Goal: Transaction & Acquisition: Purchase product/service

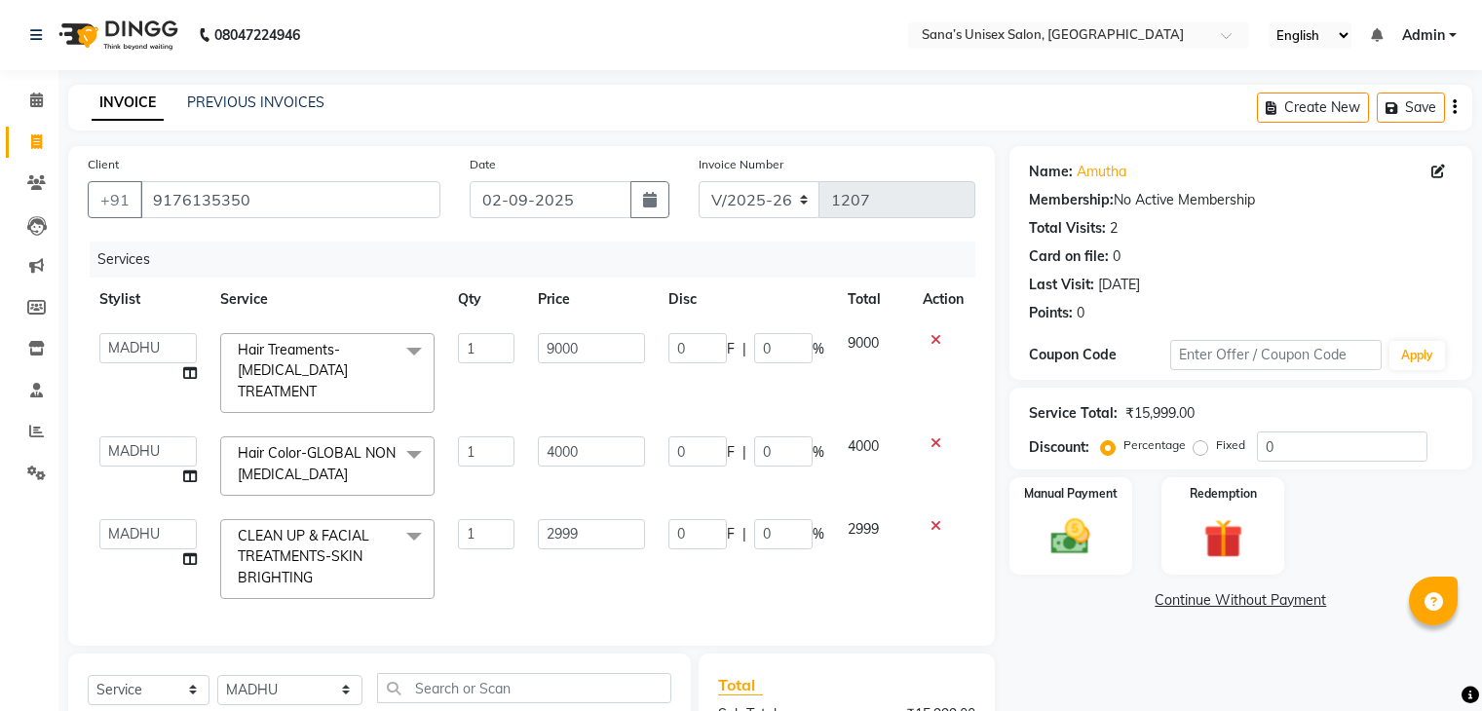
select select "6091"
select select "47419"
select select "service"
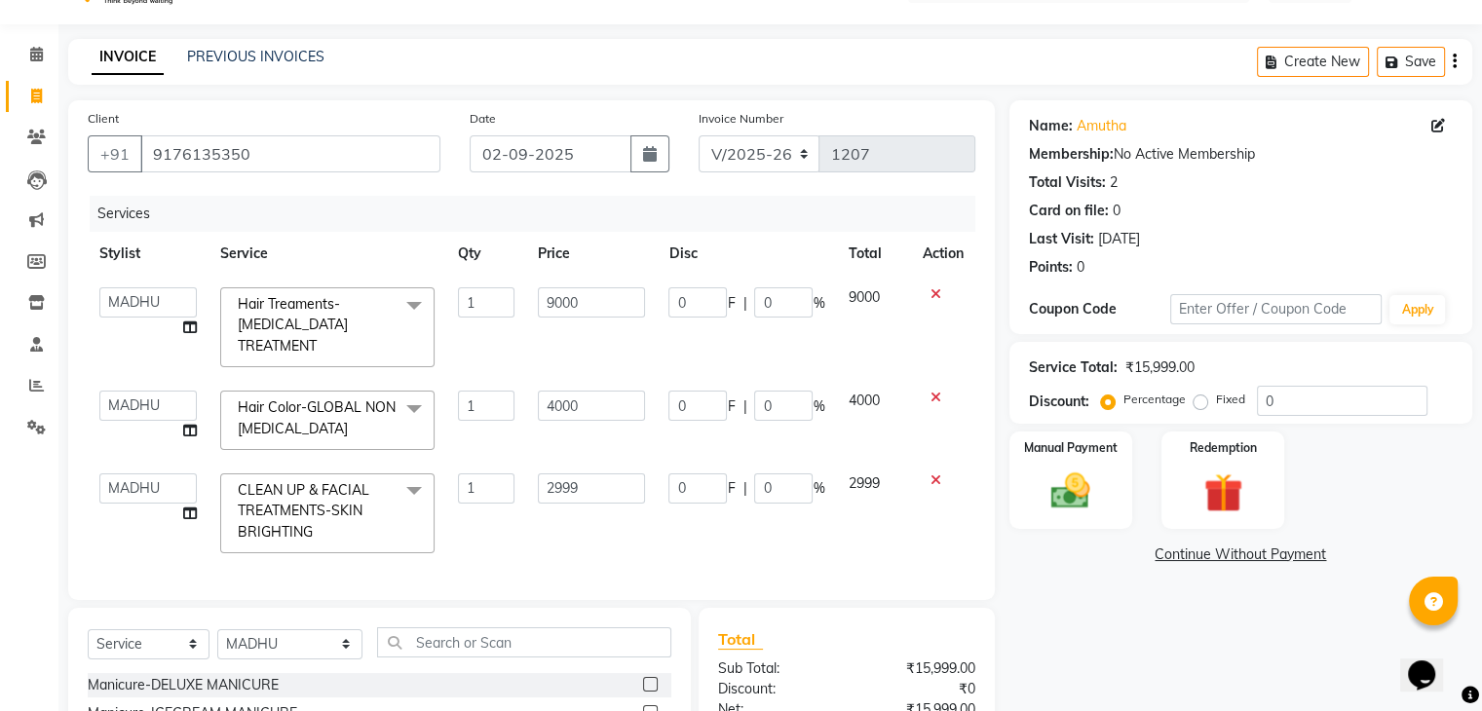
scroll to position [253, 0]
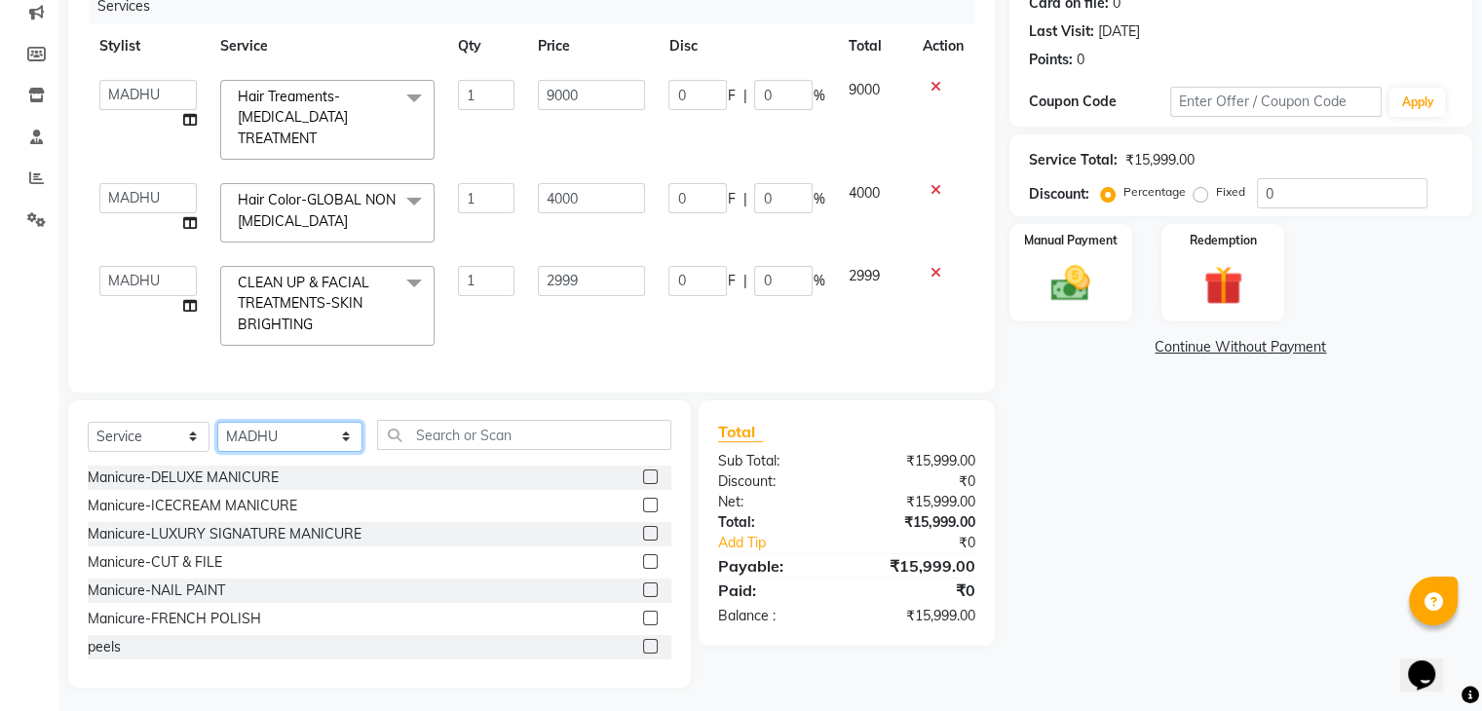
click at [300, 433] on select "Select Stylist anjali beauty MADHU [PERSON_NAME] (BEAUTY THERAPIST) [PERSON_NAM…" at bounding box center [289, 437] width 145 height 30
select select "45708"
click at [217, 422] on select "Select Stylist anjali beauty MADHU [PERSON_NAME] (BEAUTY THERAPIST) [PERSON_NAM…" at bounding box center [289, 437] width 145 height 30
click at [483, 431] on input "text" at bounding box center [523, 435] width 293 height 30
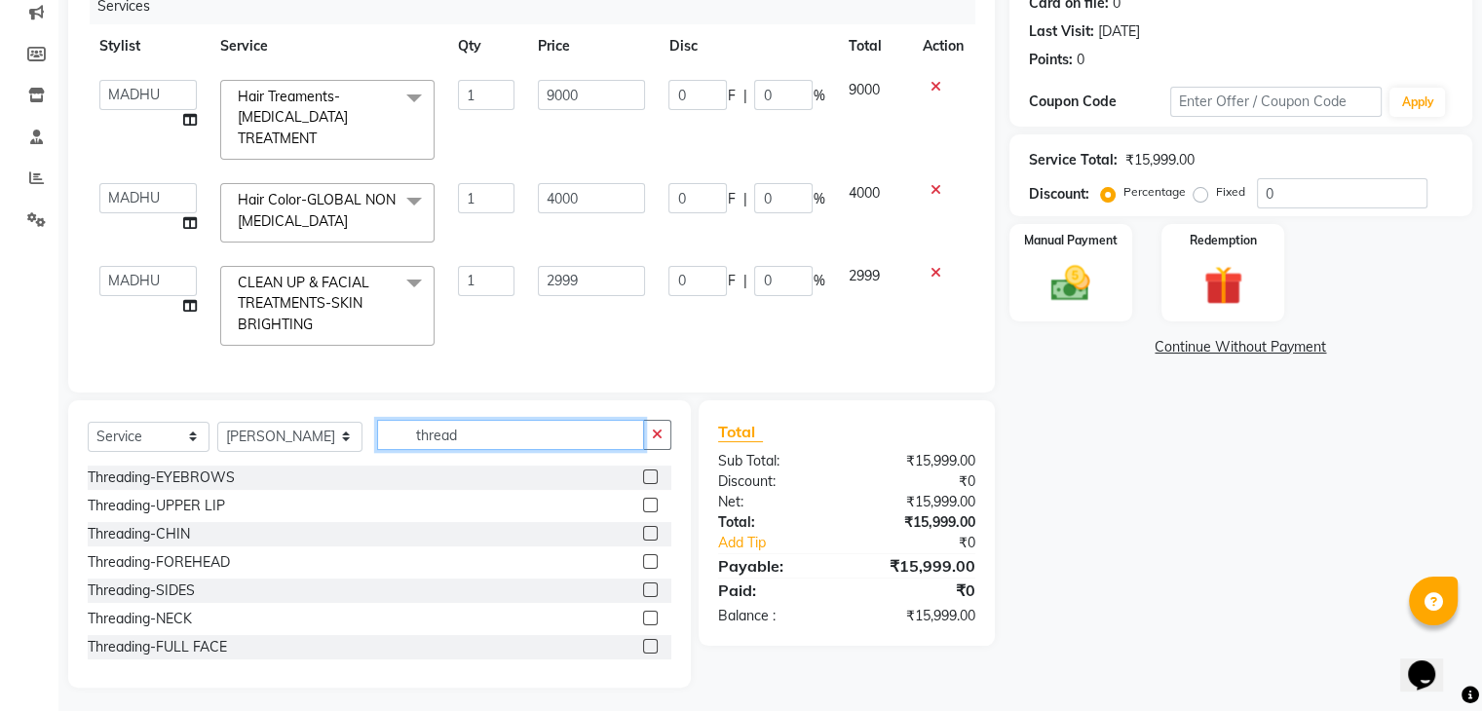
type input "thread"
click at [643, 475] on label at bounding box center [650, 477] width 15 height 15
click at [643, 475] on input "checkbox" at bounding box center [649, 478] width 13 height 13
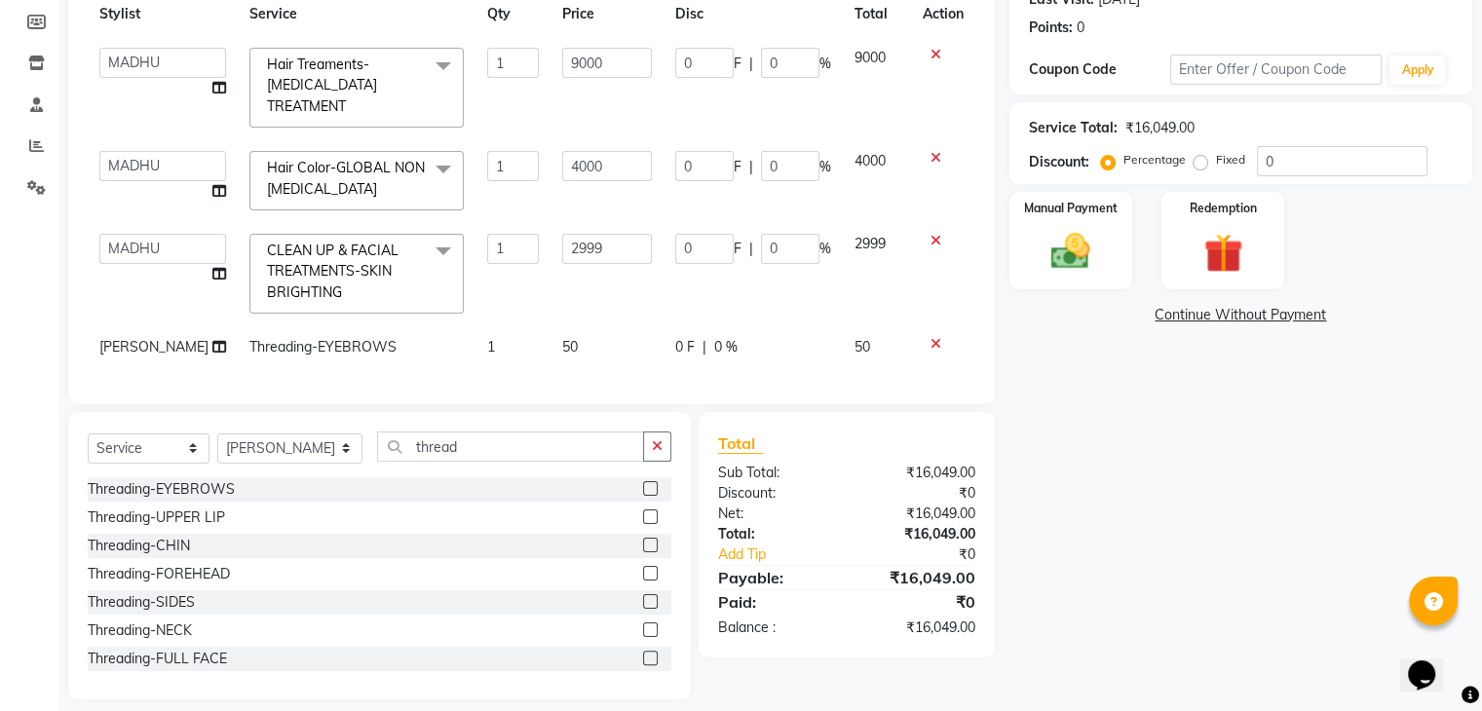
scroll to position [296, 0]
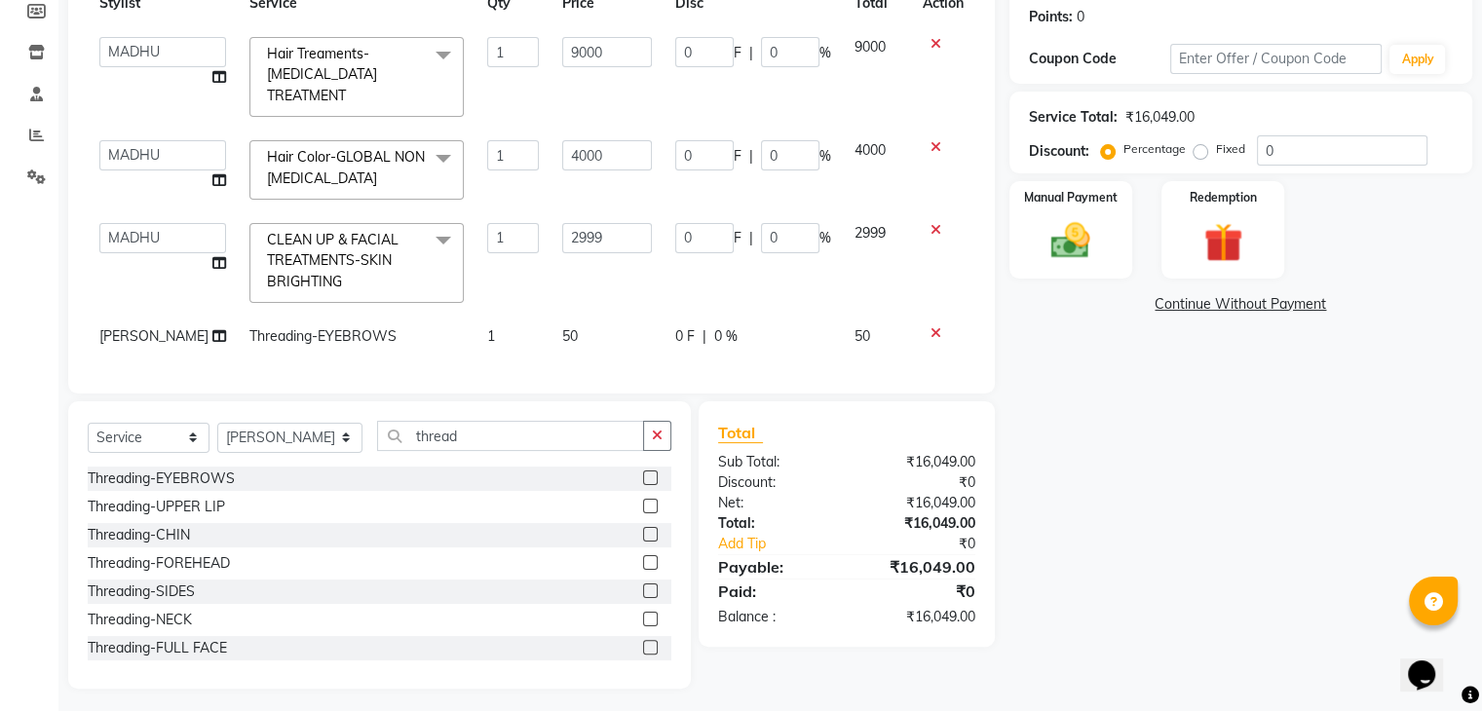
click at [932, 326] on icon at bounding box center [936, 333] width 11 height 14
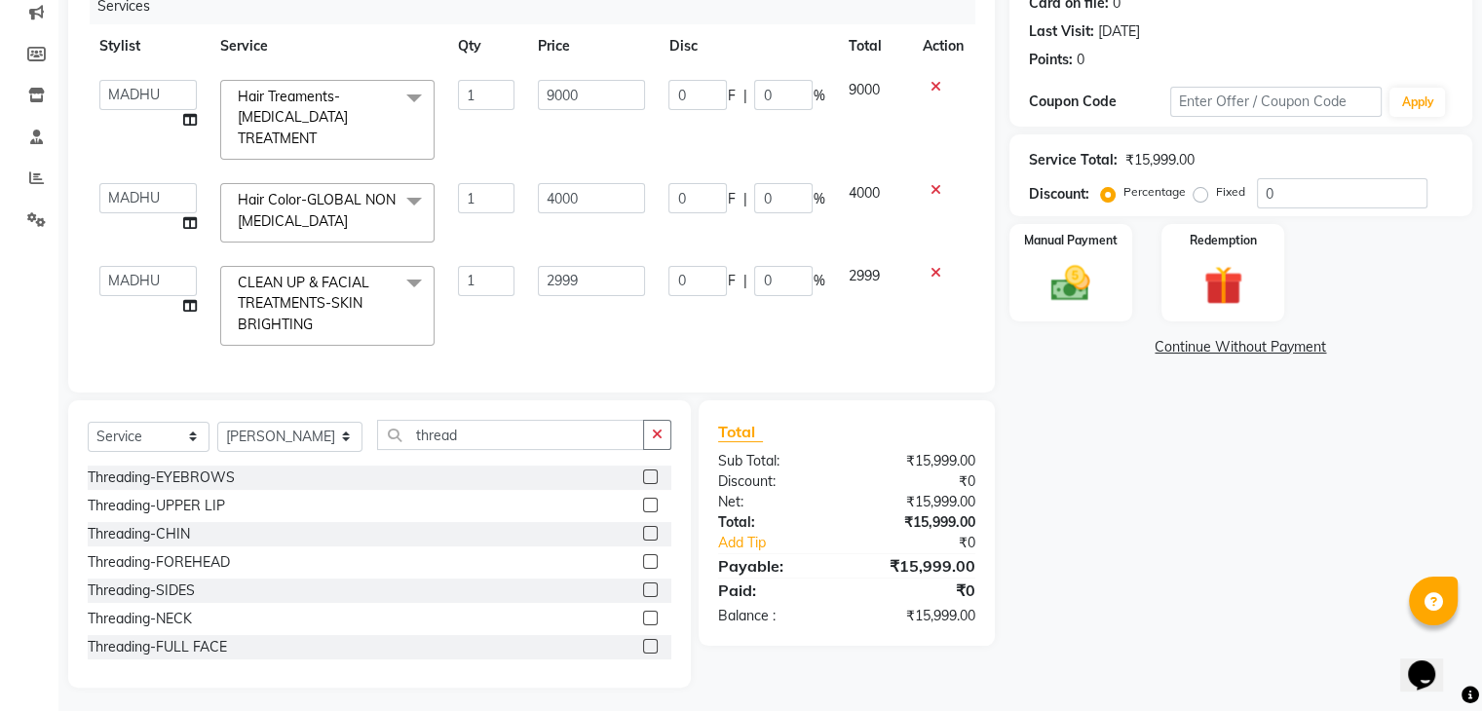
click at [643, 470] on label at bounding box center [650, 477] width 15 height 15
click at [643, 472] on input "checkbox" at bounding box center [649, 478] width 13 height 13
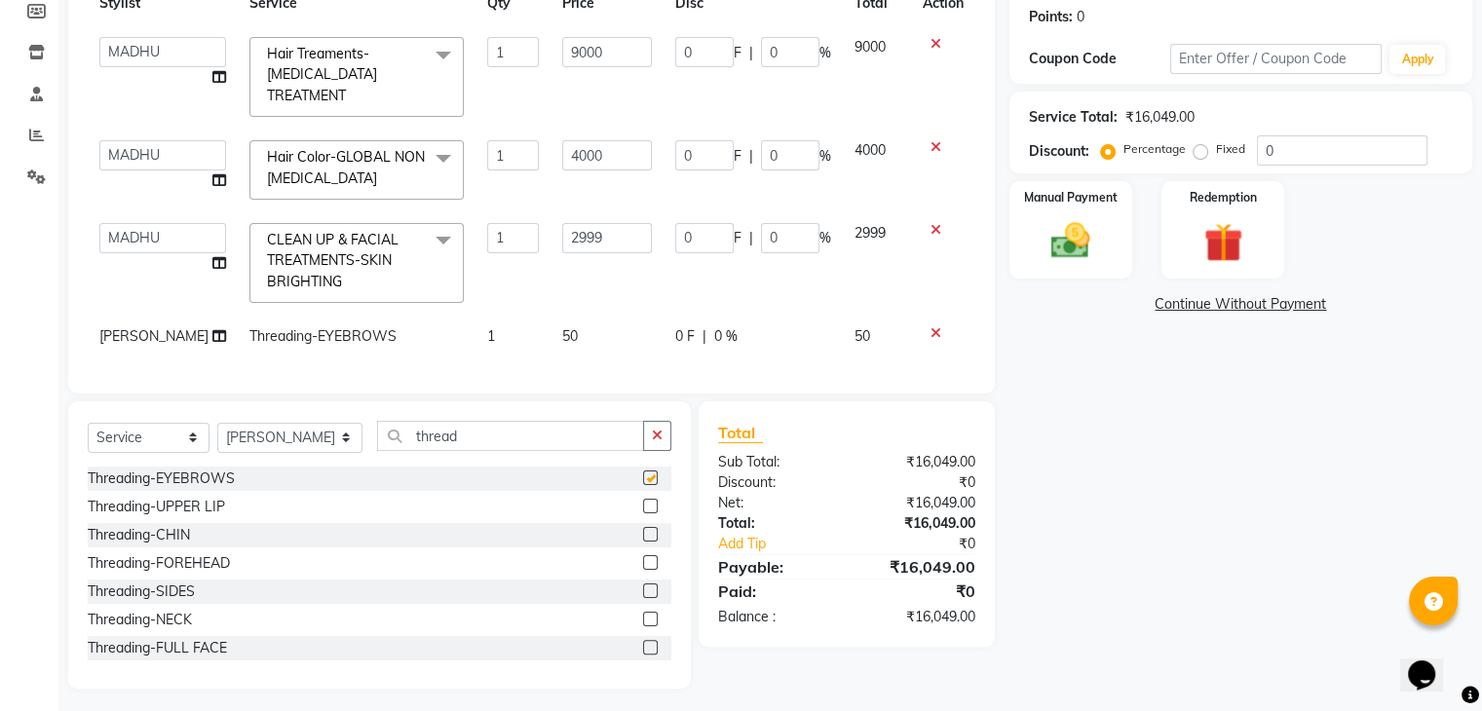
checkbox input "false"
click at [1155, 508] on div "Name: Amutha Membership: No Active Membership Total Visits: 2 Card on file: 0 L…" at bounding box center [1249, 269] width 478 height 839
click at [1062, 209] on div "Manual Payment" at bounding box center [1071, 229] width 128 height 100
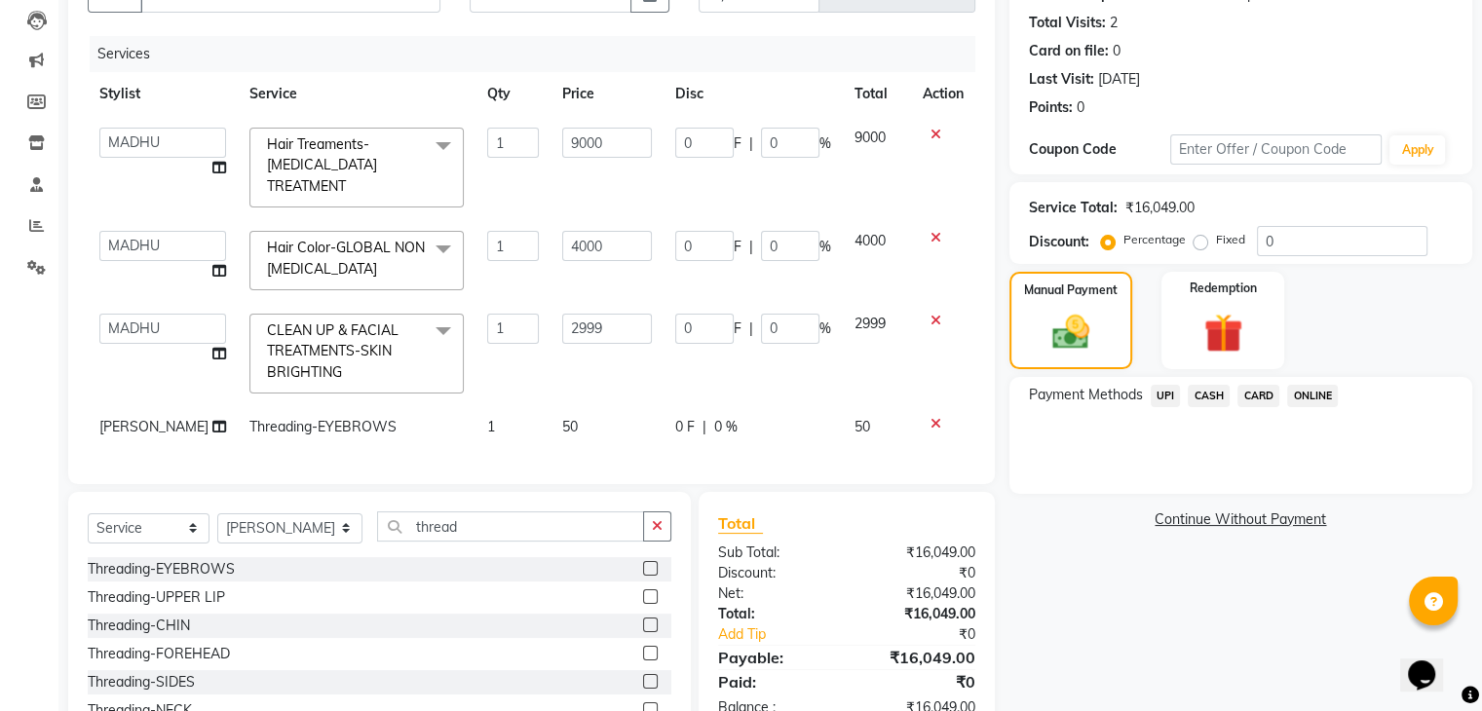
scroll to position [199, 0]
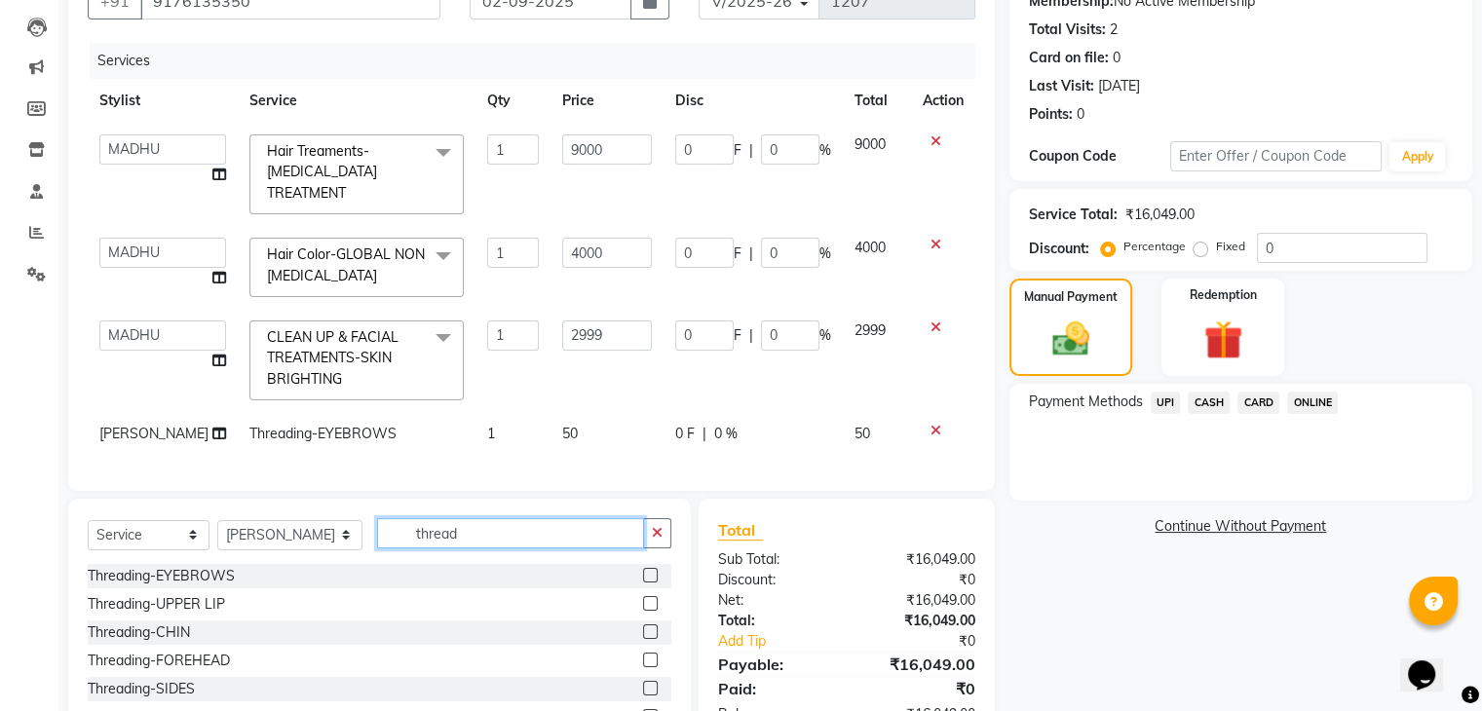
click at [480, 518] on input "thread" at bounding box center [510, 533] width 266 height 30
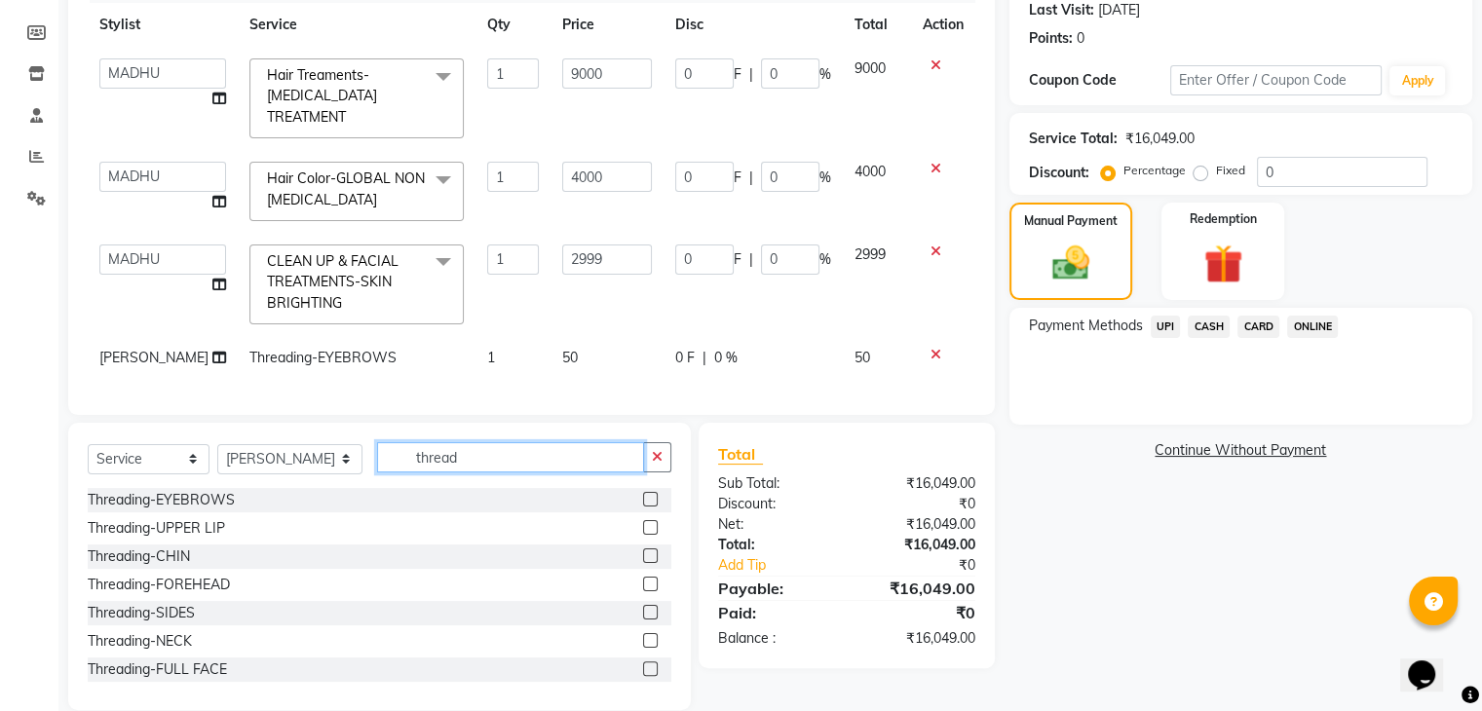
scroll to position [296, 0]
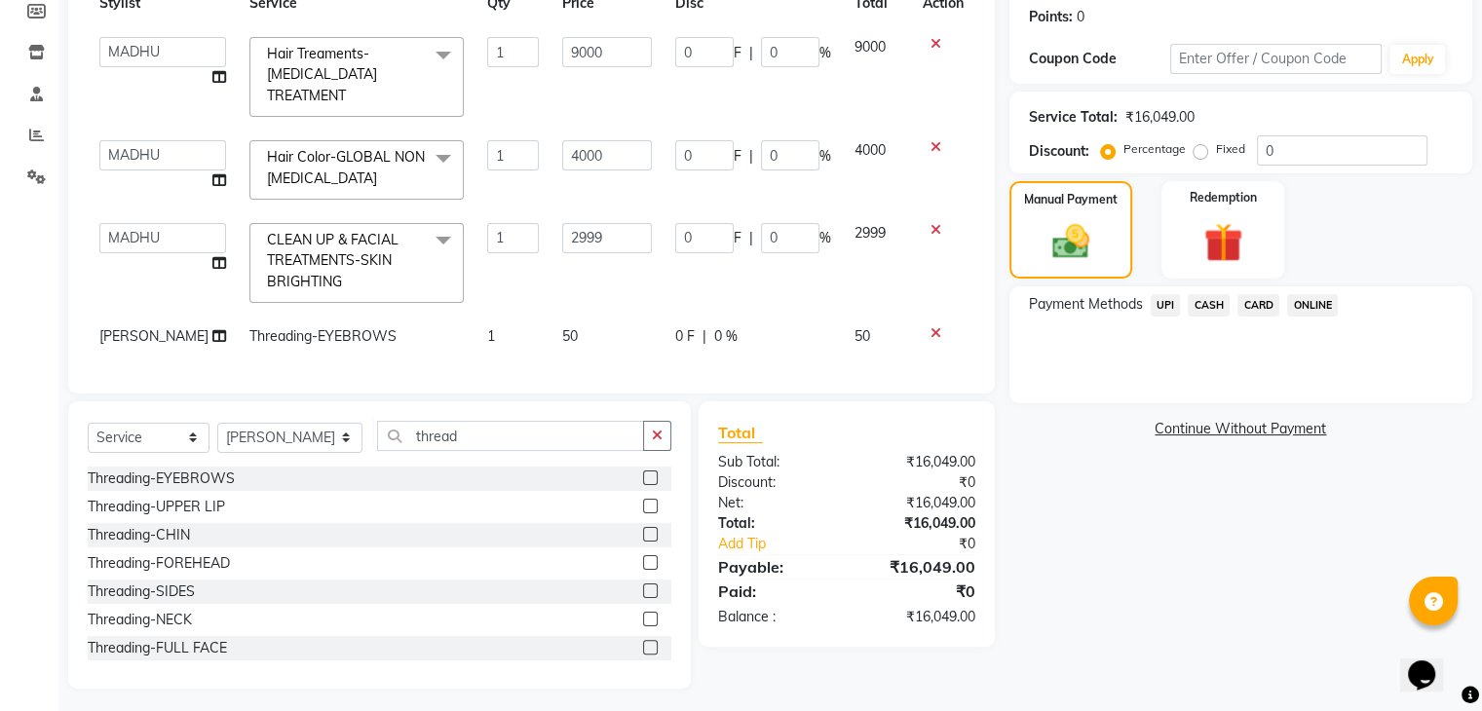
click at [1209, 300] on span "CASH" at bounding box center [1209, 305] width 42 height 22
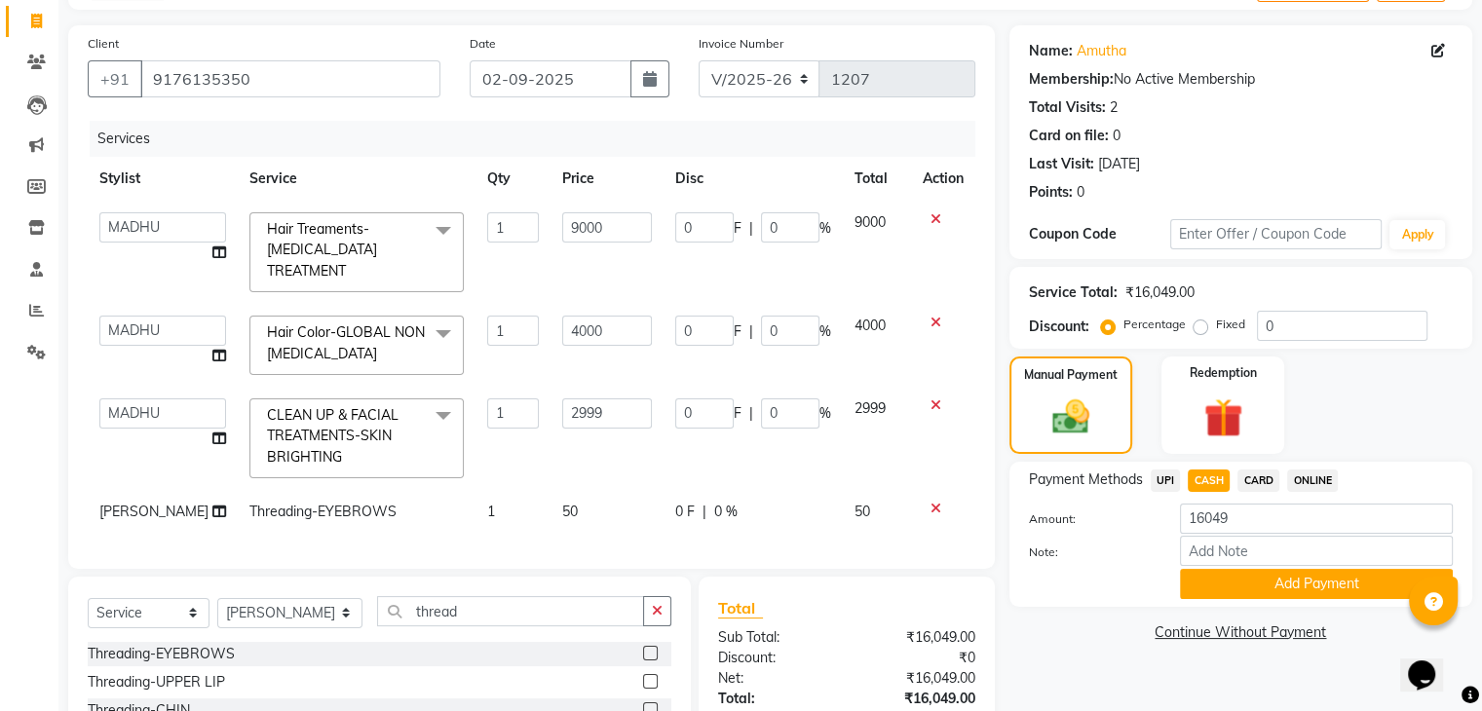
scroll to position [101, 0]
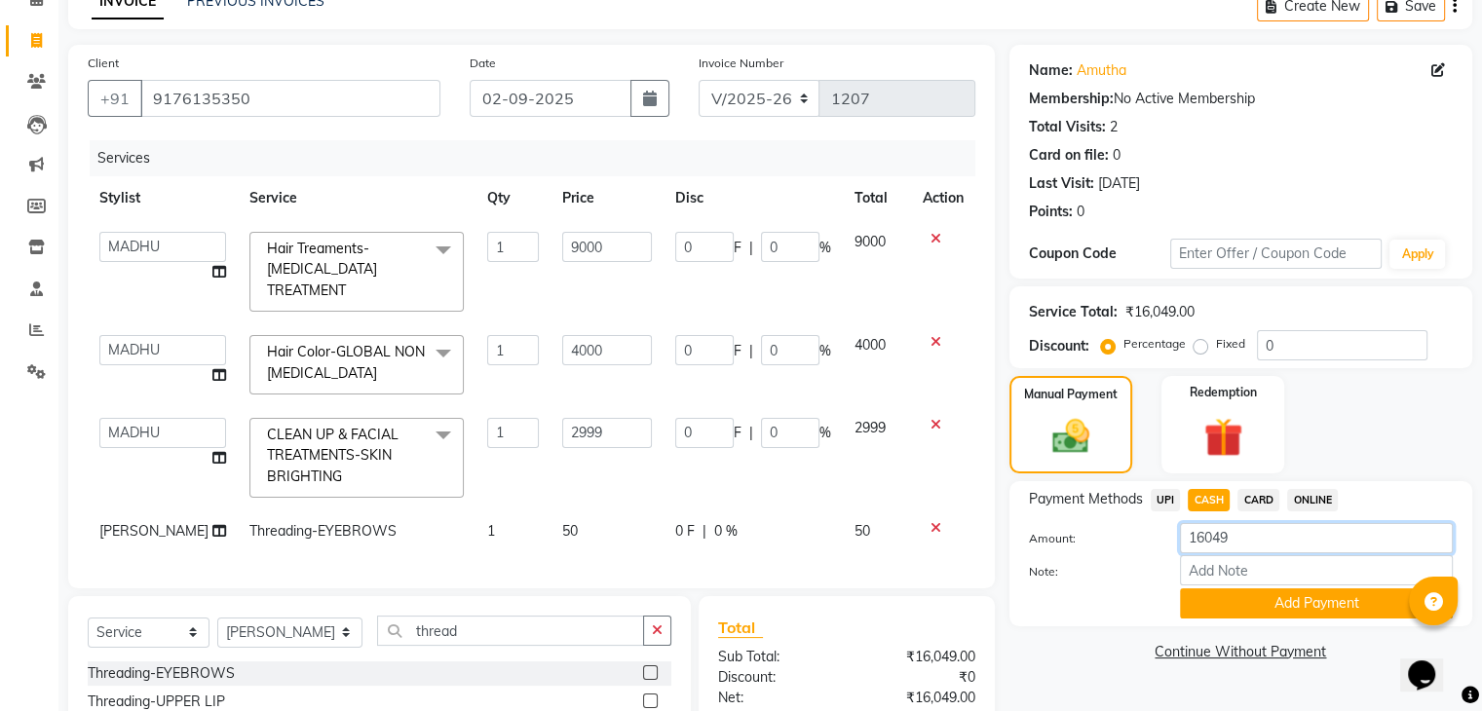
drag, startPoint x: 1302, startPoint y: 543, endPoint x: 1179, endPoint y: 550, distance: 123.0
click at [1188, 548] on input "16049" at bounding box center [1316, 538] width 273 height 30
type input "13000"
click at [1236, 607] on button "Add Payment" at bounding box center [1316, 604] width 273 height 30
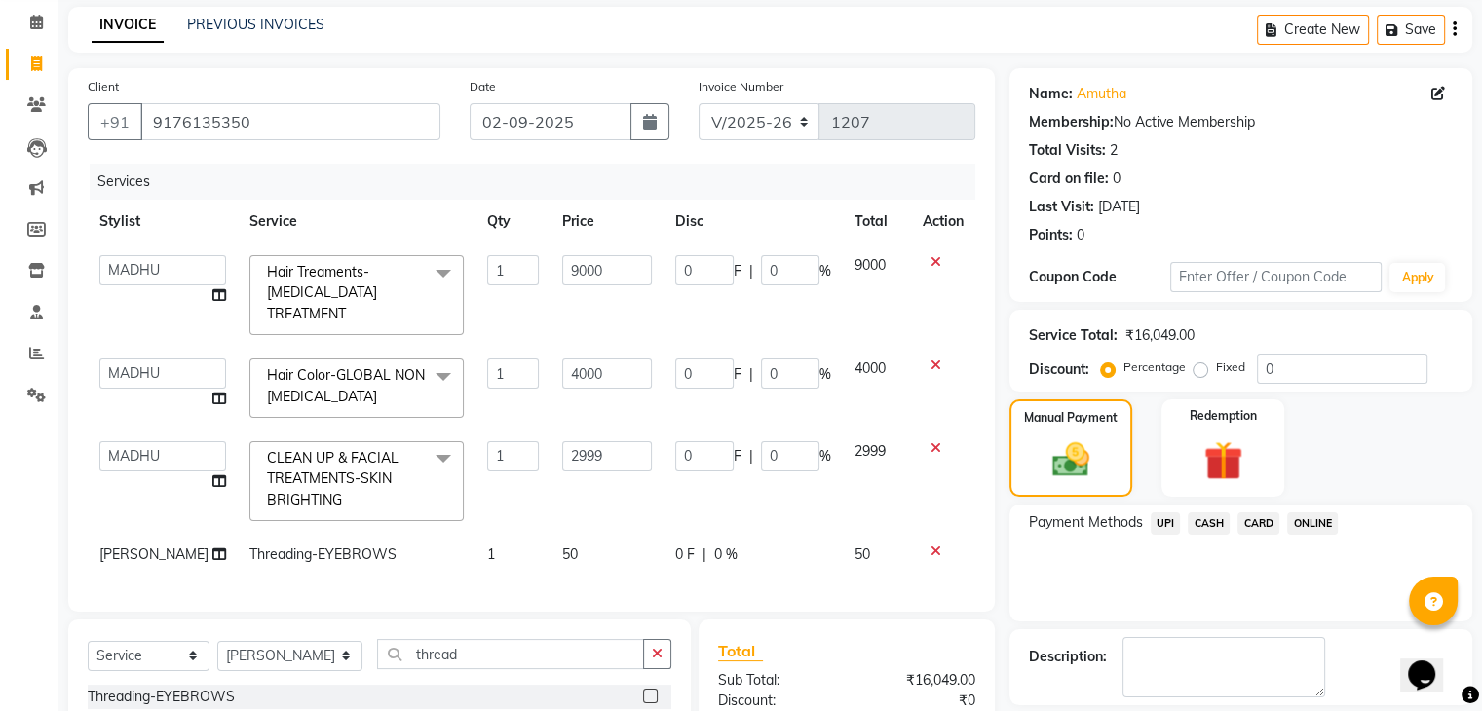
scroll to position [31, 0]
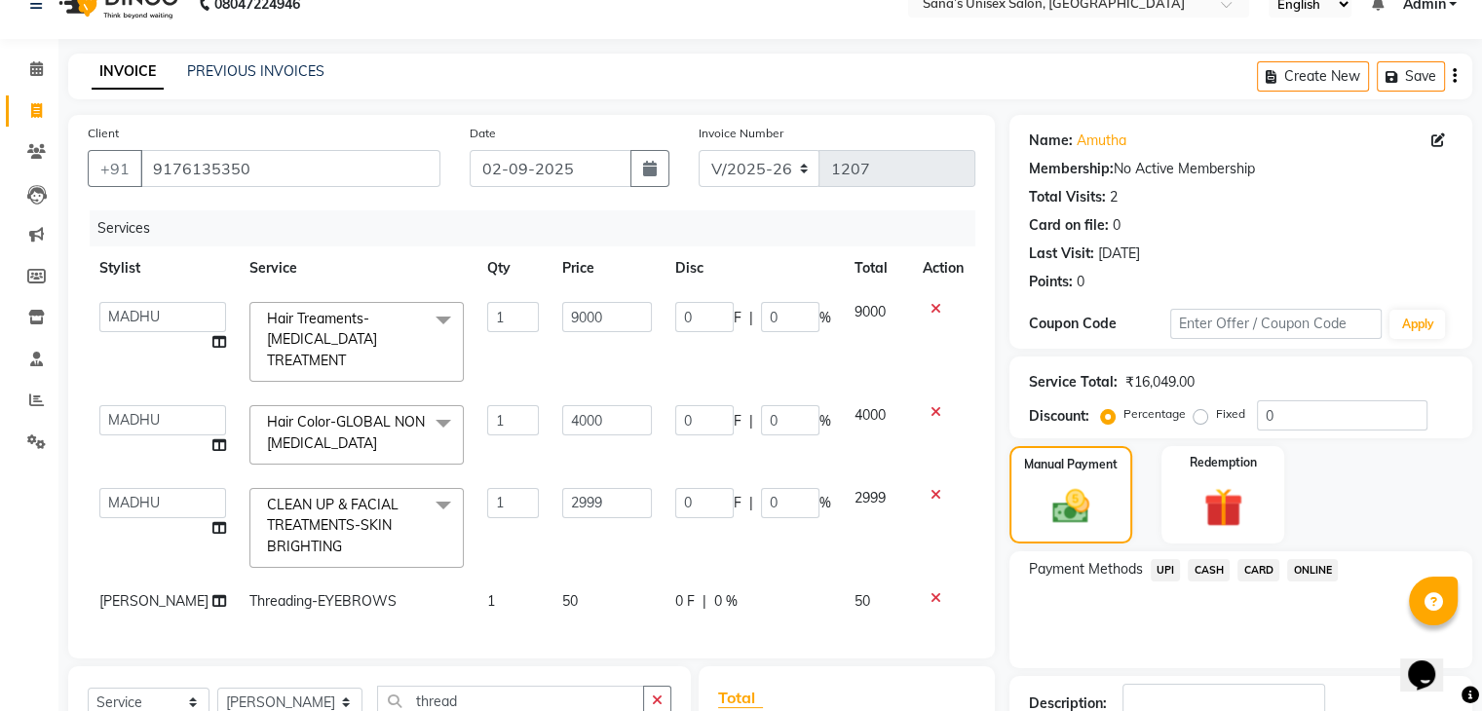
click at [1299, 570] on span "ONLINE" at bounding box center [1312, 570] width 51 height 22
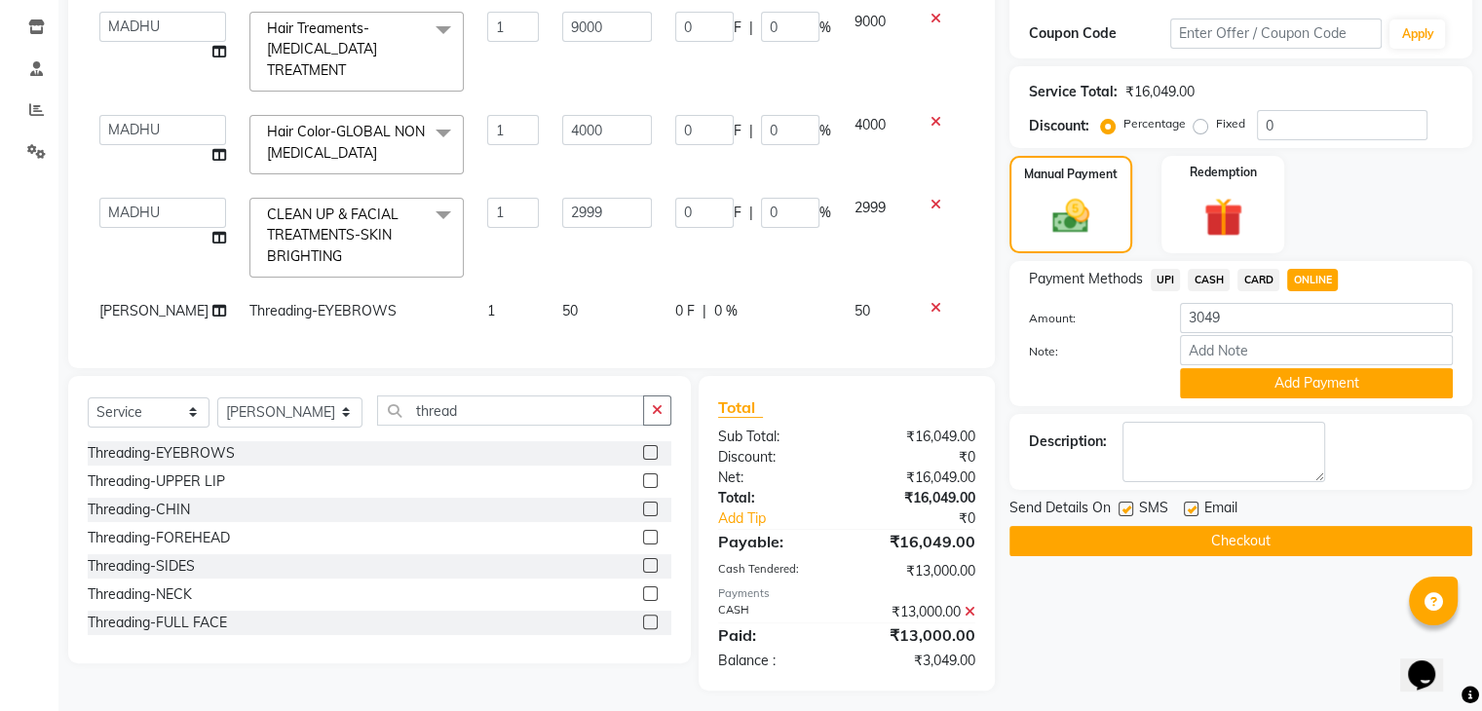
scroll to position [324, 0]
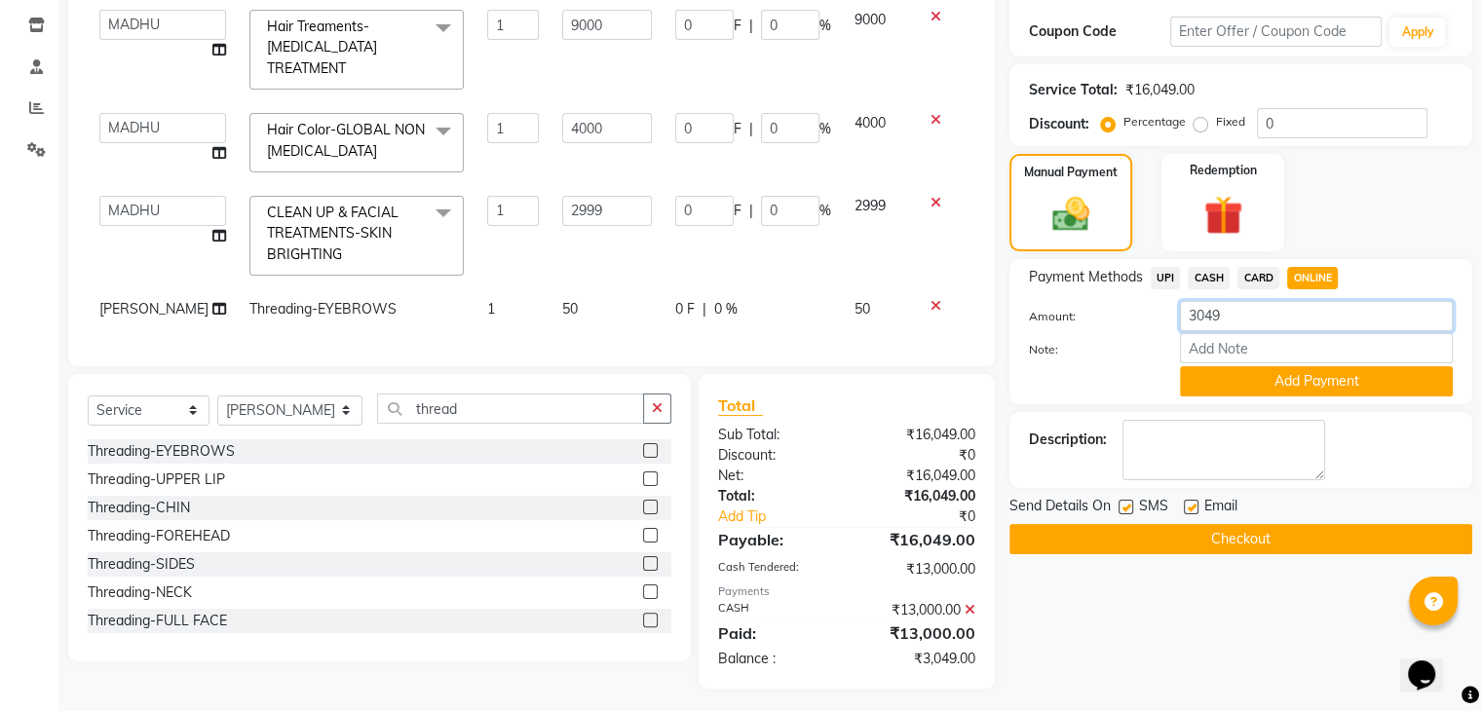
drag, startPoint x: 1276, startPoint y: 331, endPoint x: 1088, endPoint y: 346, distance: 188.7
click at [1088, 347] on div "Amount: 3049 Note: Add Payment" at bounding box center [1241, 349] width 424 height 96
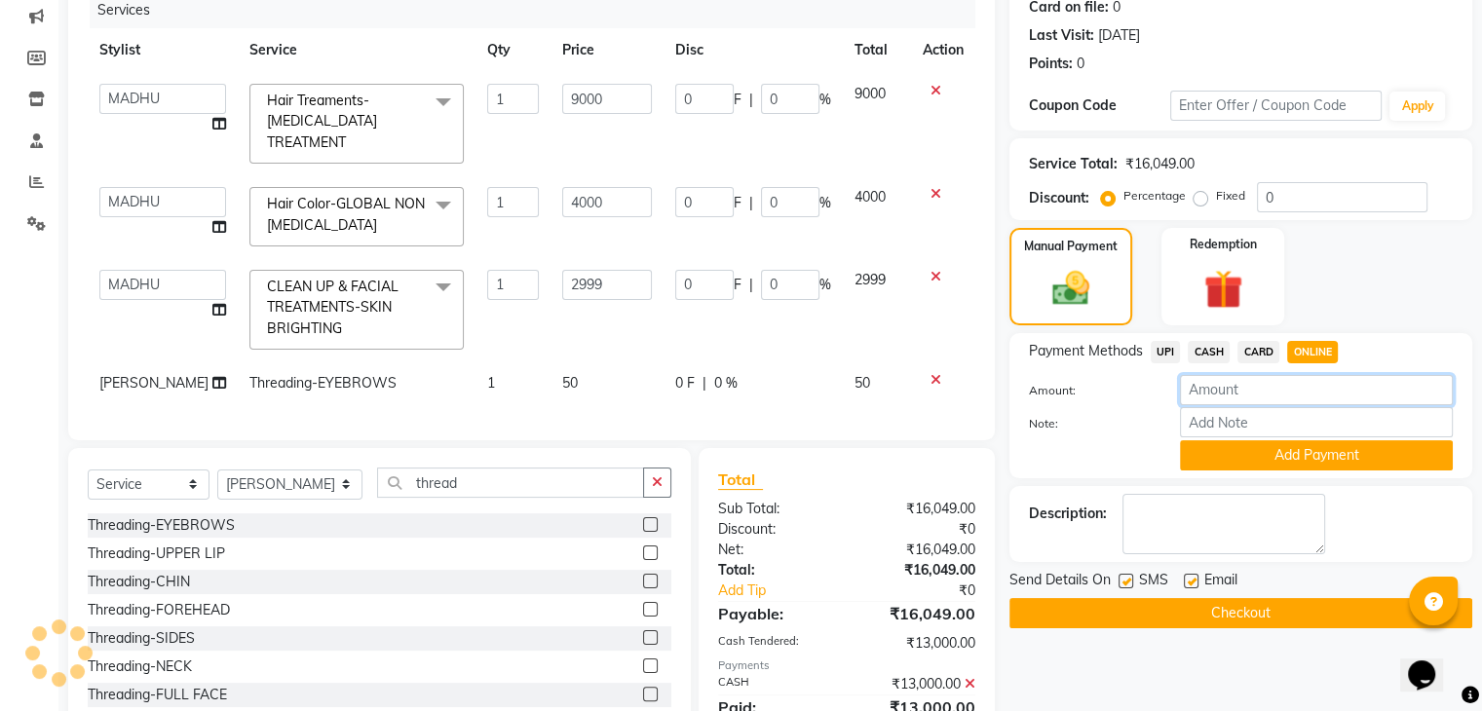
scroll to position [226, 0]
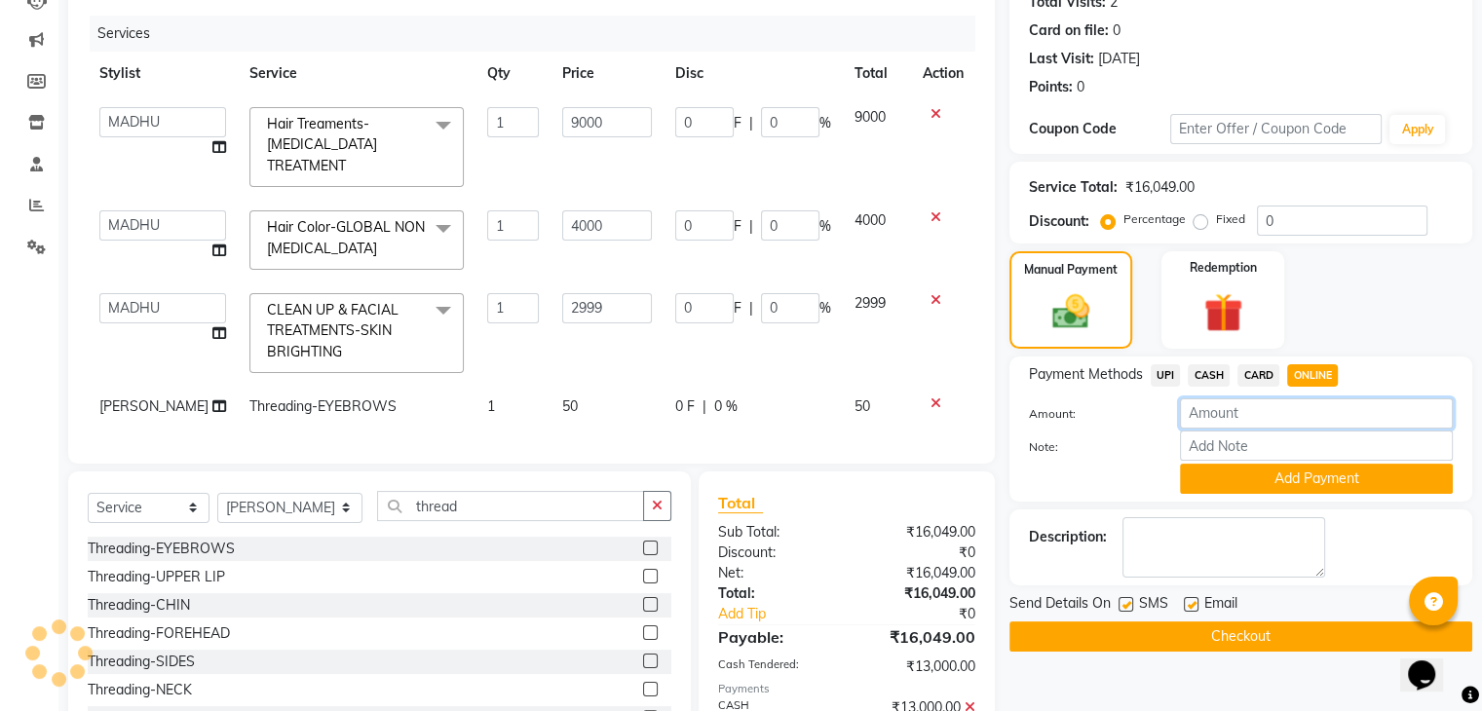
click at [1208, 419] on input "number" at bounding box center [1316, 414] width 273 height 30
click at [1365, 292] on div "Manual Payment Redemption" at bounding box center [1241, 299] width 492 height 97
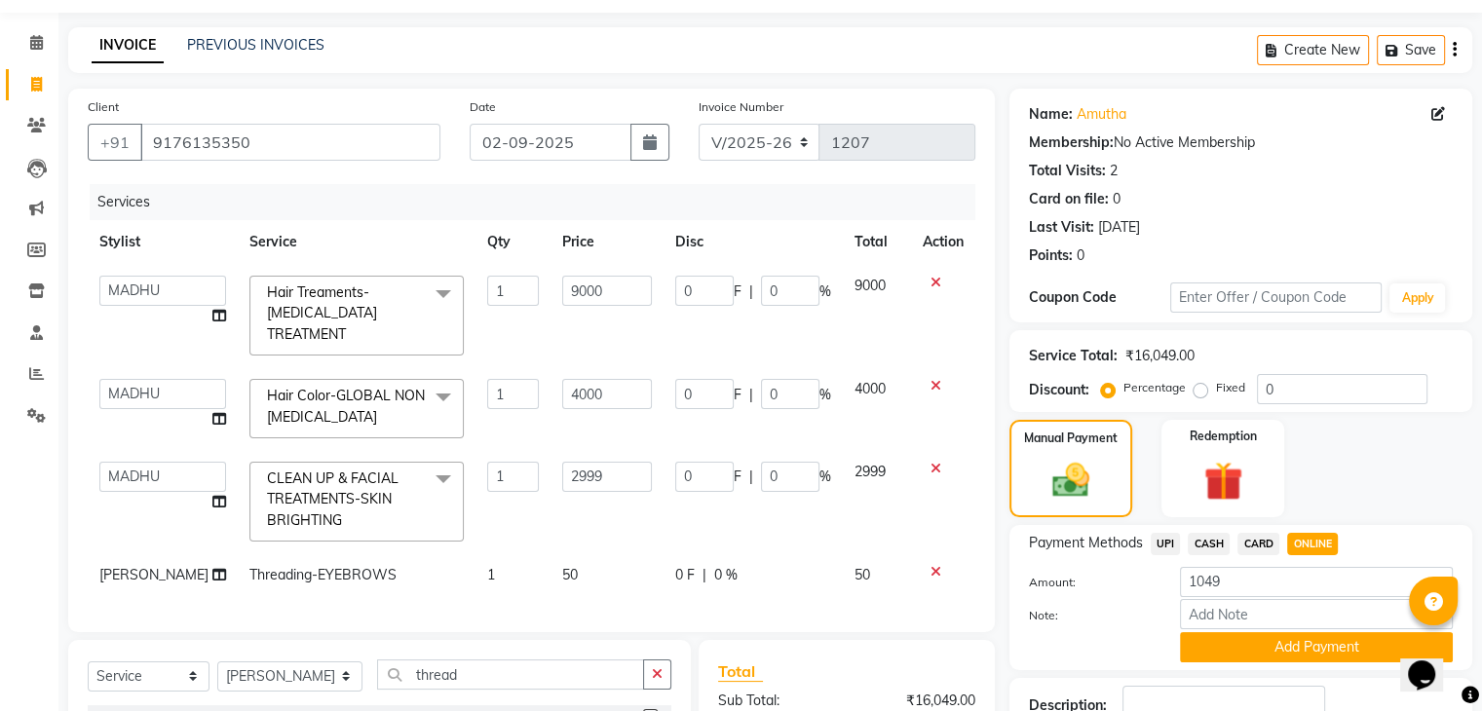
scroll to position [31, 0]
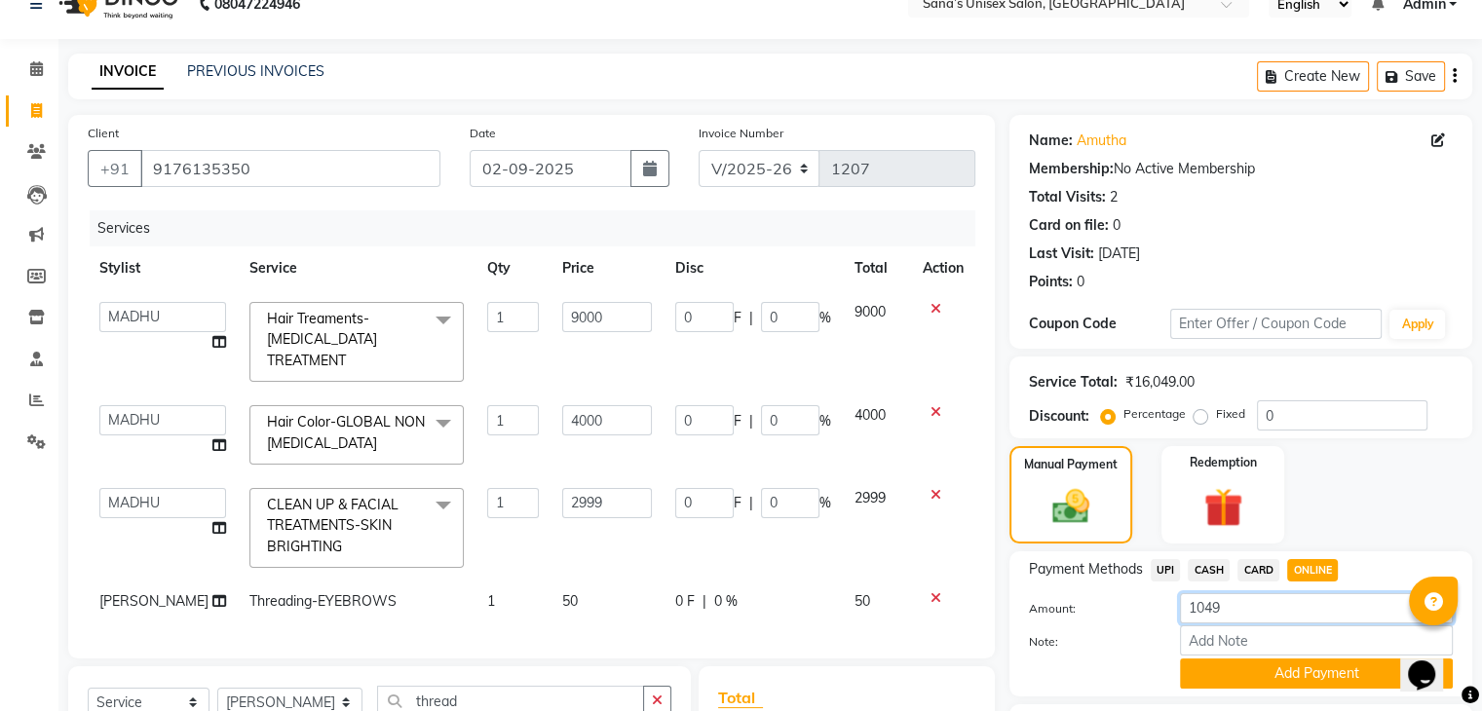
click at [1234, 609] on input "1049" at bounding box center [1316, 609] width 273 height 30
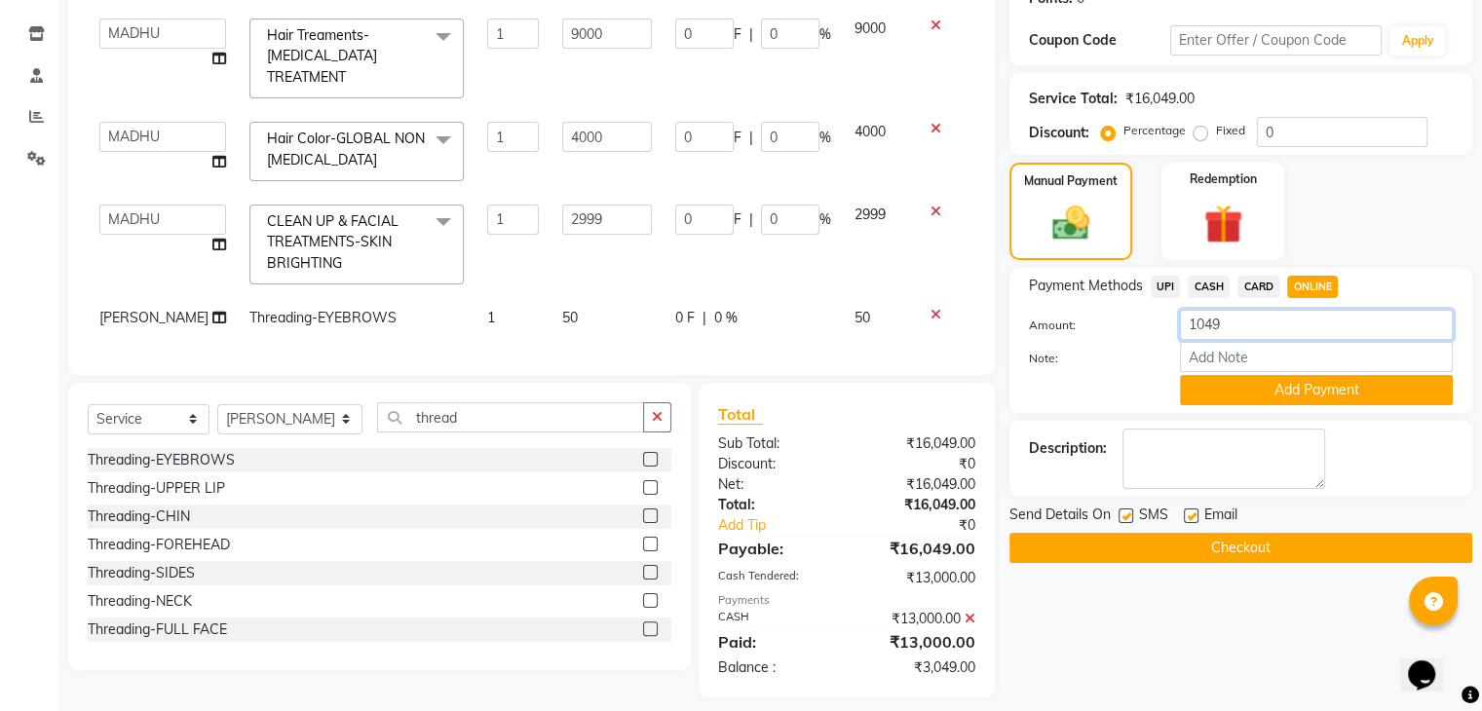
scroll to position [312, 0]
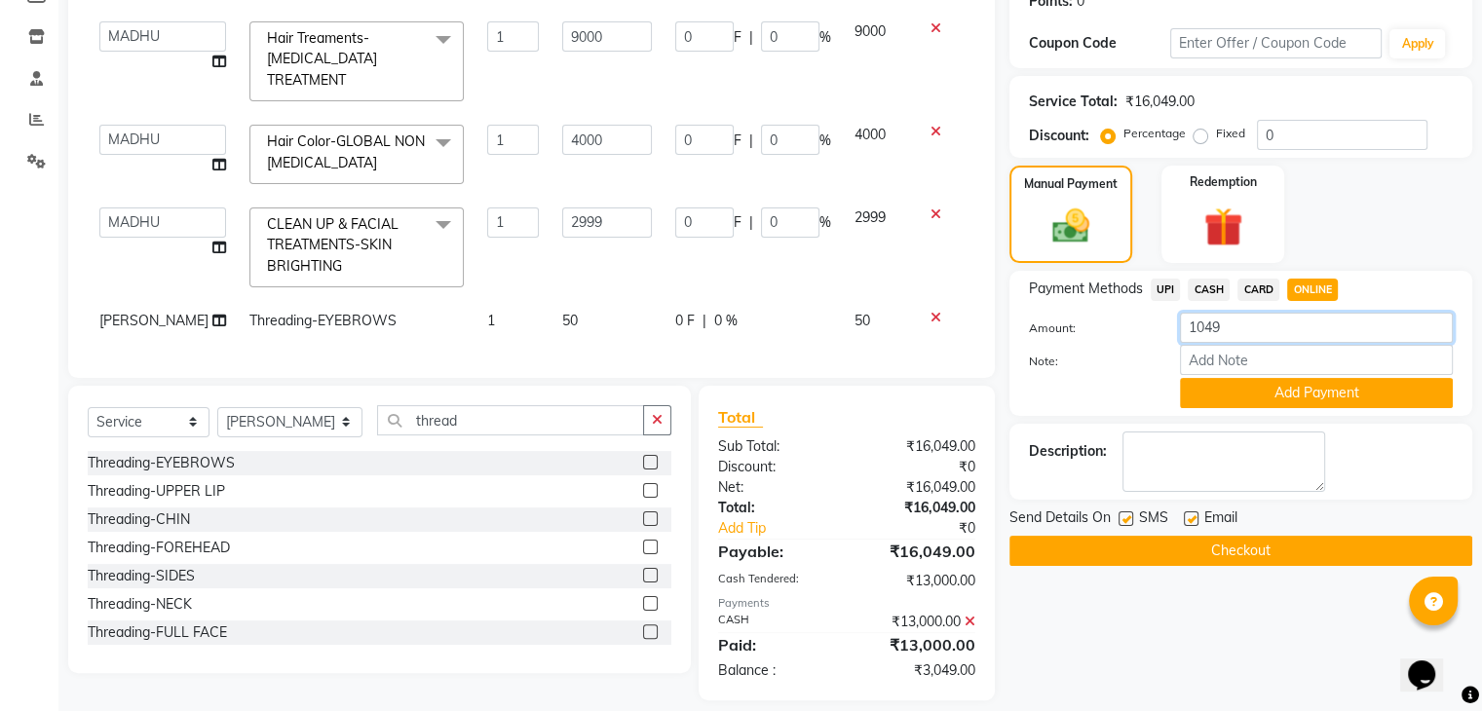
click at [1223, 327] on input "1049" at bounding box center [1316, 328] width 273 height 30
type input "1"
type input "3049"
click at [1245, 389] on button "Add Payment" at bounding box center [1316, 393] width 273 height 30
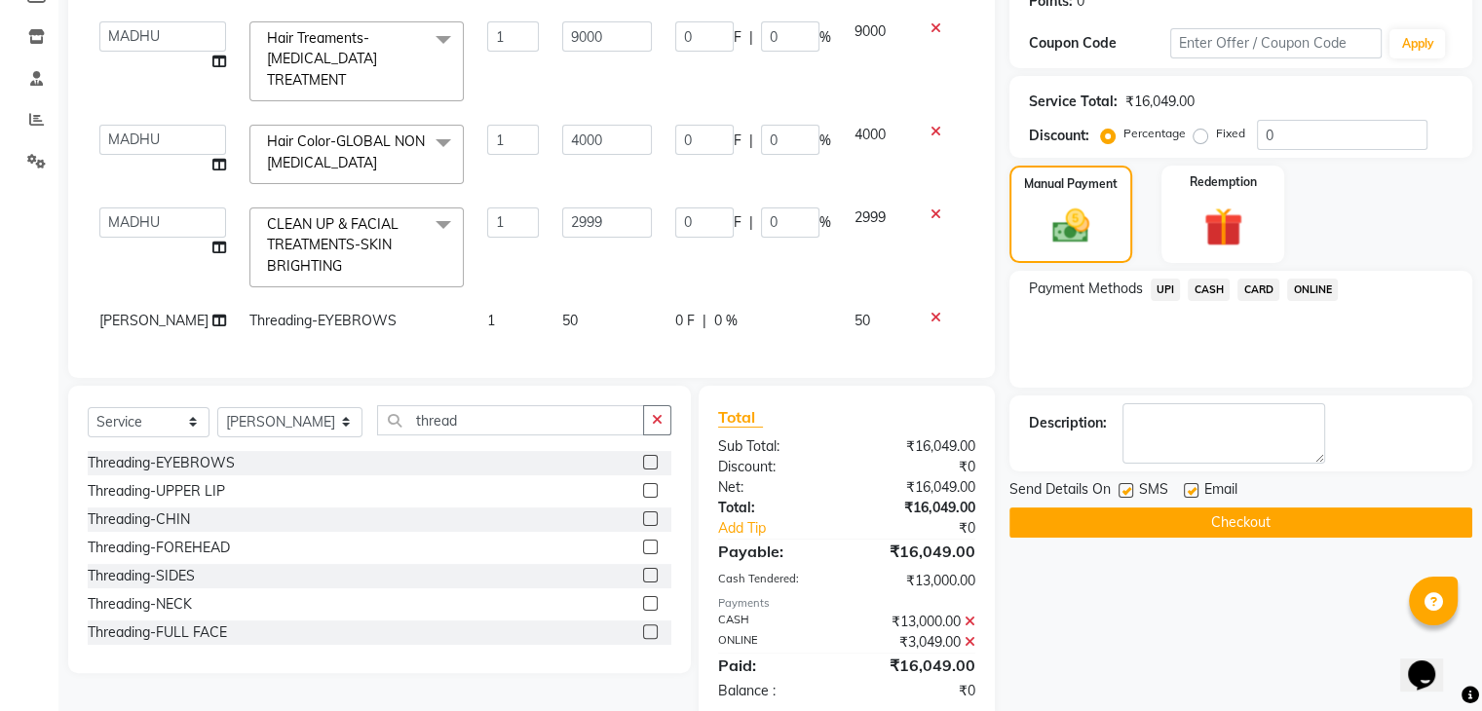
click at [1264, 526] on button "Checkout" at bounding box center [1241, 523] width 463 height 30
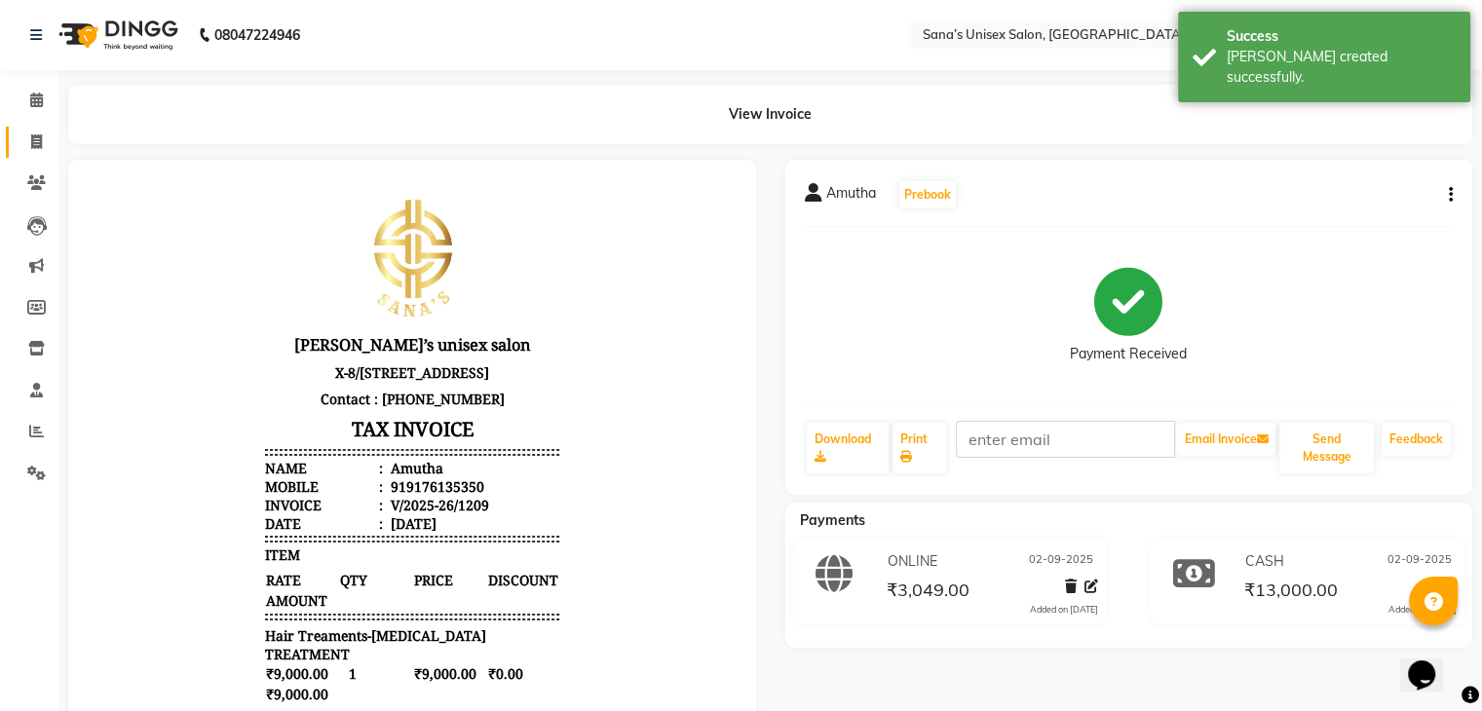
click at [28, 128] on link "Invoice" at bounding box center [29, 143] width 47 height 32
select select "6091"
select select "service"
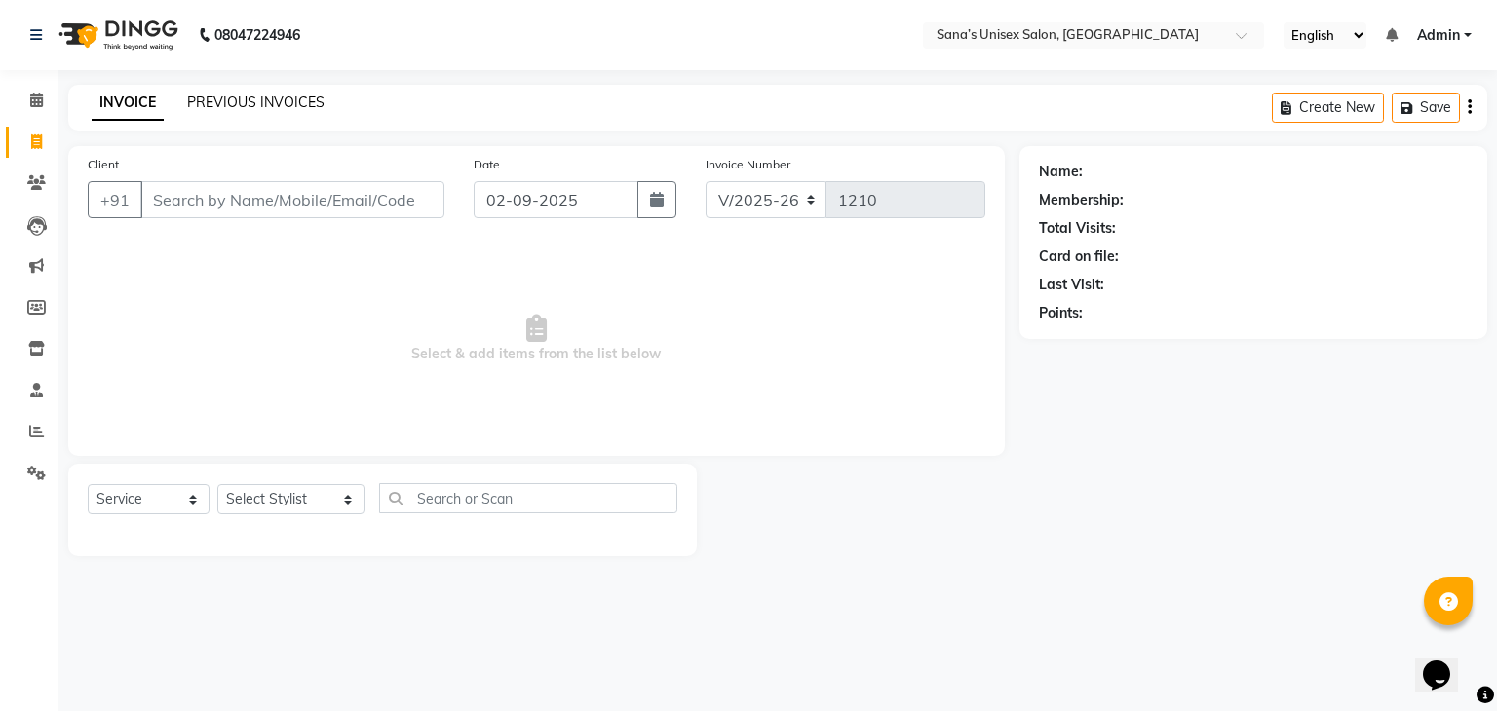
click at [222, 102] on link "PREVIOUS INVOICES" at bounding box center [255, 103] width 137 height 18
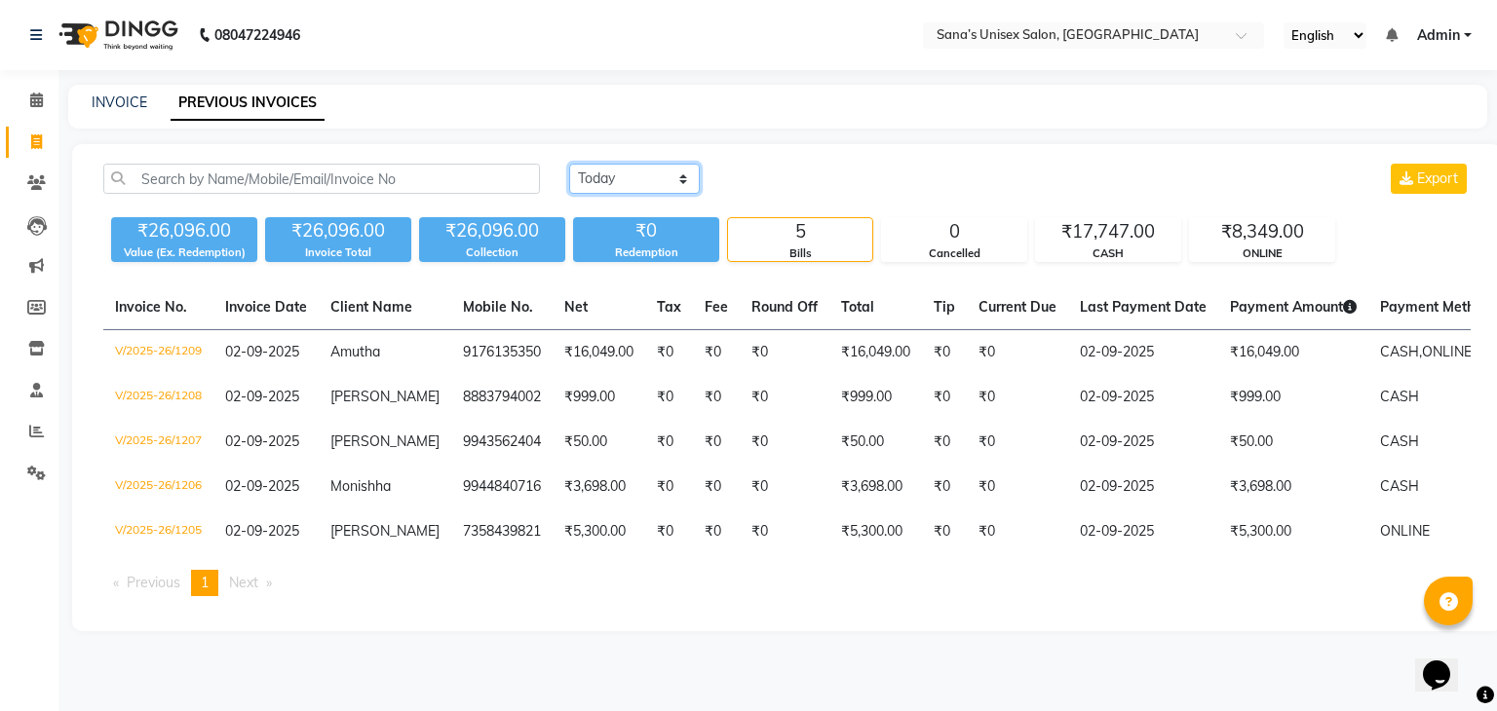
click at [602, 182] on select "Today Yesterday Custom Range" at bounding box center [634, 179] width 131 height 30
select select "range"
click at [569, 164] on select "Today Yesterday Custom Range" at bounding box center [634, 179] width 131 height 30
click at [798, 173] on input "02-09-2025" at bounding box center [793, 179] width 136 height 27
select select "9"
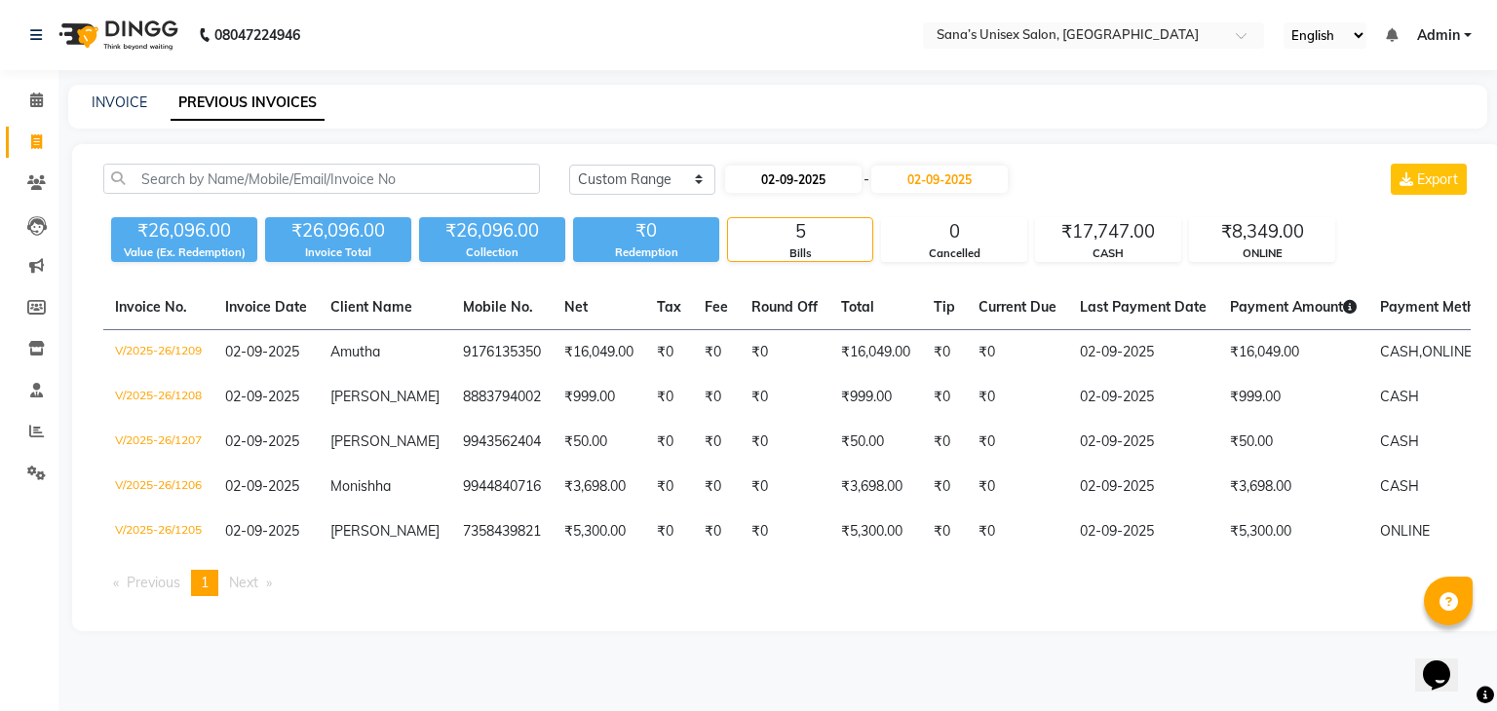
select select "2025"
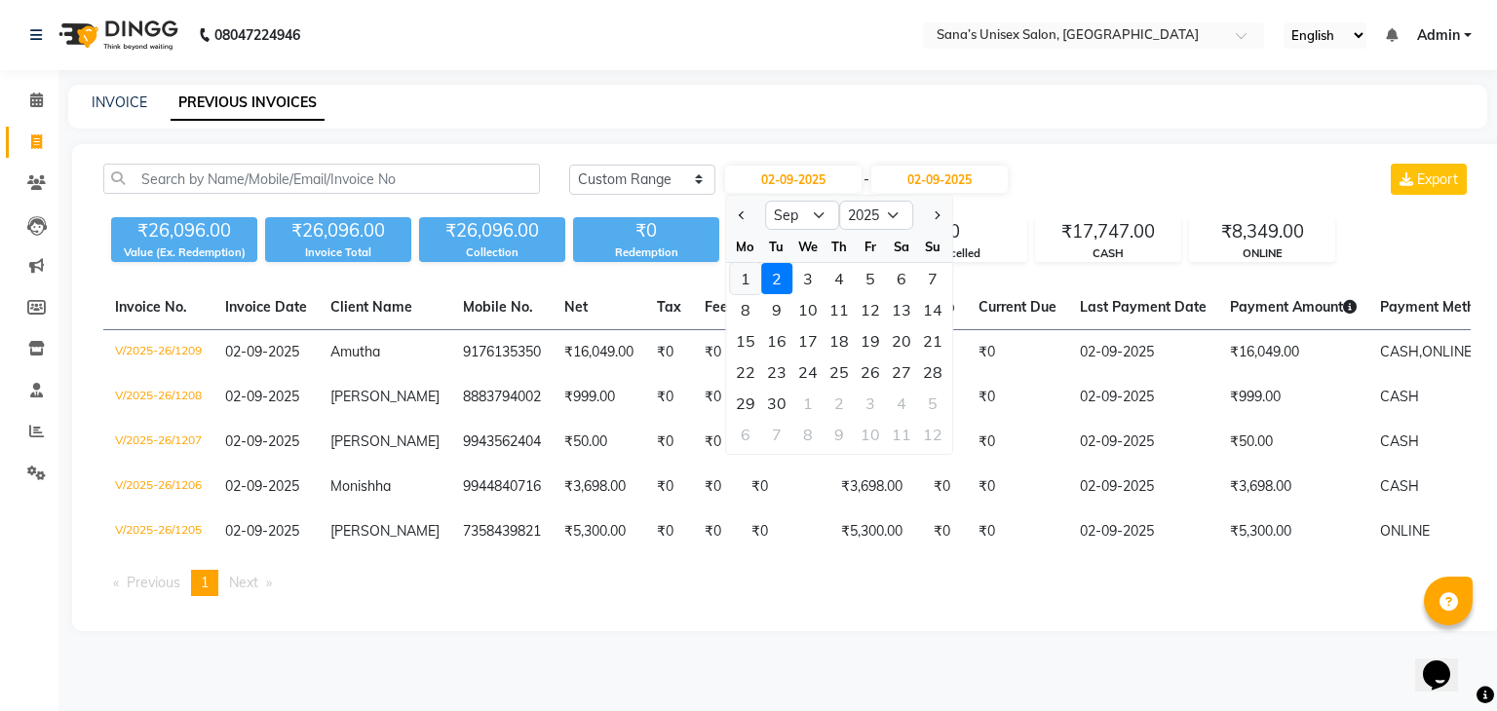
click at [744, 277] on div "1" at bounding box center [745, 278] width 31 height 31
type input "01-09-2025"
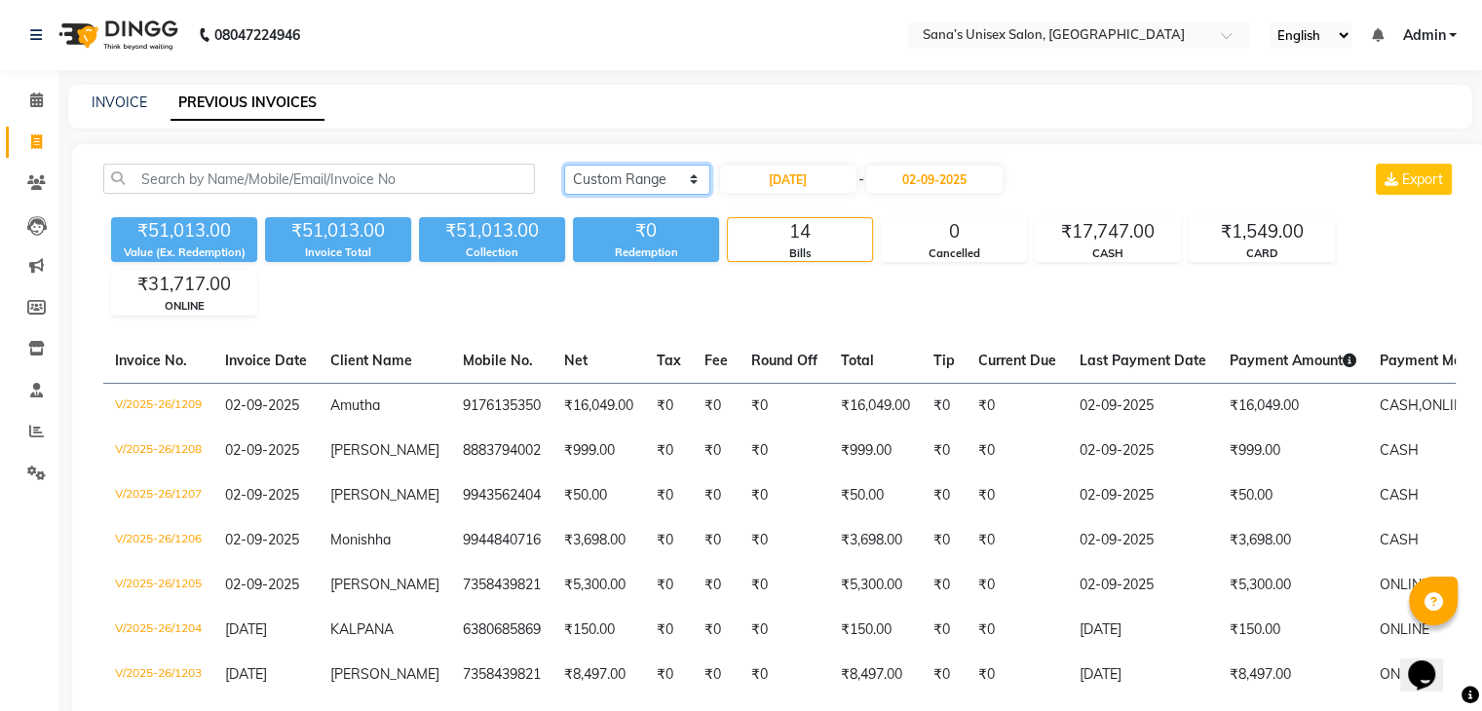
click at [644, 181] on select "Today Yesterday Custom Range" at bounding box center [637, 180] width 146 height 30
click at [632, 181] on select "Today Yesterday Custom Range" at bounding box center [637, 180] width 146 height 30
select select "today"
click at [564, 165] on select "Today Yesterday Custom Range" at bounding box center [637, 180] width 146 height 30
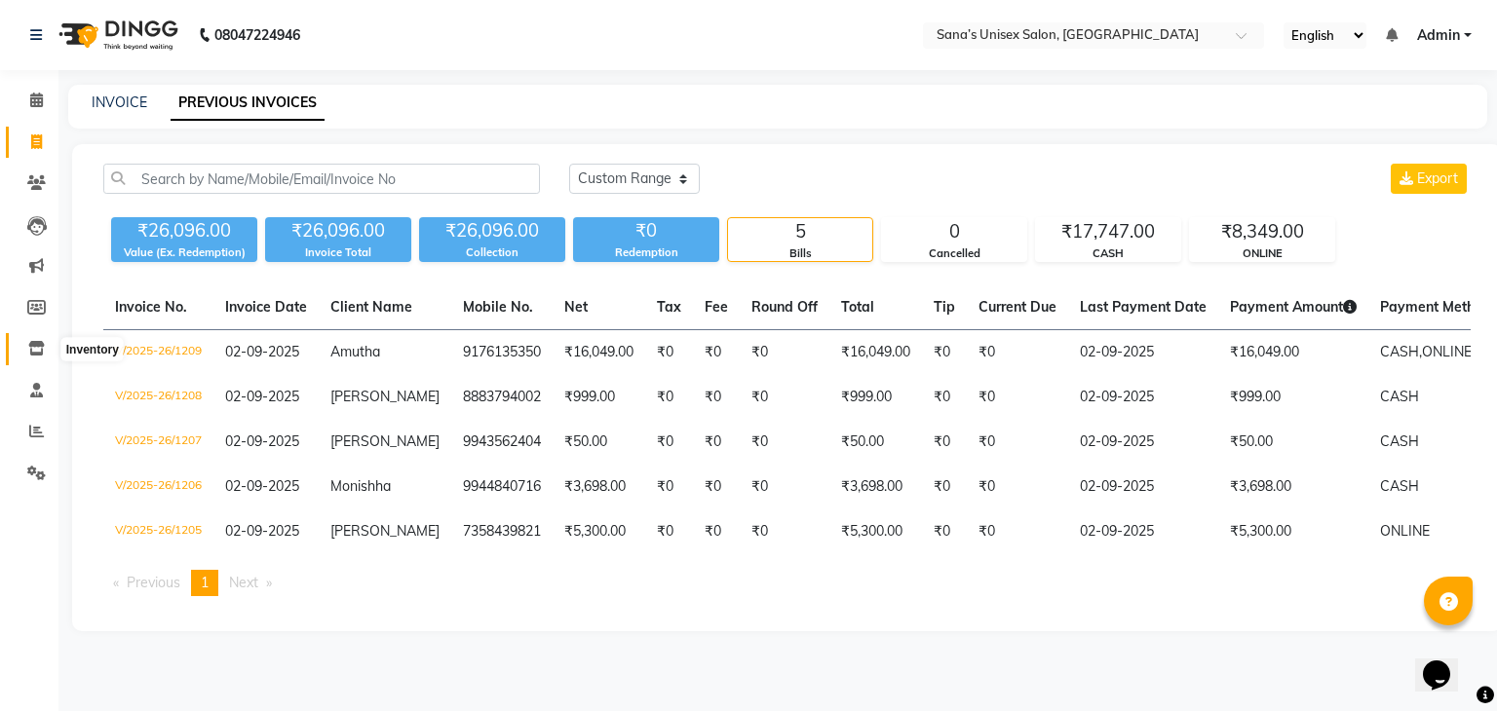
click at [35, 347] on icon at bounding box center [36, 348] width 17 height 15
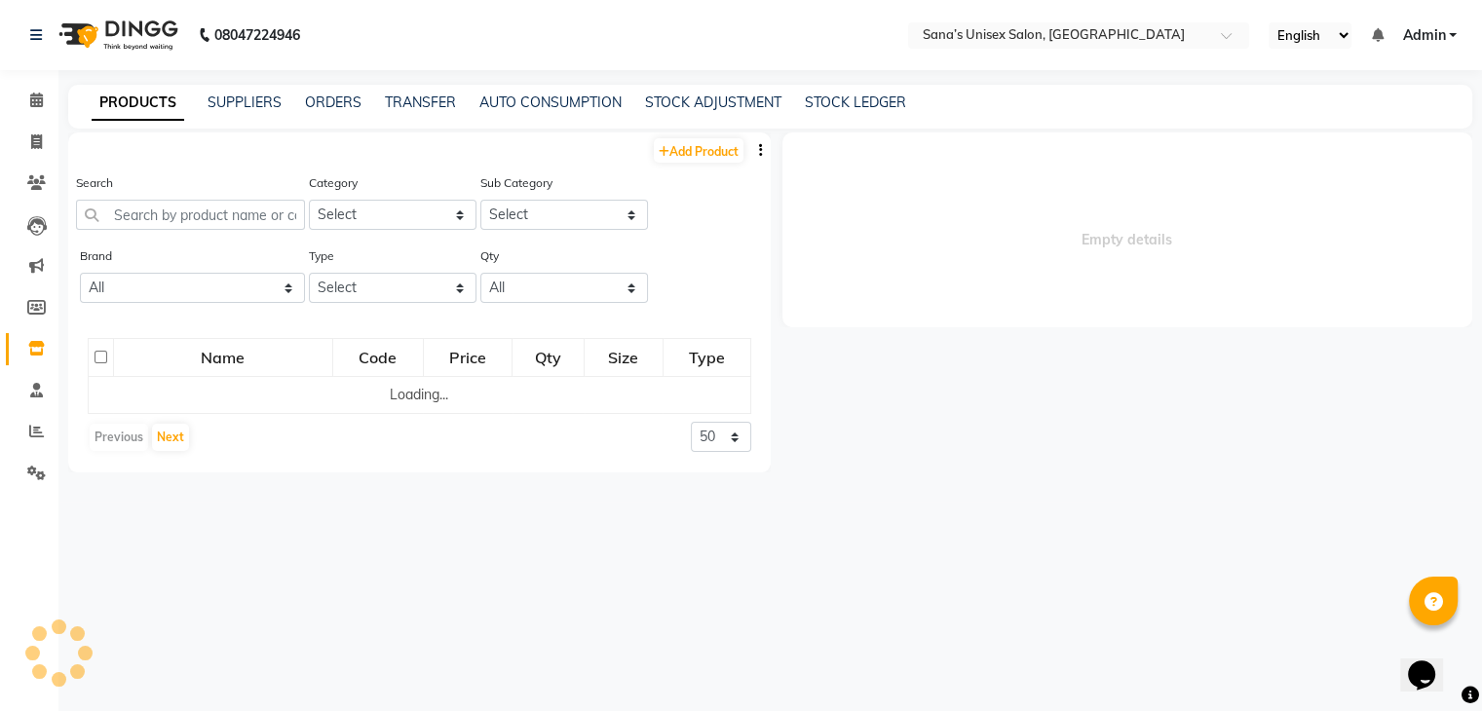
select select
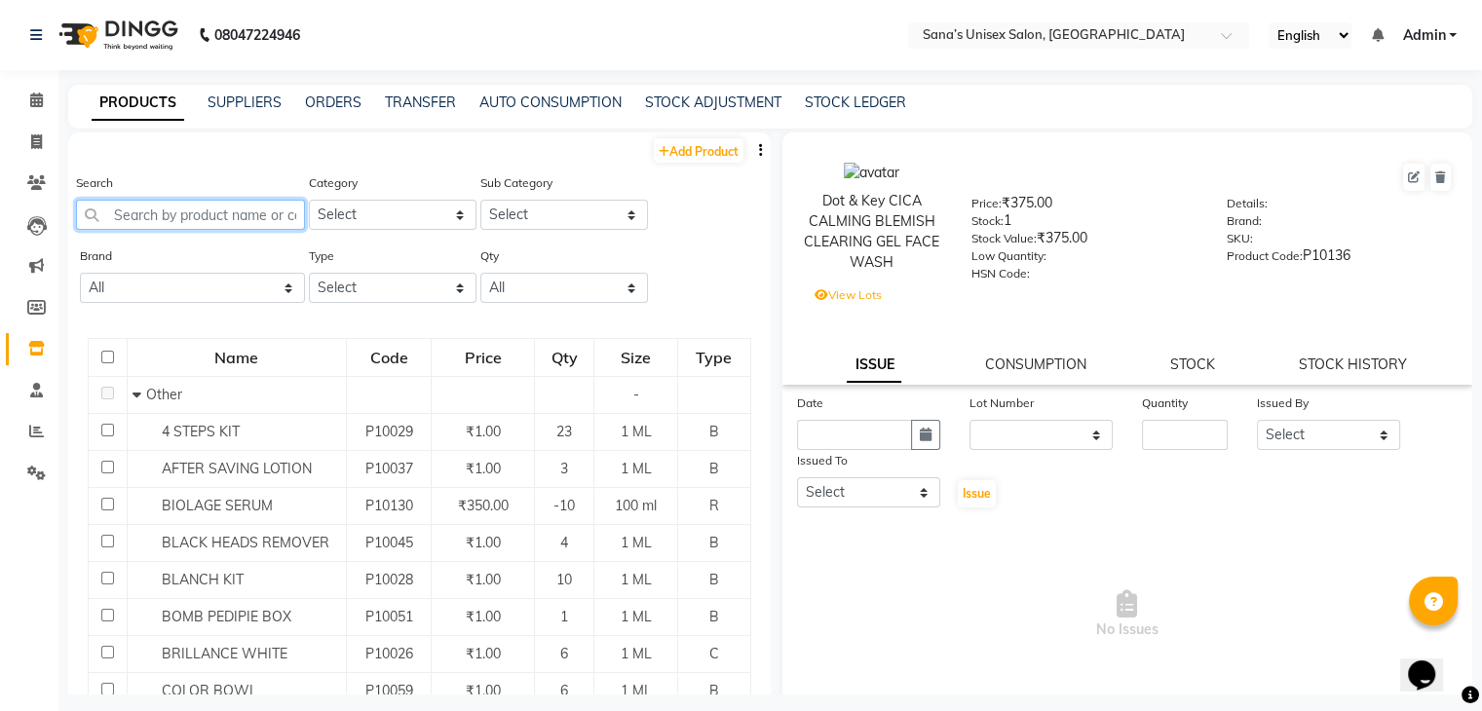
click at [162, 211] on input "text" at bounding box center [190, 215] width 229 height 30
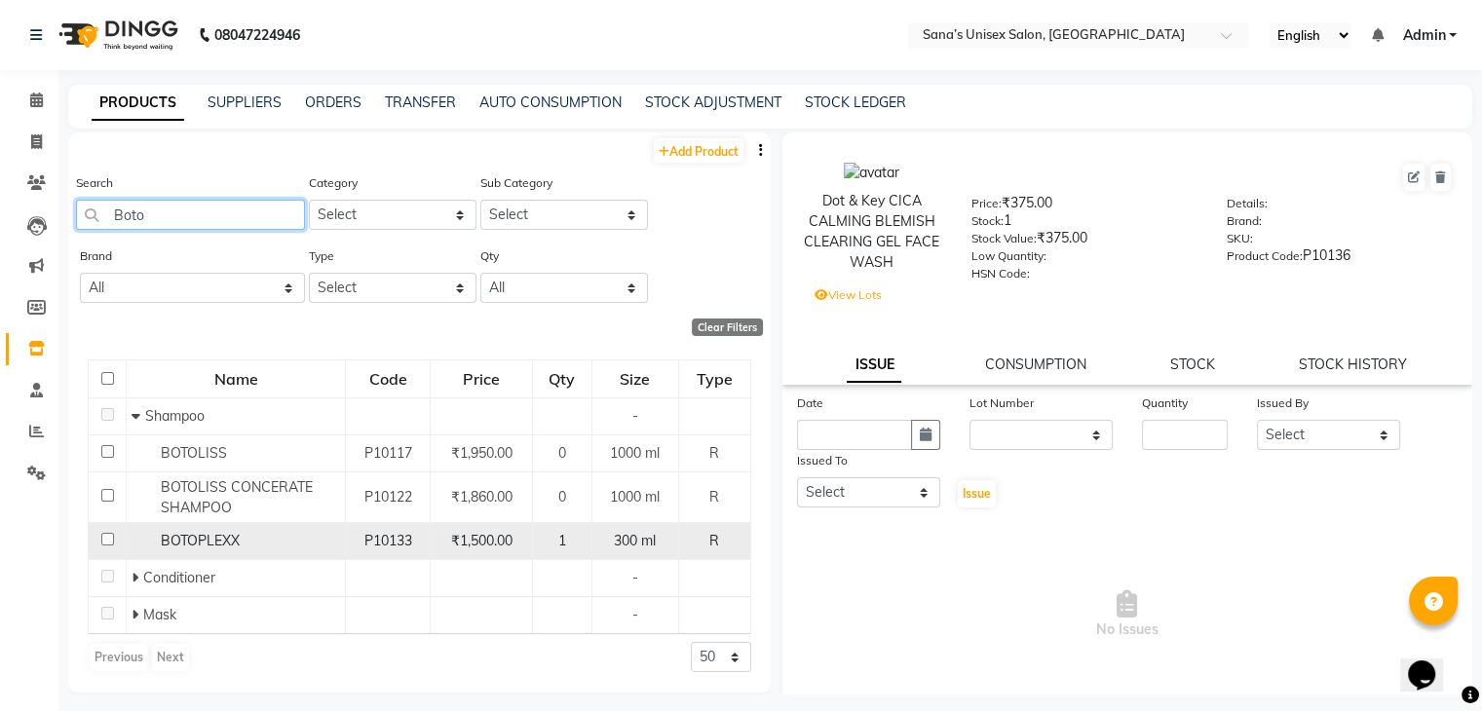
type input "Boto"
click at [105, 539] on input "checkbox" at bounding box center [107, 539] width 13 height 13
checkbox input "true"
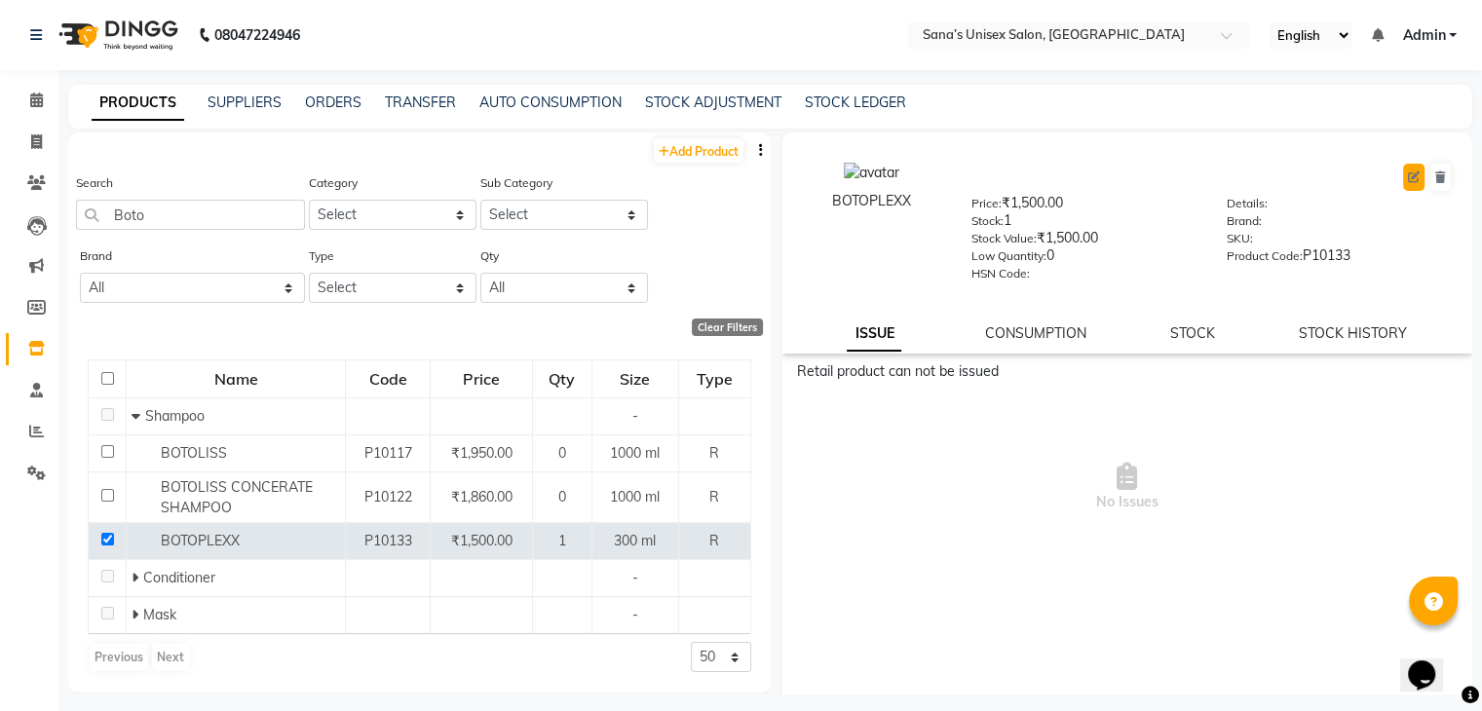
click at [1403, 171] on button at bounding box center [1413, 177] width 21 height 27
select select "true"
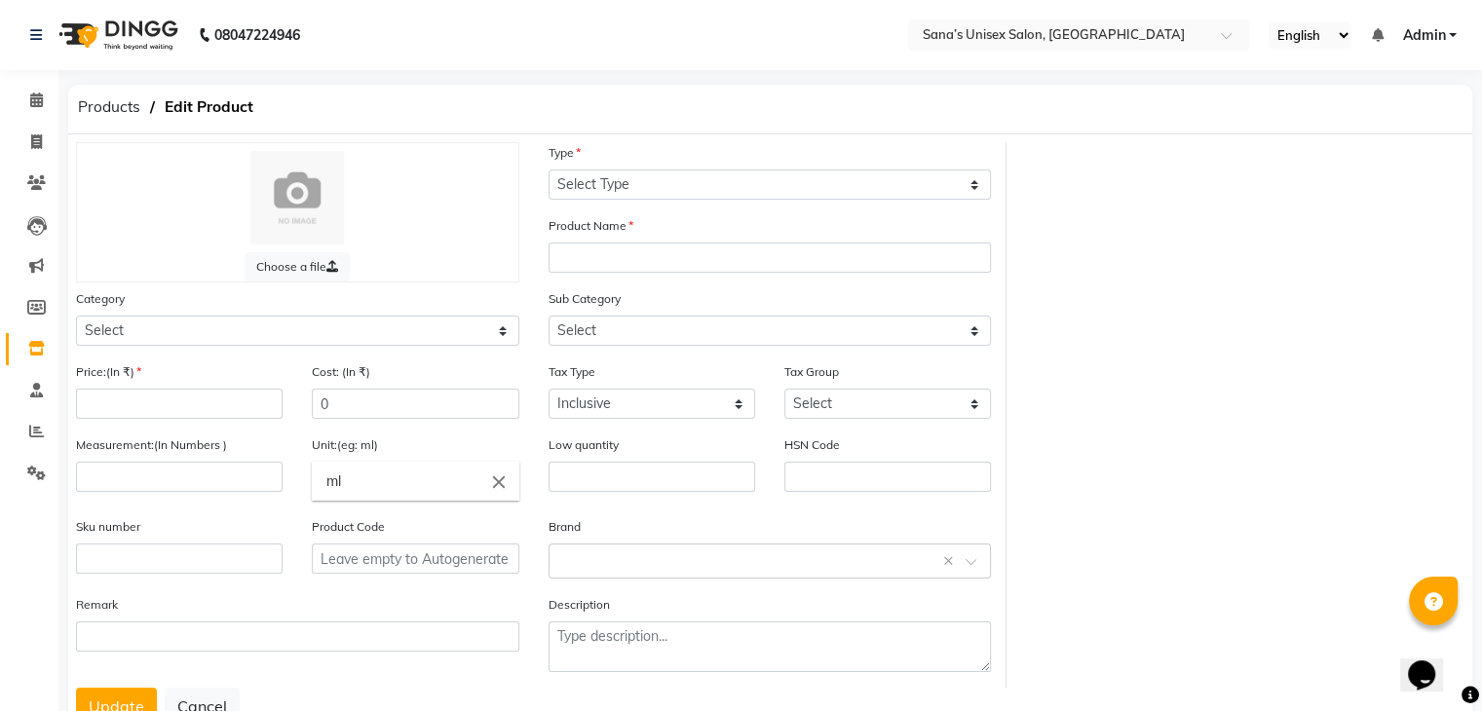
select select "R"
type input "BOTOPLEXX"
select select
type input "1500"
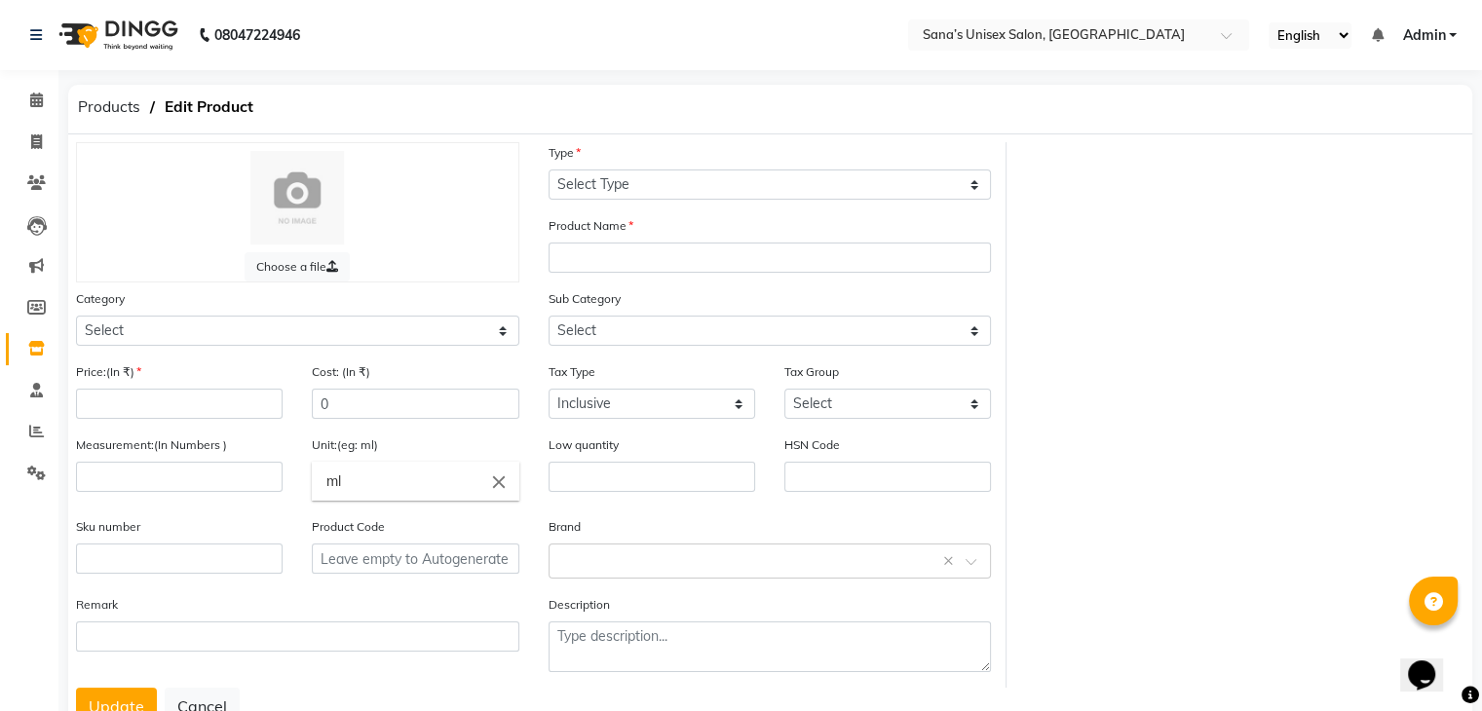
type input "300"
type input "0"
type input "P10133"
select select "973301100"
select select "973301101"
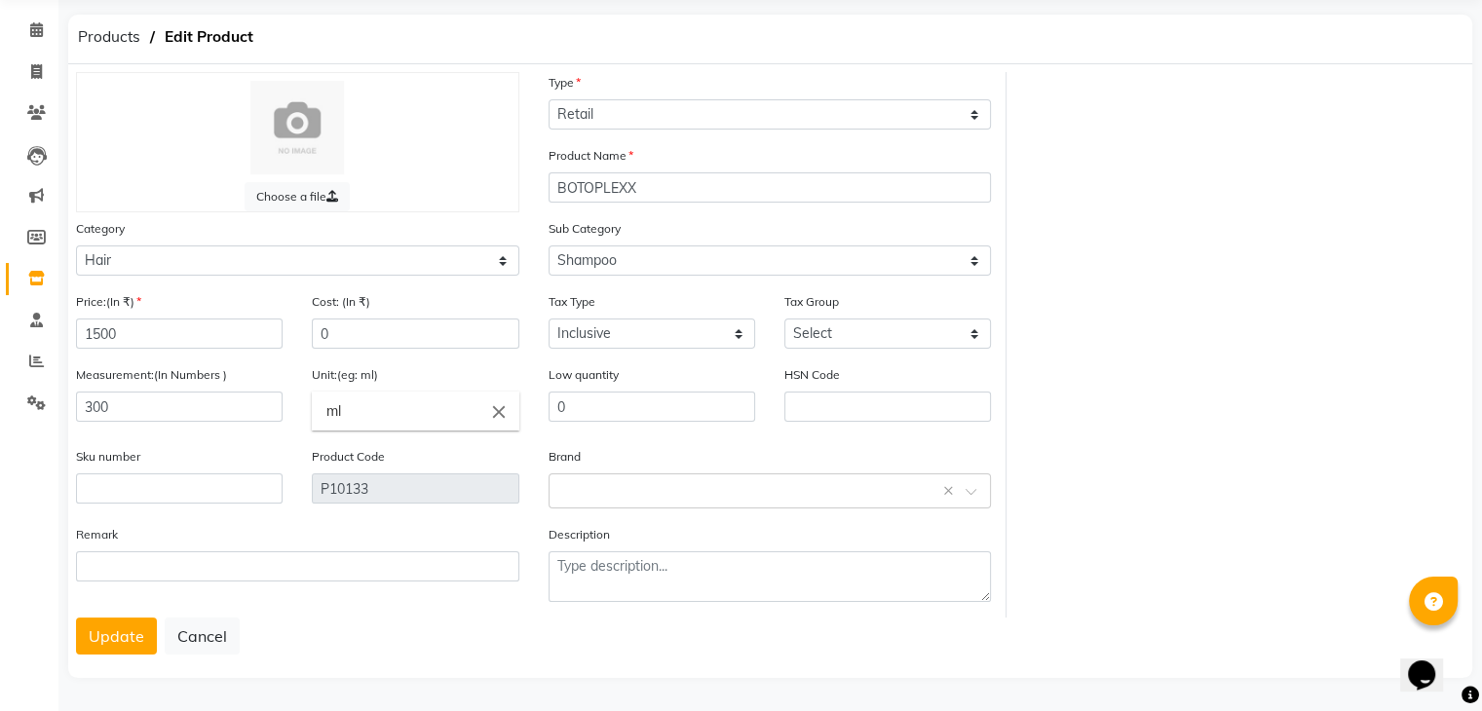
scroll to position [78, 0]
click at [681, 418] on input "0" at bounding box center [652, 407] width 207 height 30
type input "0"
type input "6"
click at [808, 392] on input "text" at bounding box center [888, 407] width 207 height 30
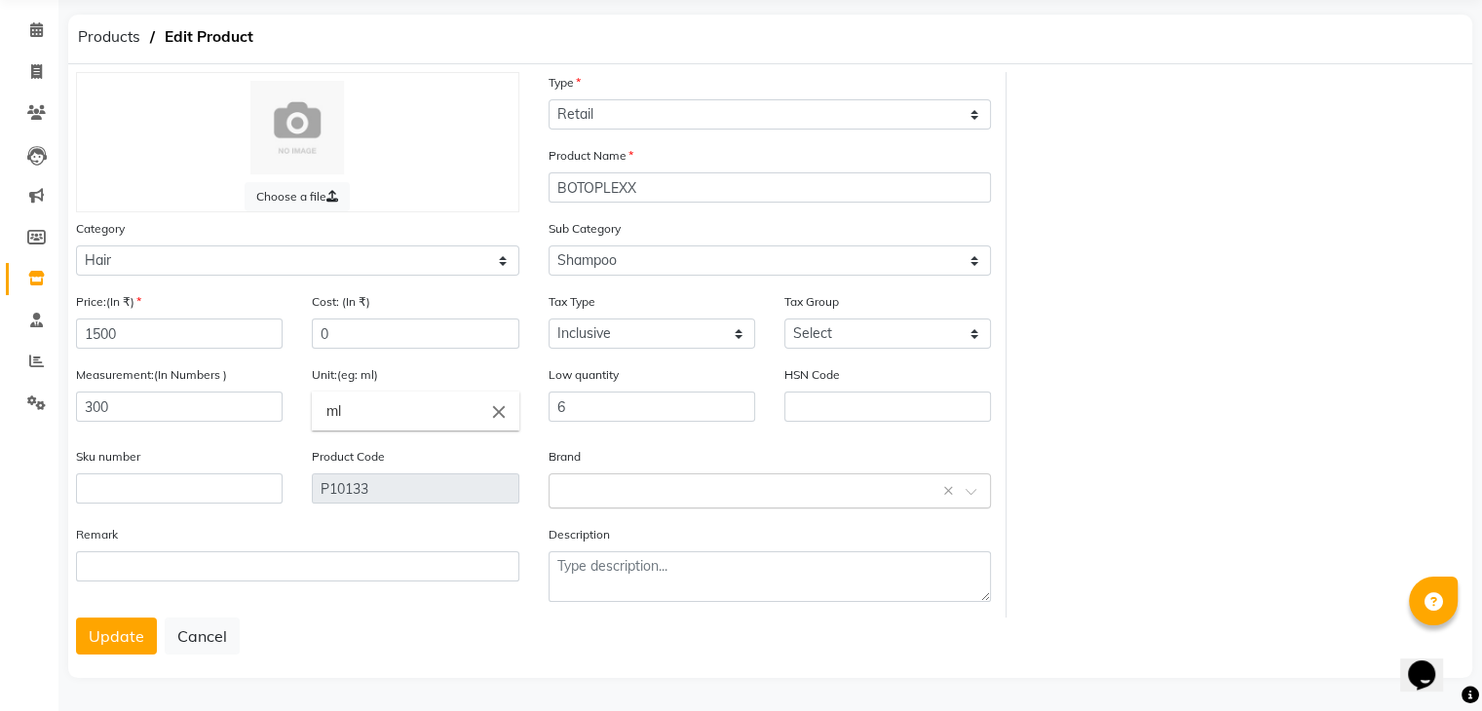
click at [717, 494] on input "text" at bounding box center [750, 490] width 383 height 20
click at [1044, 545] on div "Choose a file Type Select Type Both Retail Consumable Product Name BOTOPLEXX Ca…" at bounding box center [770, 345] width 1418 height 546
click at [844, 494] on input "text" at bounding box center [750, 490] width 383 height 20
click at [776, 625] on div "Other" at bounding box center [770, 642] width 441 height 36
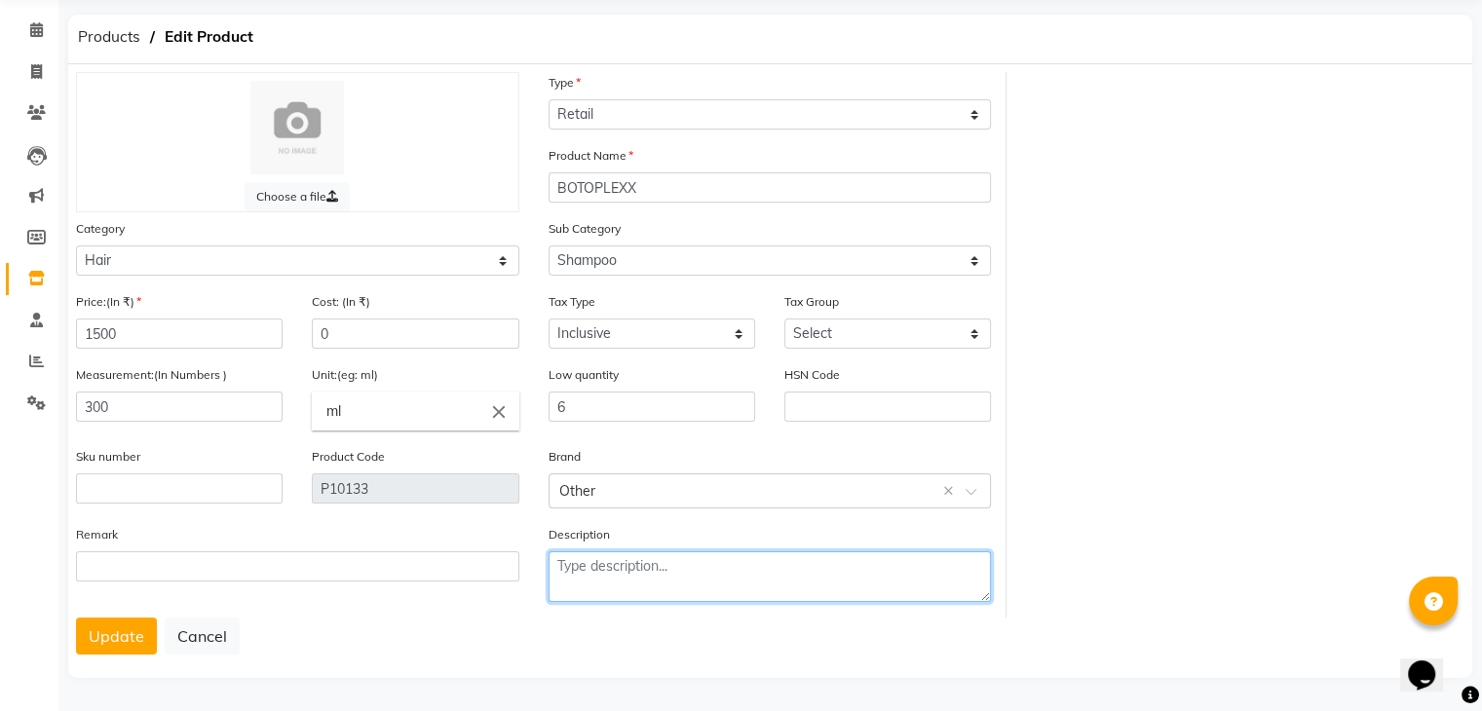
click at [791, 566] on textarea at bounding box center [770, 577] width 443 height 51
type textarea "Batch No.BC04GC02"
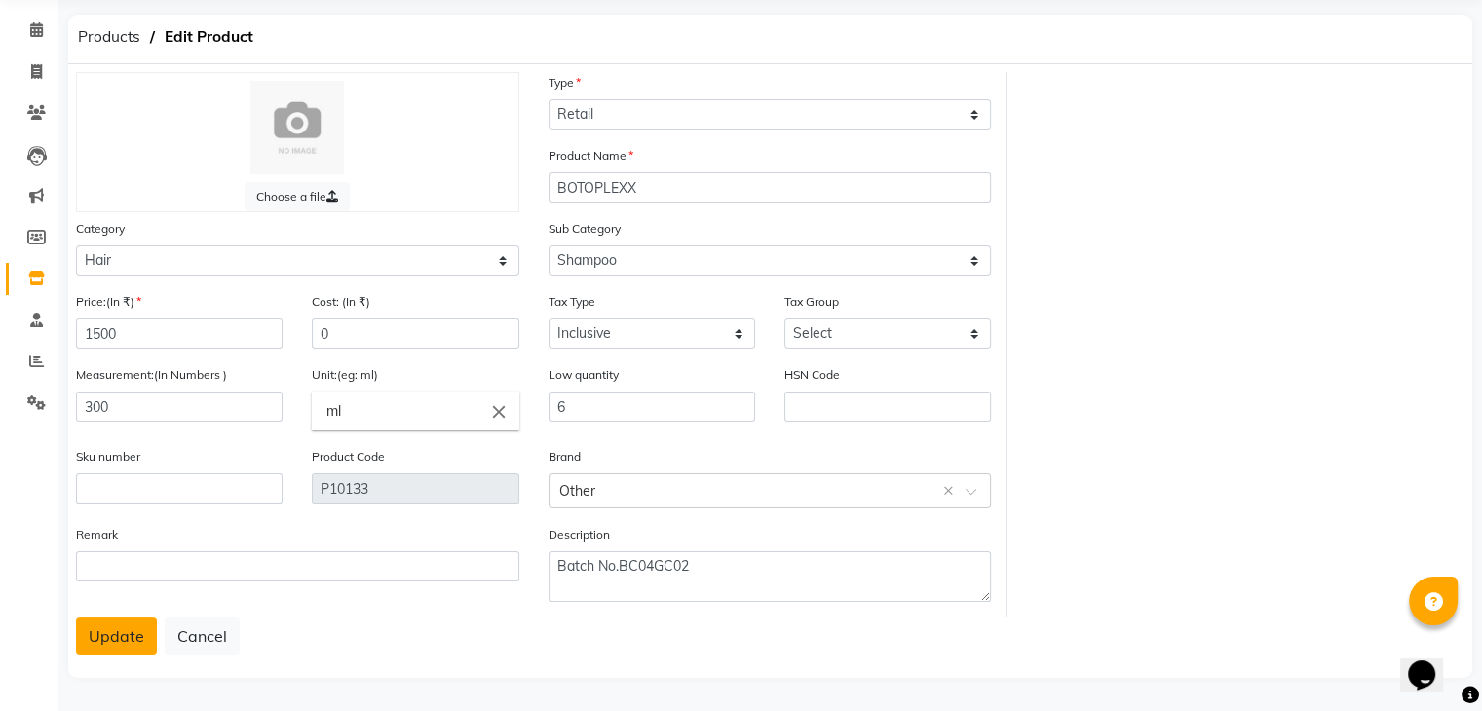
click at [99, 652] on button "Update" at bounding box center [116, 636] width 81 height 37
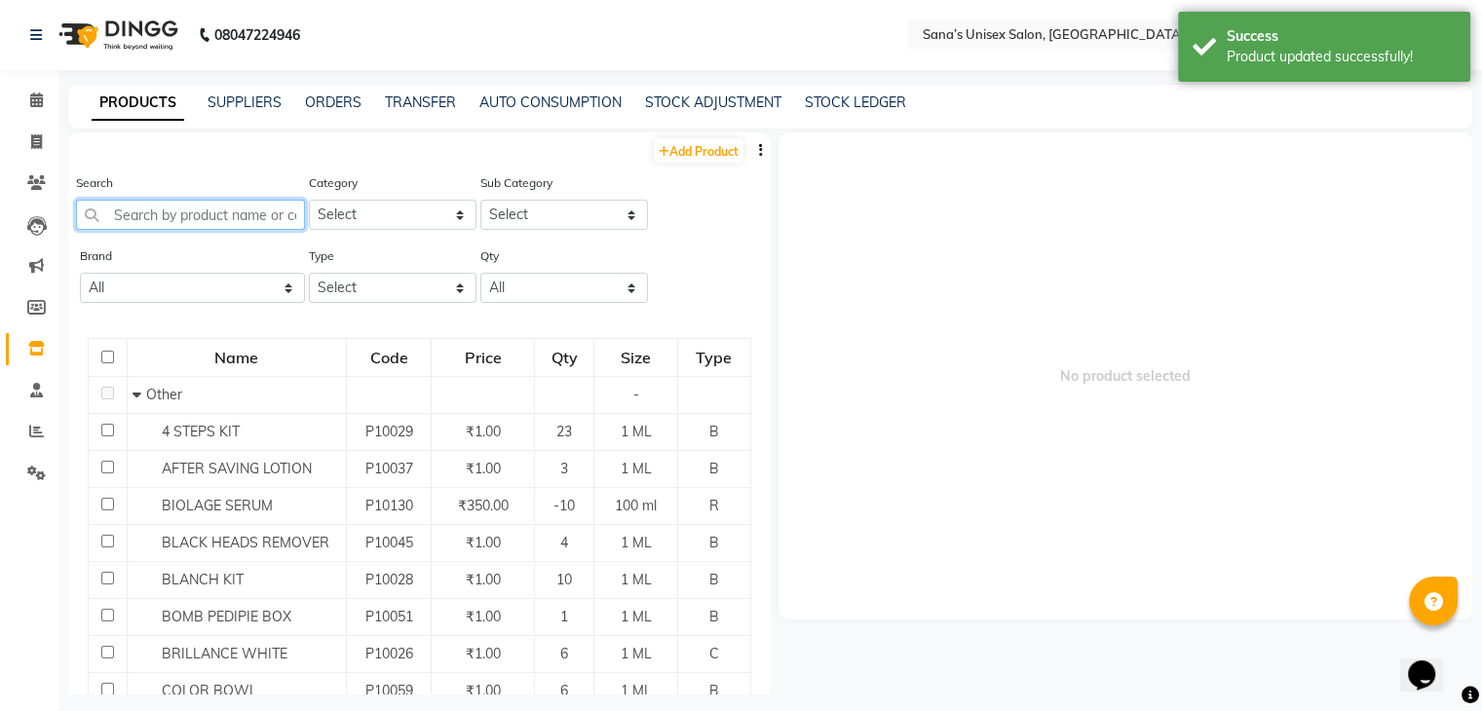
click at [194, 218] on input "text" at bounding box center [190, 215] width 229 height 30
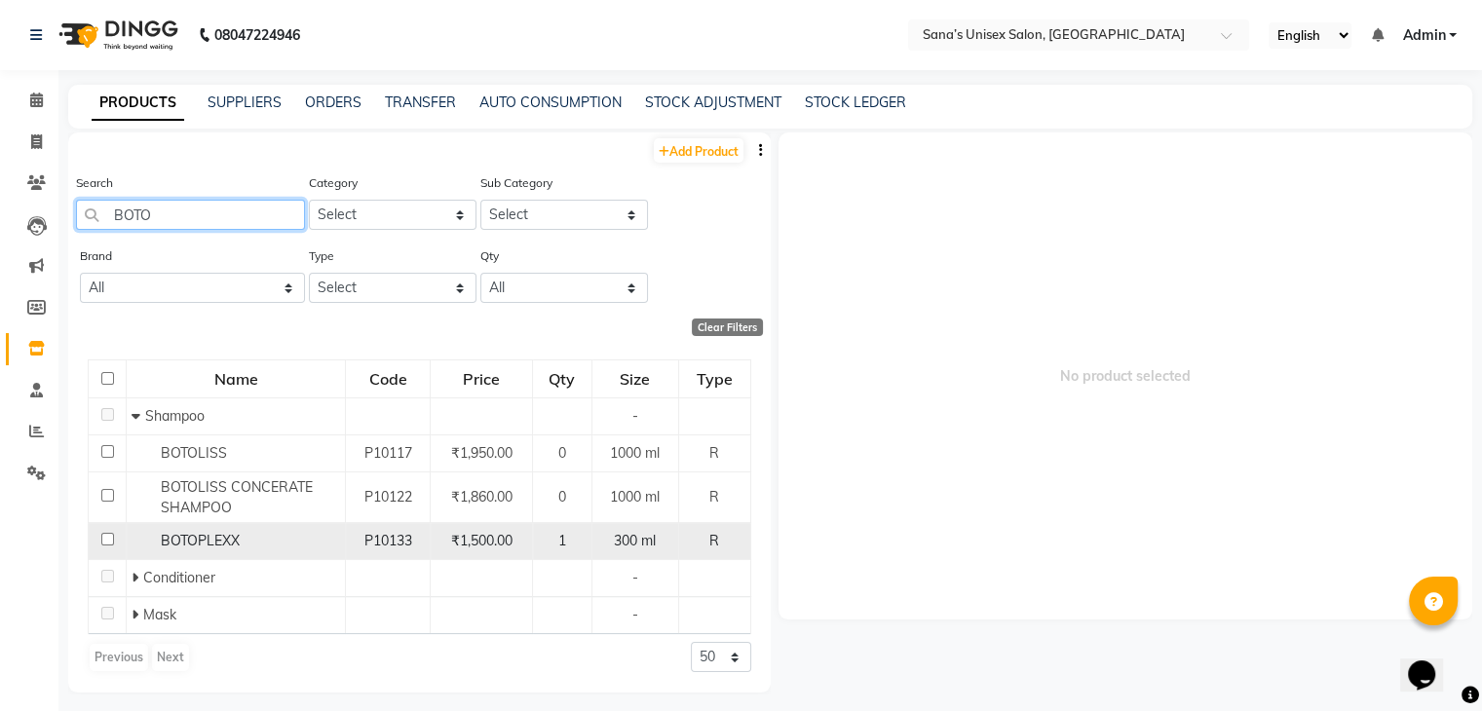
type input "BOTO"
click at [564, 535] on span "1" at bounding box center [562, 541] width 8 height 18
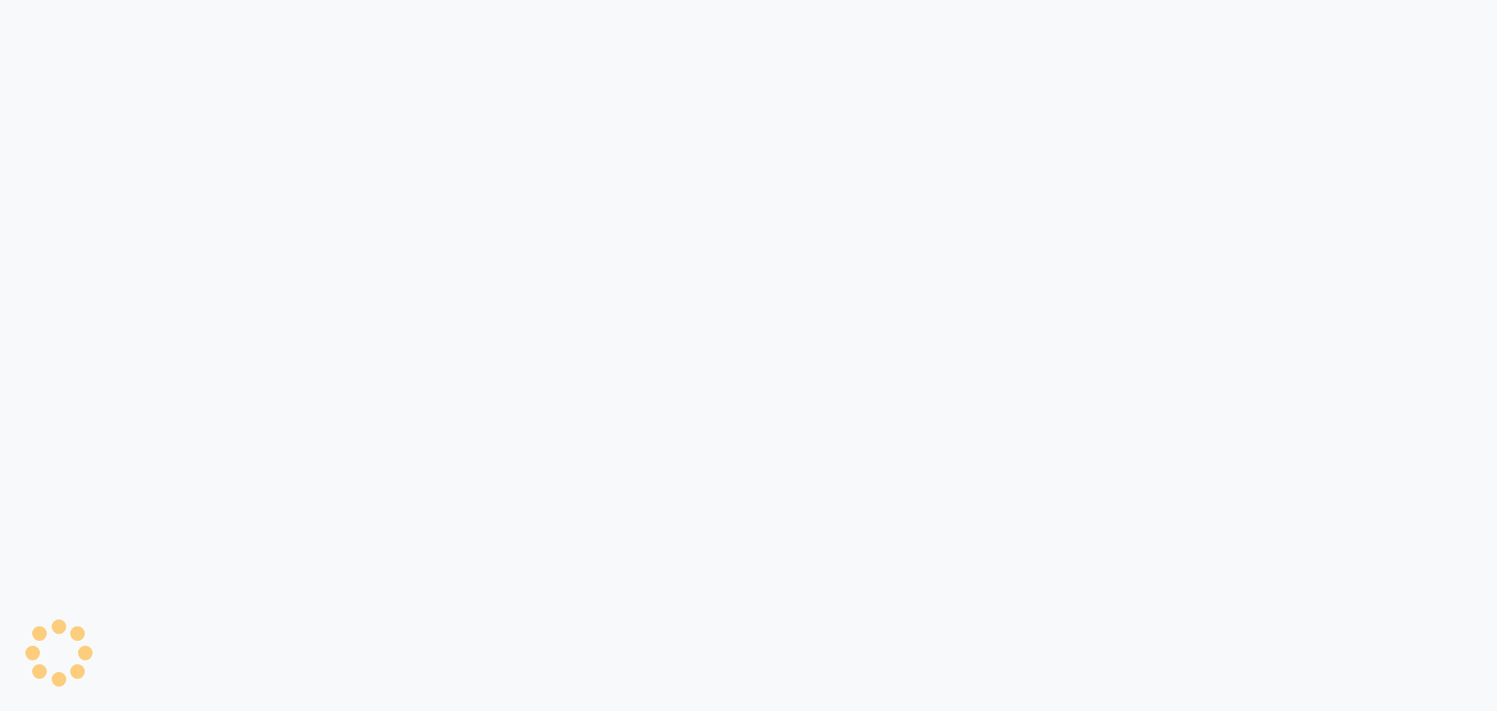
select select "service"
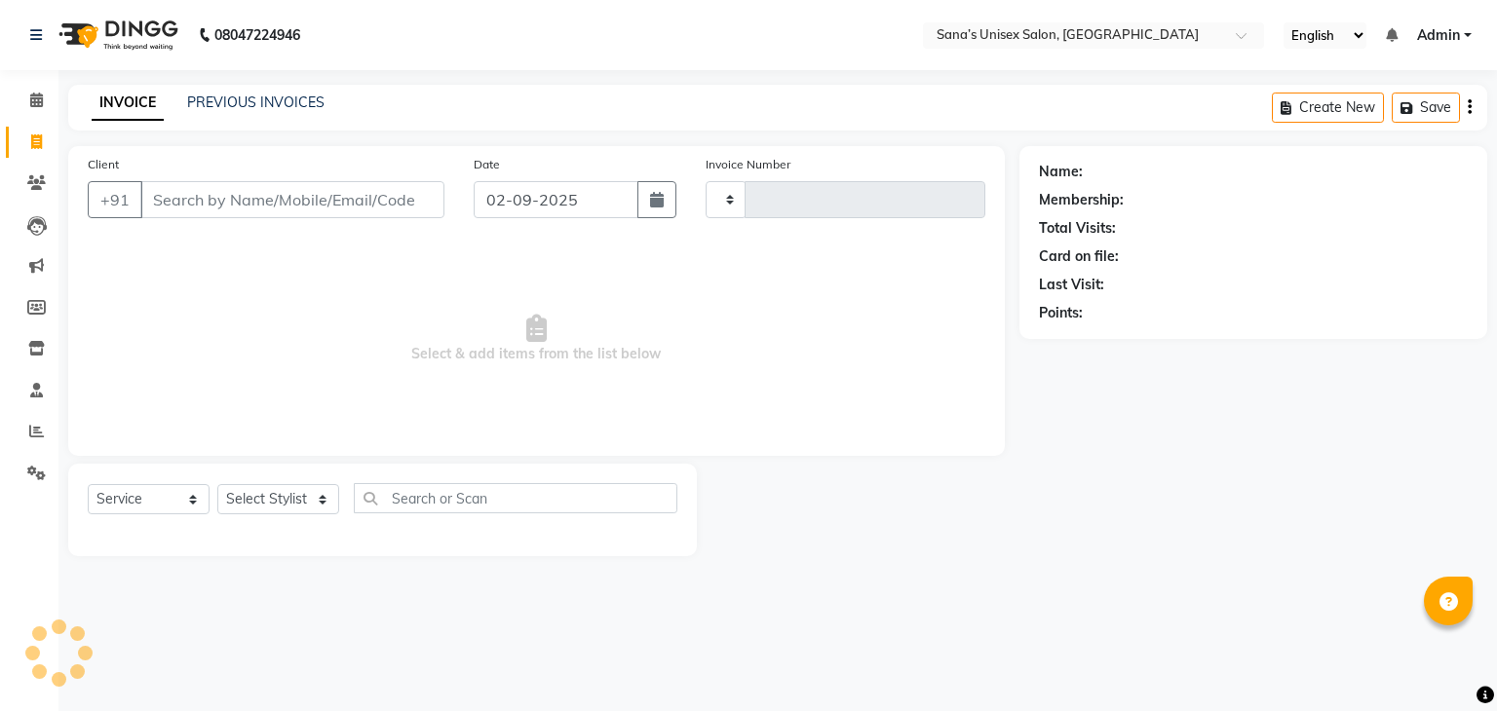
type input "1207"
select select "6091"
click at [350, 189] on input "Client" at bounding box center [292, 199] width 304 height 37
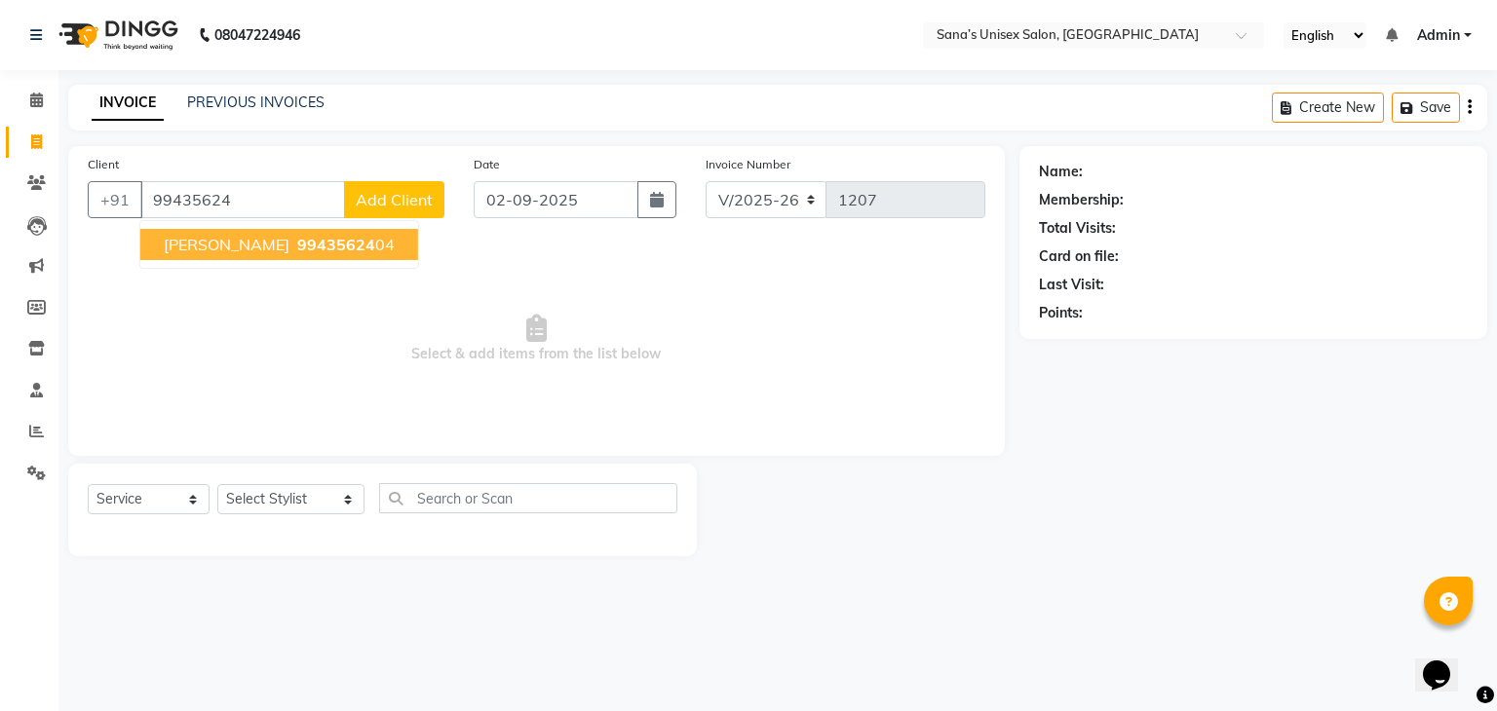
click at [297, 237] on span "99435624" at bounding box center [336, 244] width 78 height 19
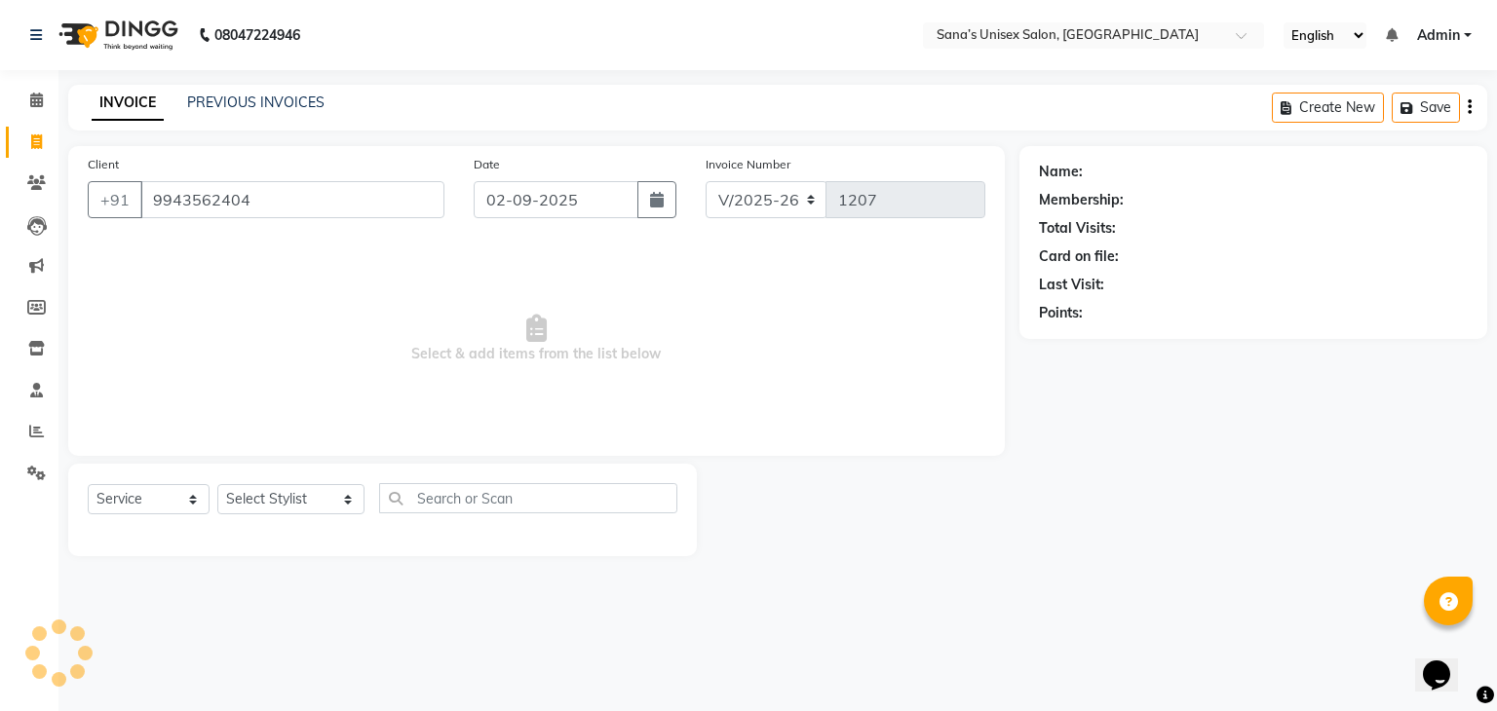
type input "9943562404"
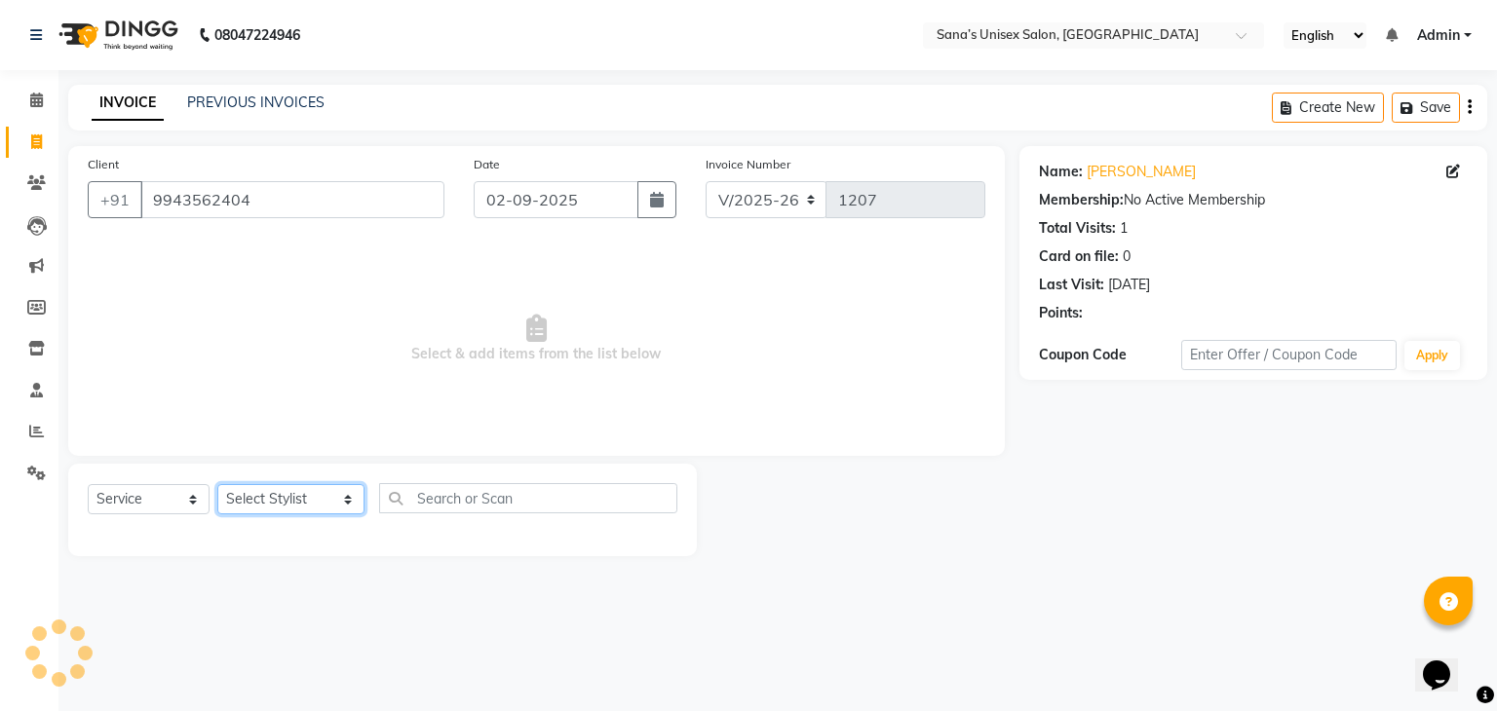
click at [301, 510] on select "Select Stylist anjali beauty MADHU [PERSON_NAME] (BEAUTY THERAPIST) [PERSON_NAM…" at bounding box center [290, 499] width 147 height 30
select select "45708"
click at [217, 485] on select "Select Stylist anjali beauty MADHU [PERSON_NAME] (BEAUTY THERAPIST) [PERSON_NAM…" at bounding box center [290, 499] width 147 height 30
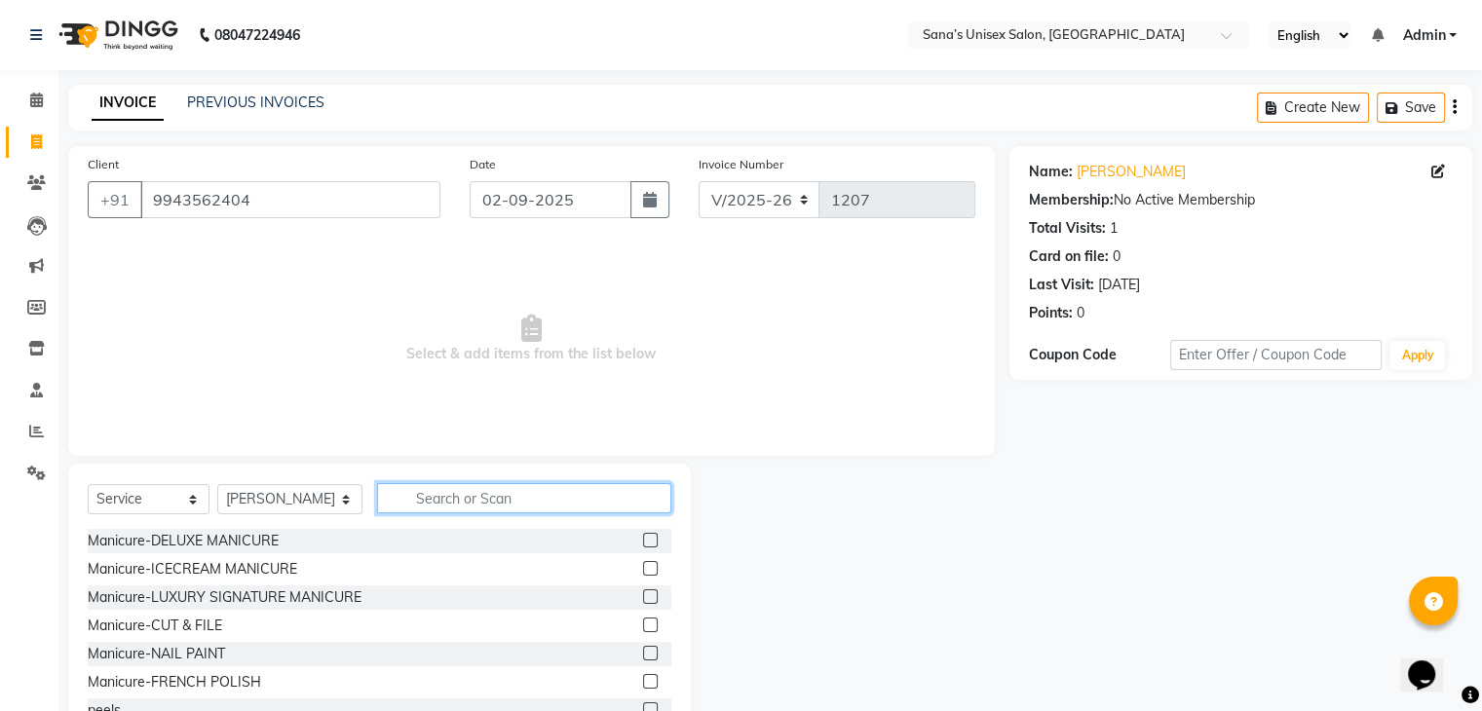
click at [442, 494] on input "text" at bounding box center [523, 498] width 293 height 30
type input "Thre"
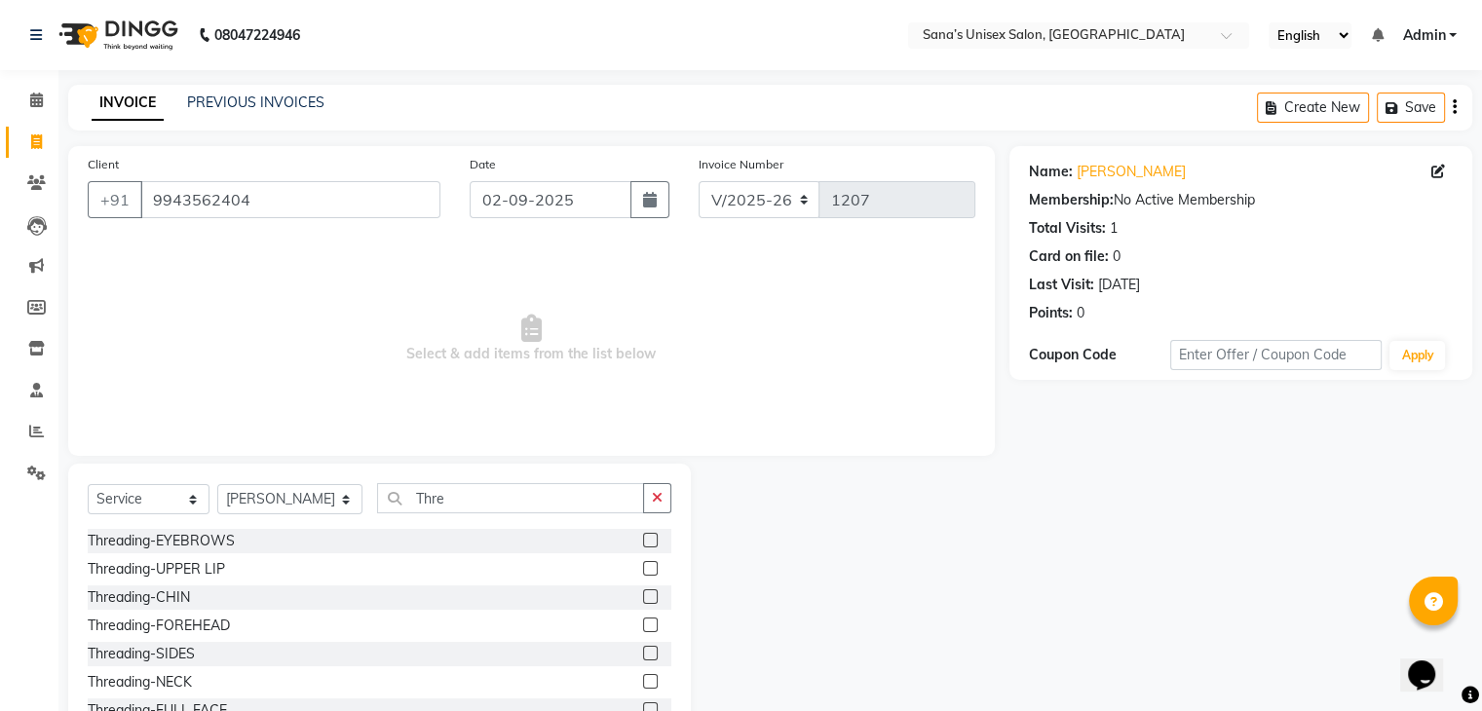
click at [643, 540] on label at bounding box center [650, 540] width 15 height 15
click at [643, 540] on input "checkbox" at bounding box center [649, 541] width 13 height 13
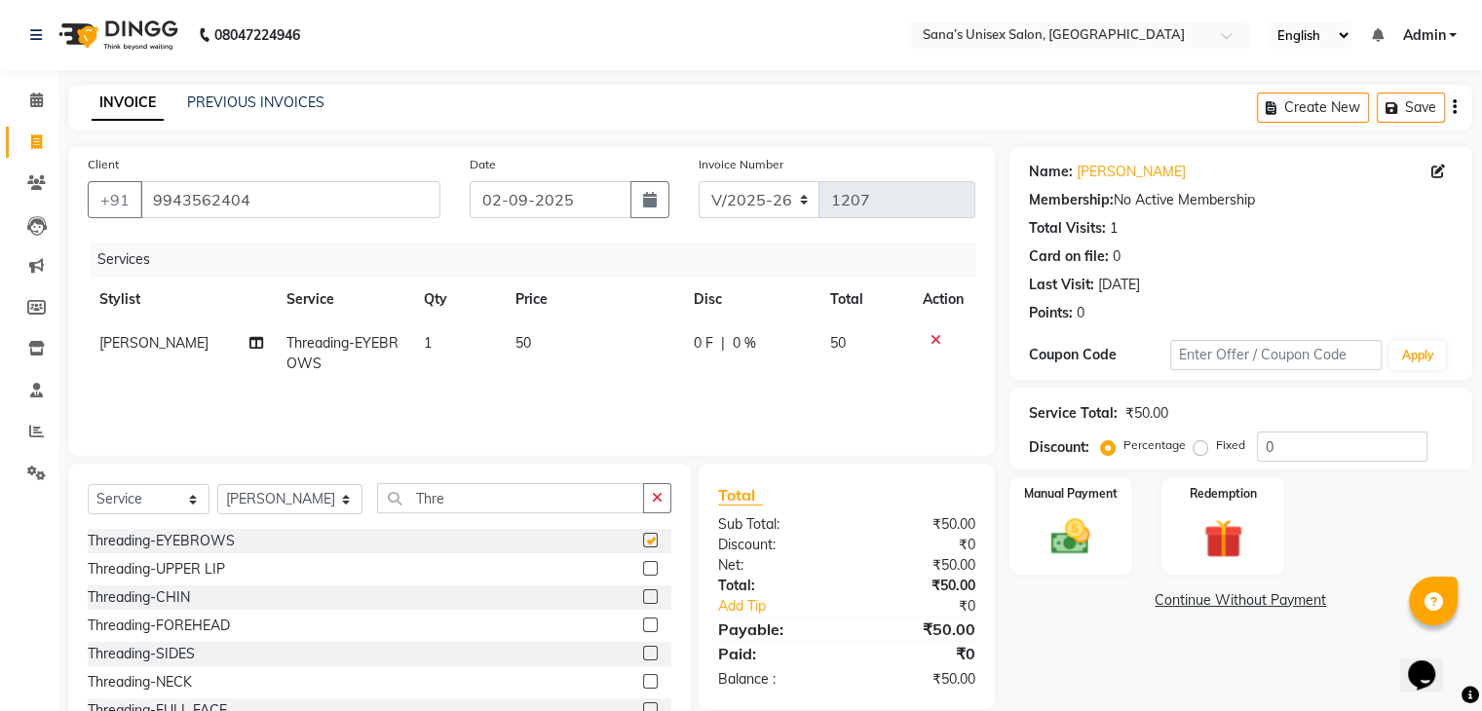
checkbox input "false"
click at [664, 504] on button "button" at bounding box center [657, 498] width 28 height 30
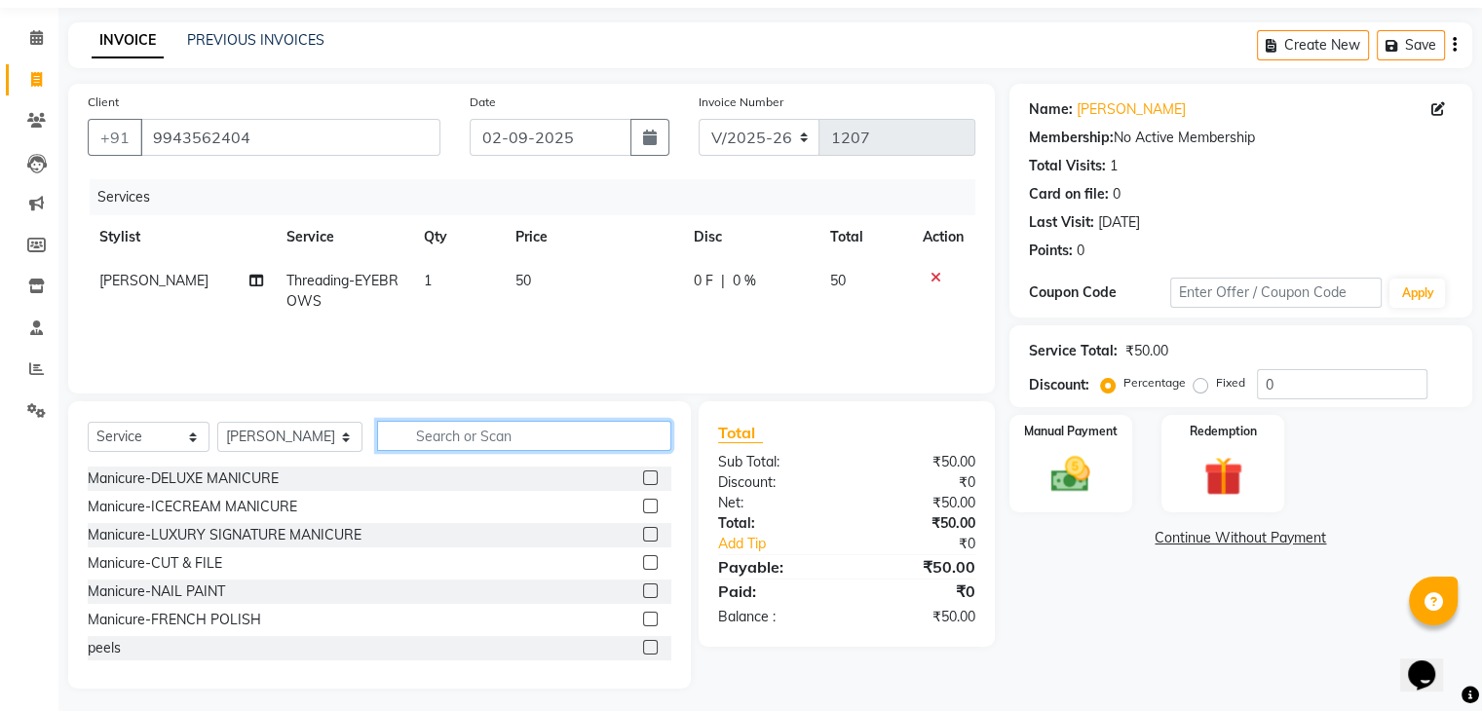
scroll to position [70, 0]
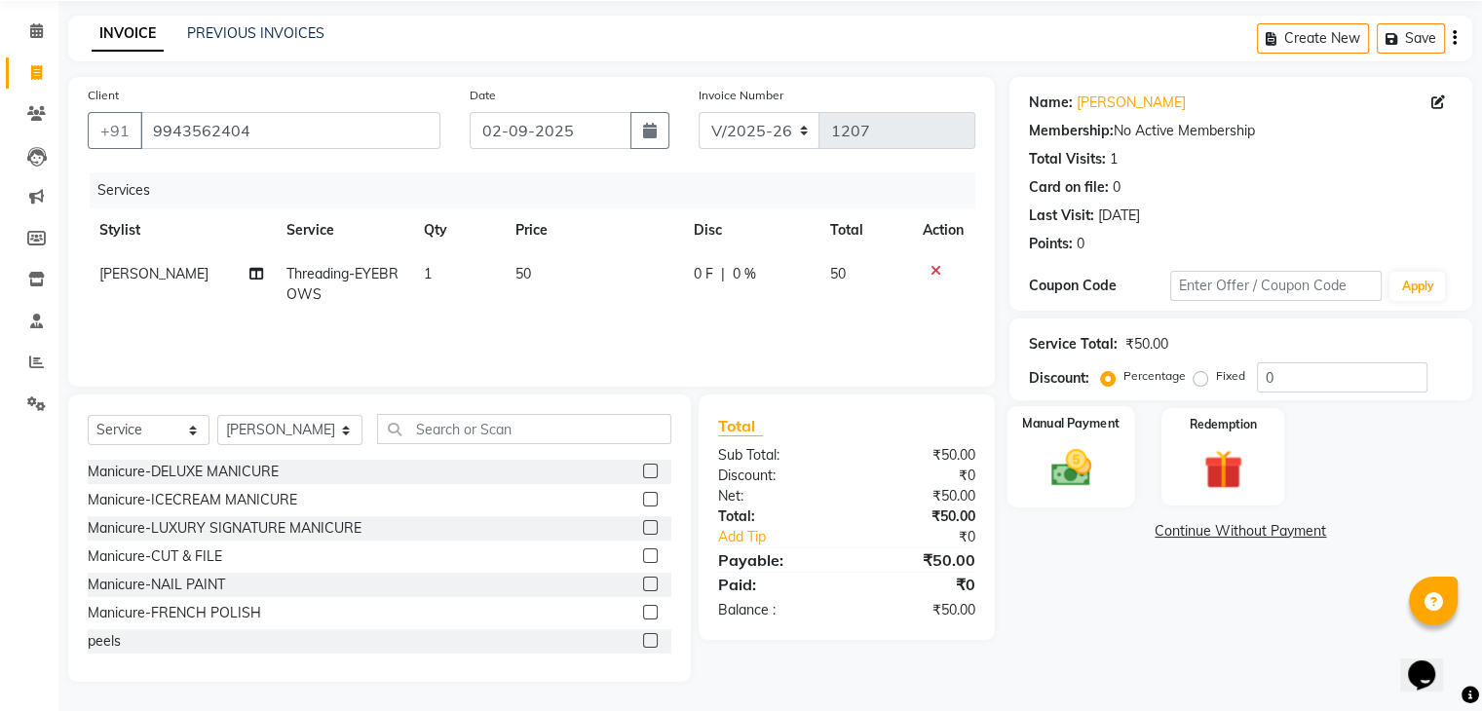
click at [1076, 471] on img at bounding box center [1070, 468] width 65 height 47
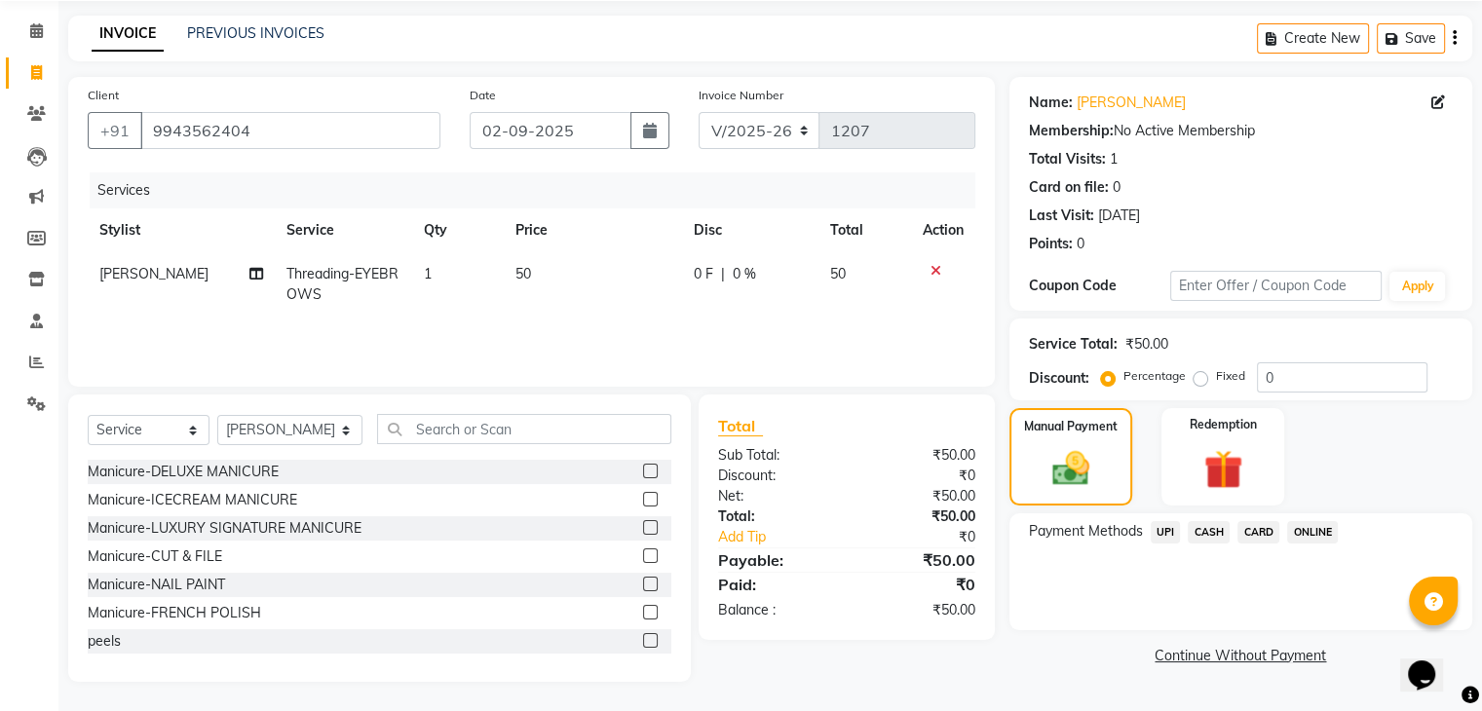
click at [1202, 523] on span "CASH" at bounding box center [1209, 532] width 42 height 22
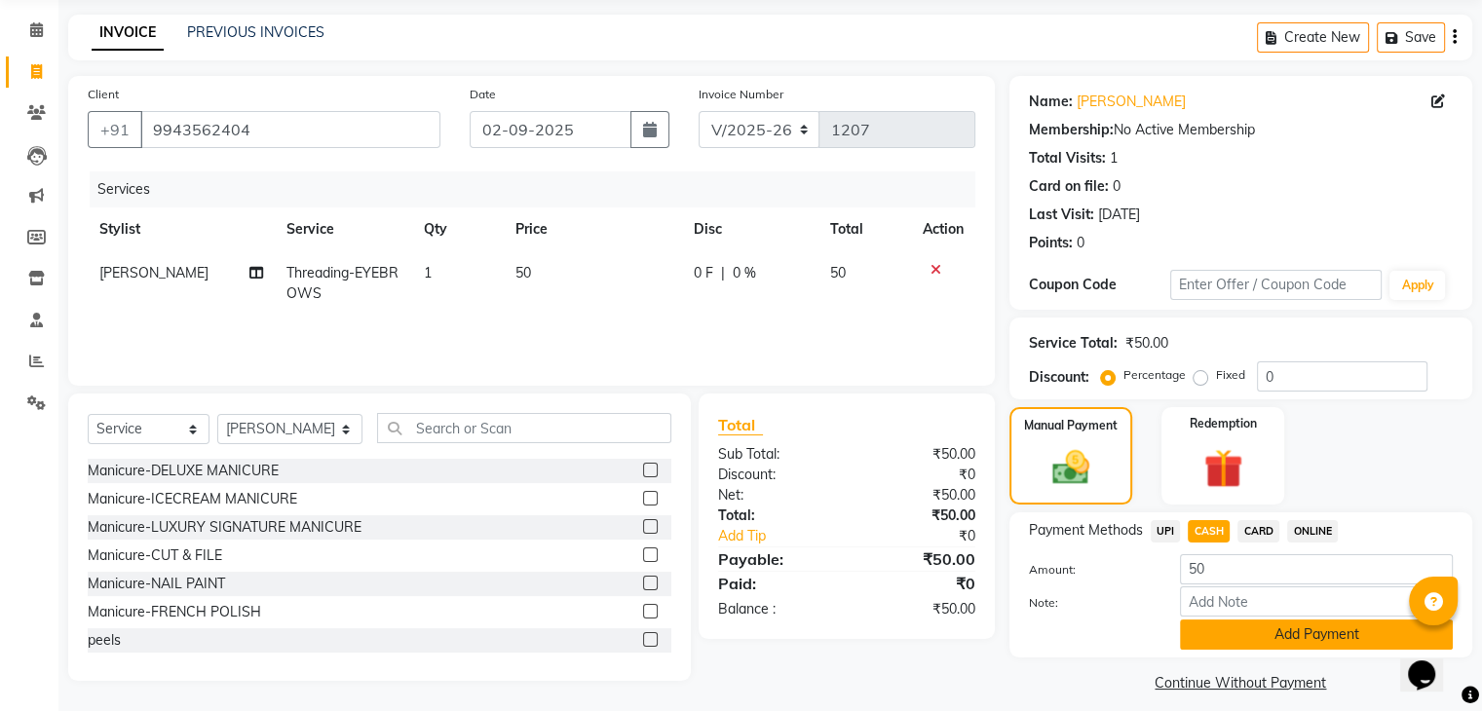
click at [1232, 640] on button "Add Payment" at bounding box center [1316, 635] width 273 height 30
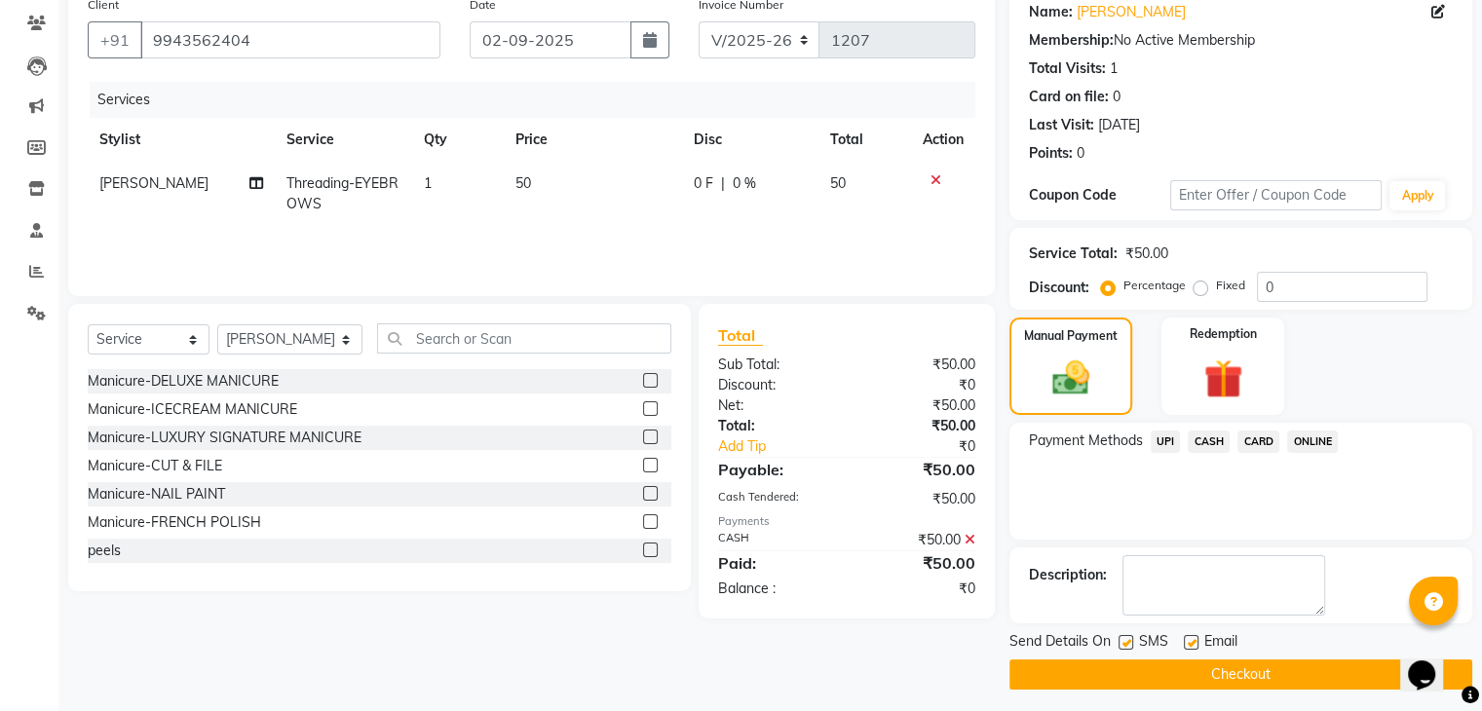
scroll to position [167, 0]
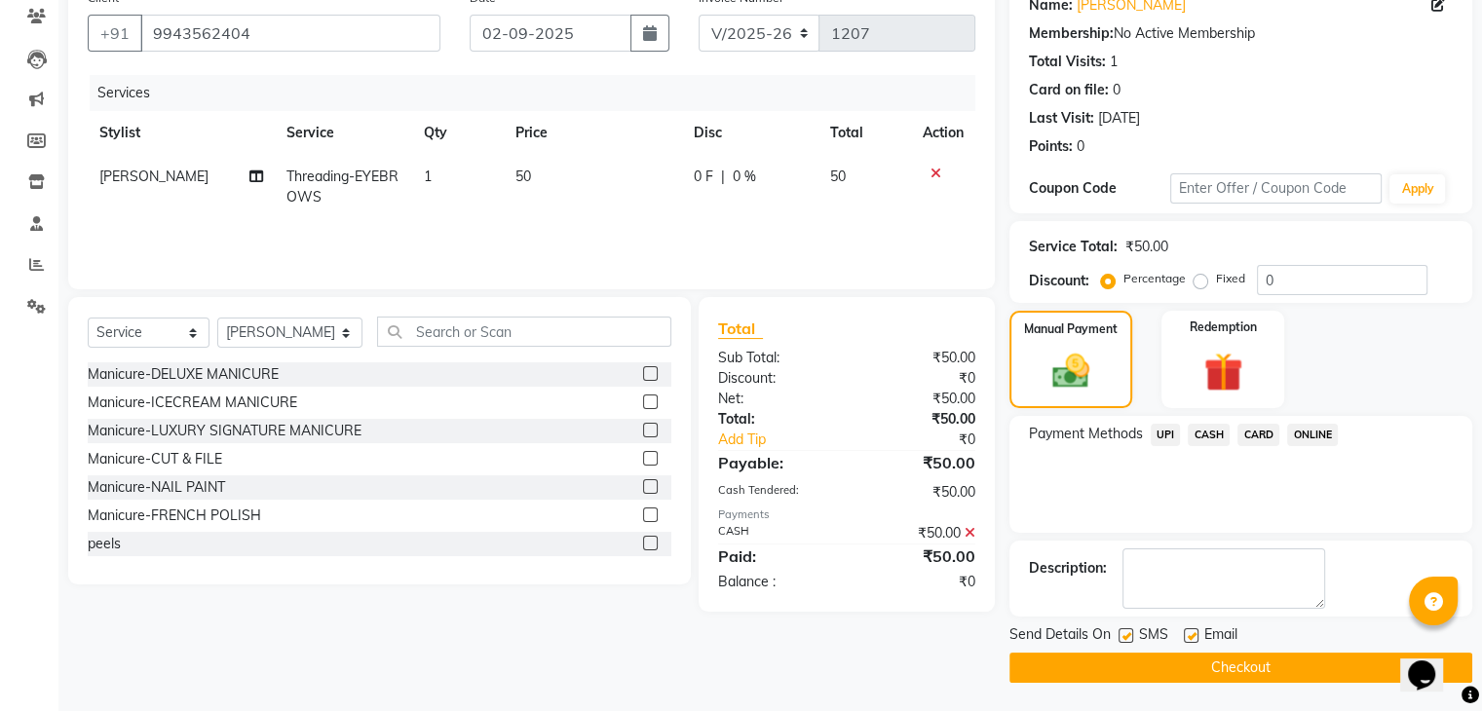
click at [1170, 665] on button "Checkout" at bounding box center [1241, 668] width 463 height 30
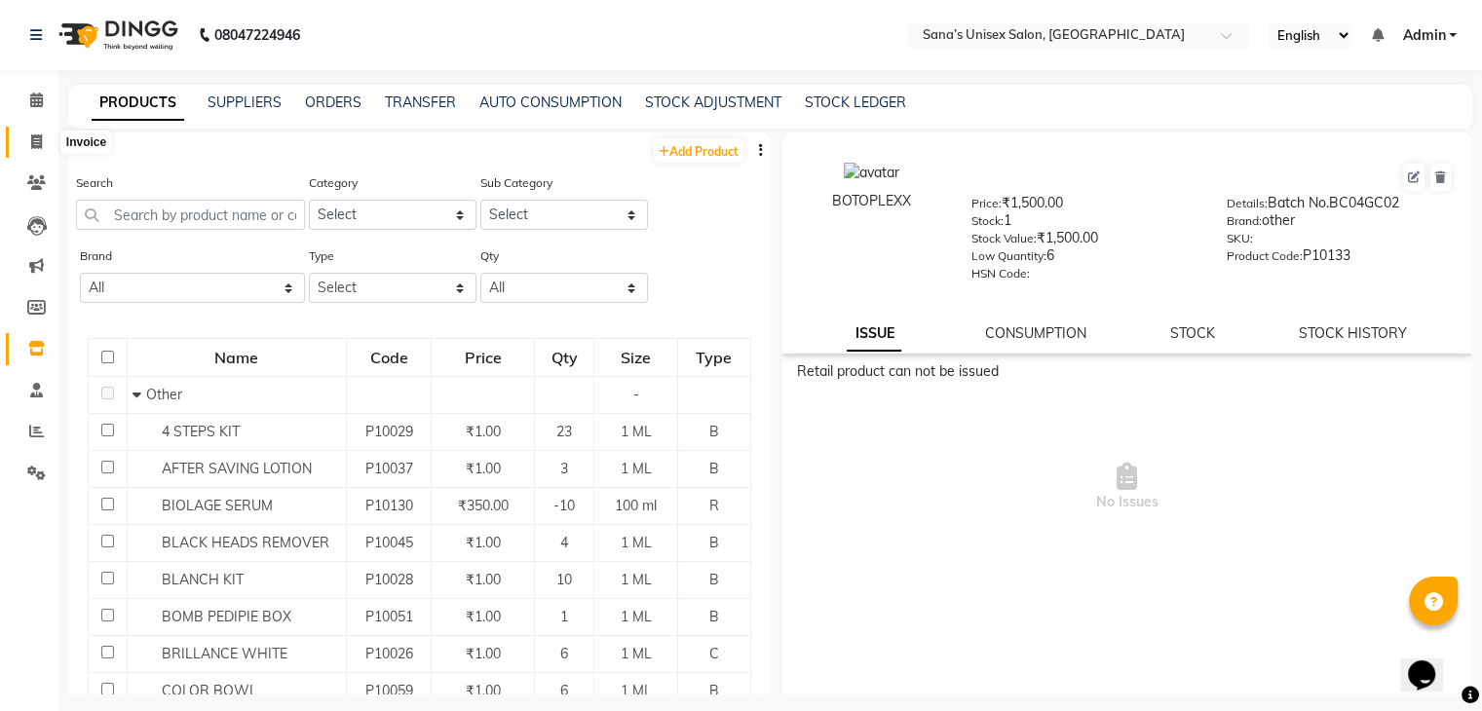
click at [30, 135] on span at bounding box center [36, 143] width 34 height 22
select select "6091"
select select "service"
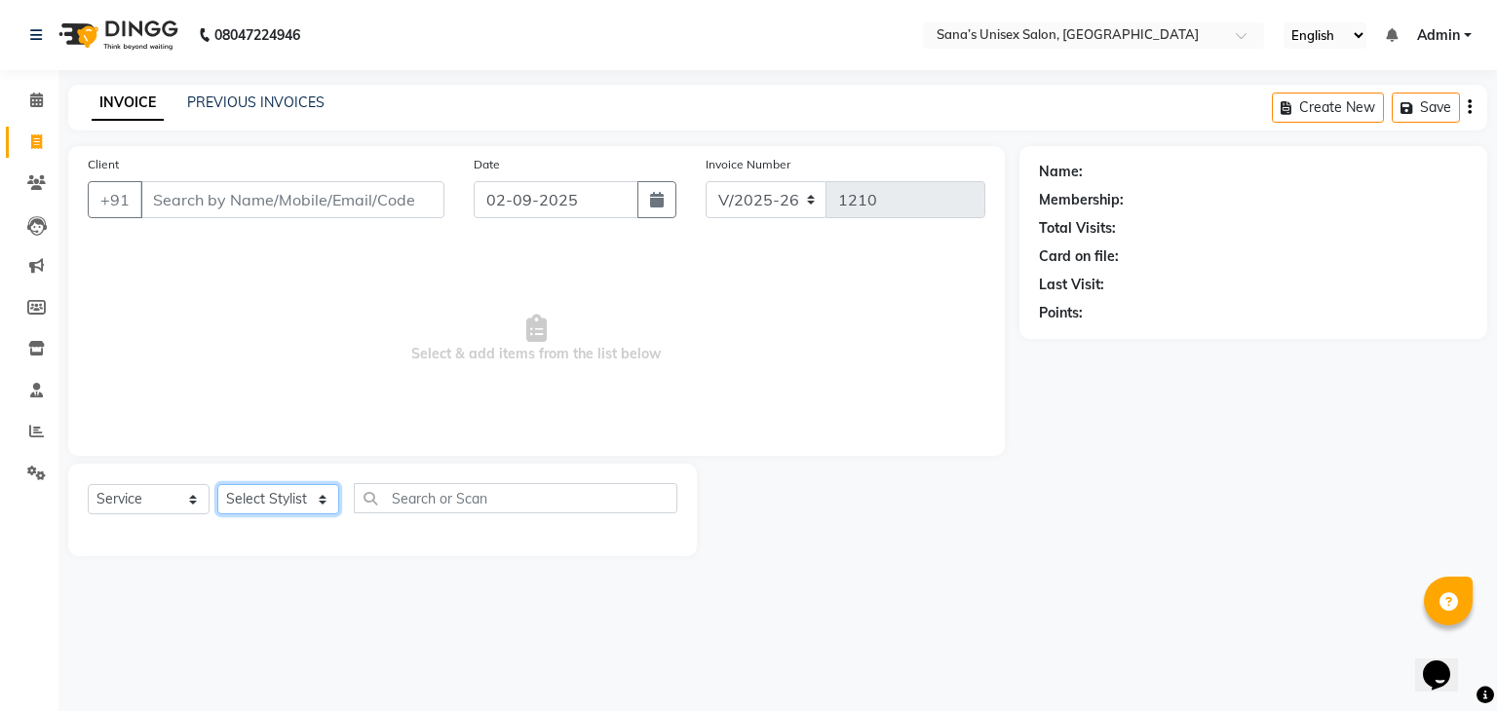
click at [270, 493] on select "Select Stylist" at bounding box center [278, 499] width 122 height 30
select select "47419"
click at [217, 485] on select "Select Stylist anjali beauty MADHU [PERSON_NAME] (BEAUTY THERAPIST) [PERSON_NAM…" at bounding box center [290, 499] width 147 height 30
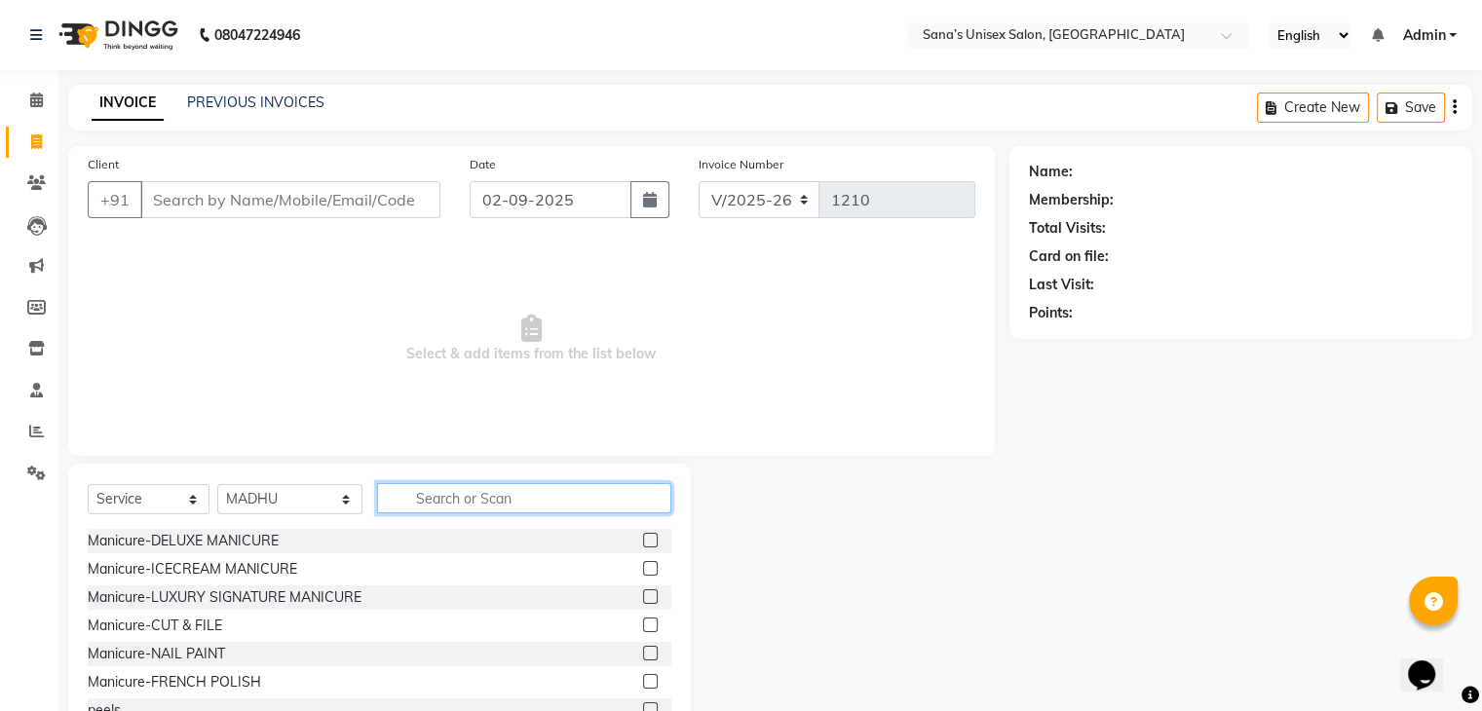
click at [500, 491] on input "text" at bounding box center [523, 498] width 293 height 30
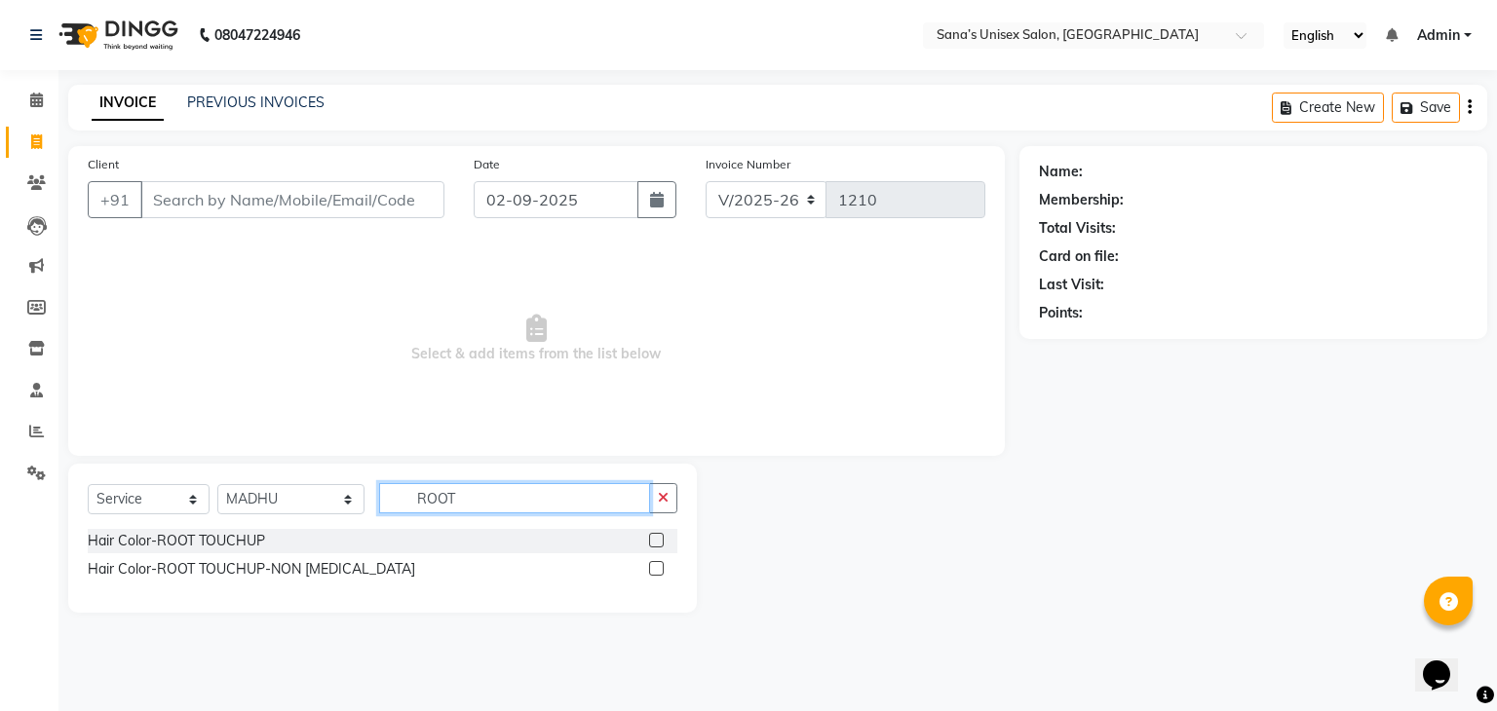
type input "ROOT"
click at [660, 570] on label at bounding box center [656, 568] width 15 height 15
click at [660, 570] on input "checkbox" at bounding box center [655, 569] width 13 height 13
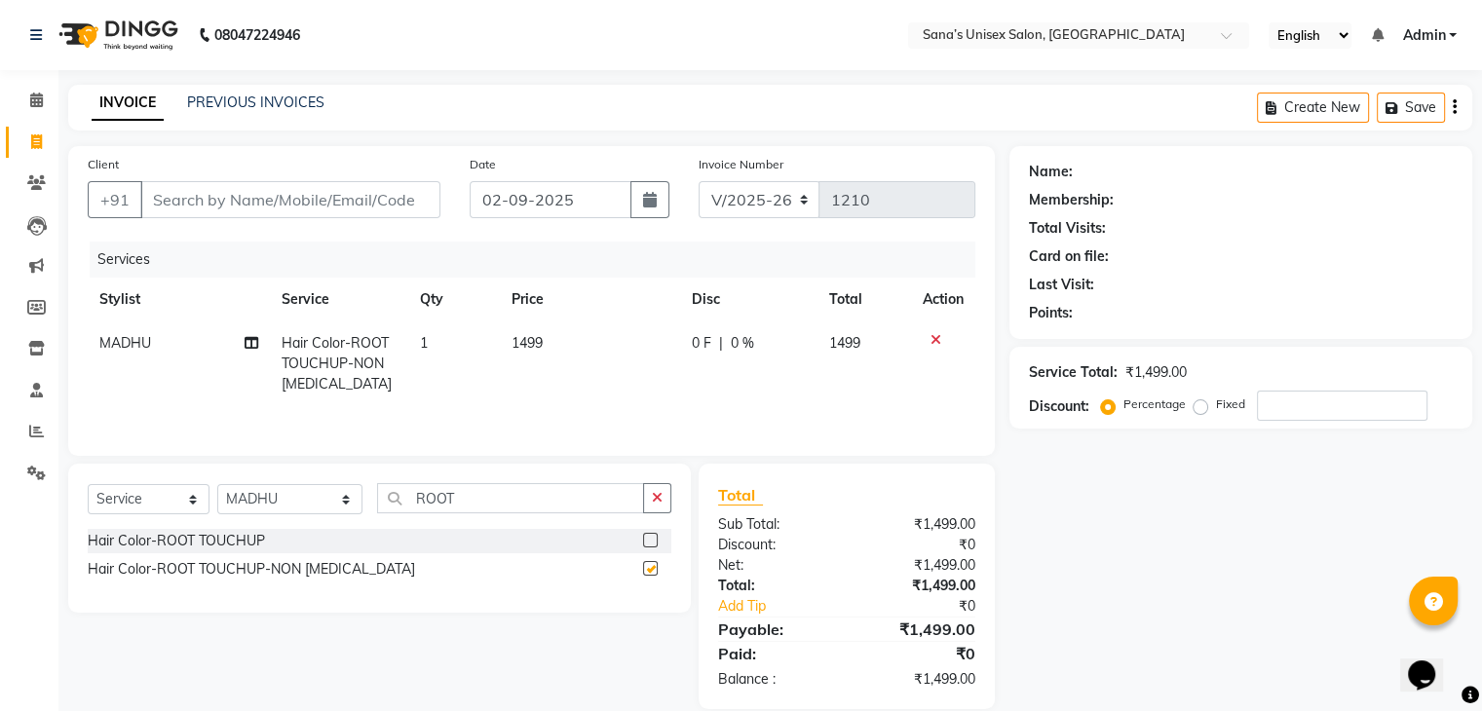
checkbox input "false"
click at [331, 204] on input "Client" at bounding box center [290, 199] width 300 height 37
click at [2, 367] on li "Inventory" at bounding box center [29, 349] width 58 height 42
click at [220, 198] on input "Client" at bounding box center [290, 199] width 300 height 37
type input "9"
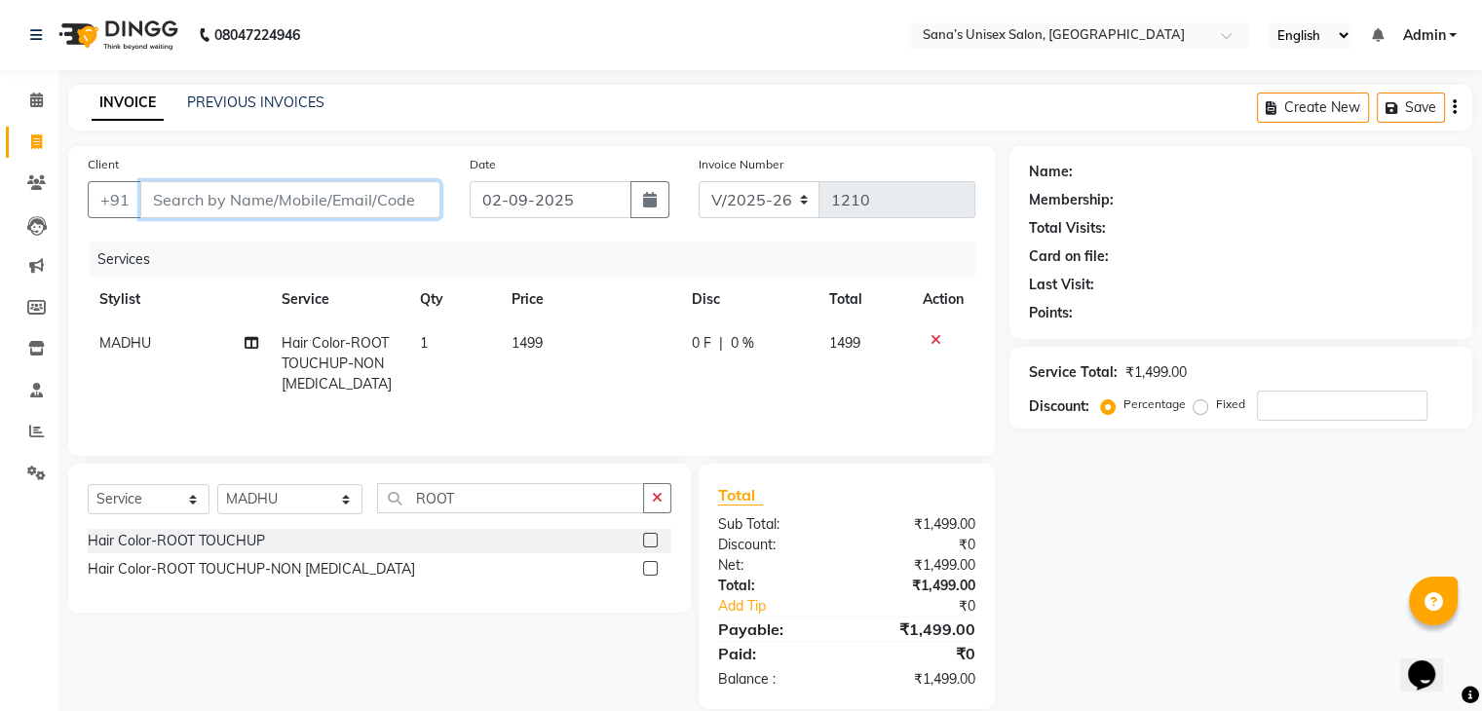
type input "0"
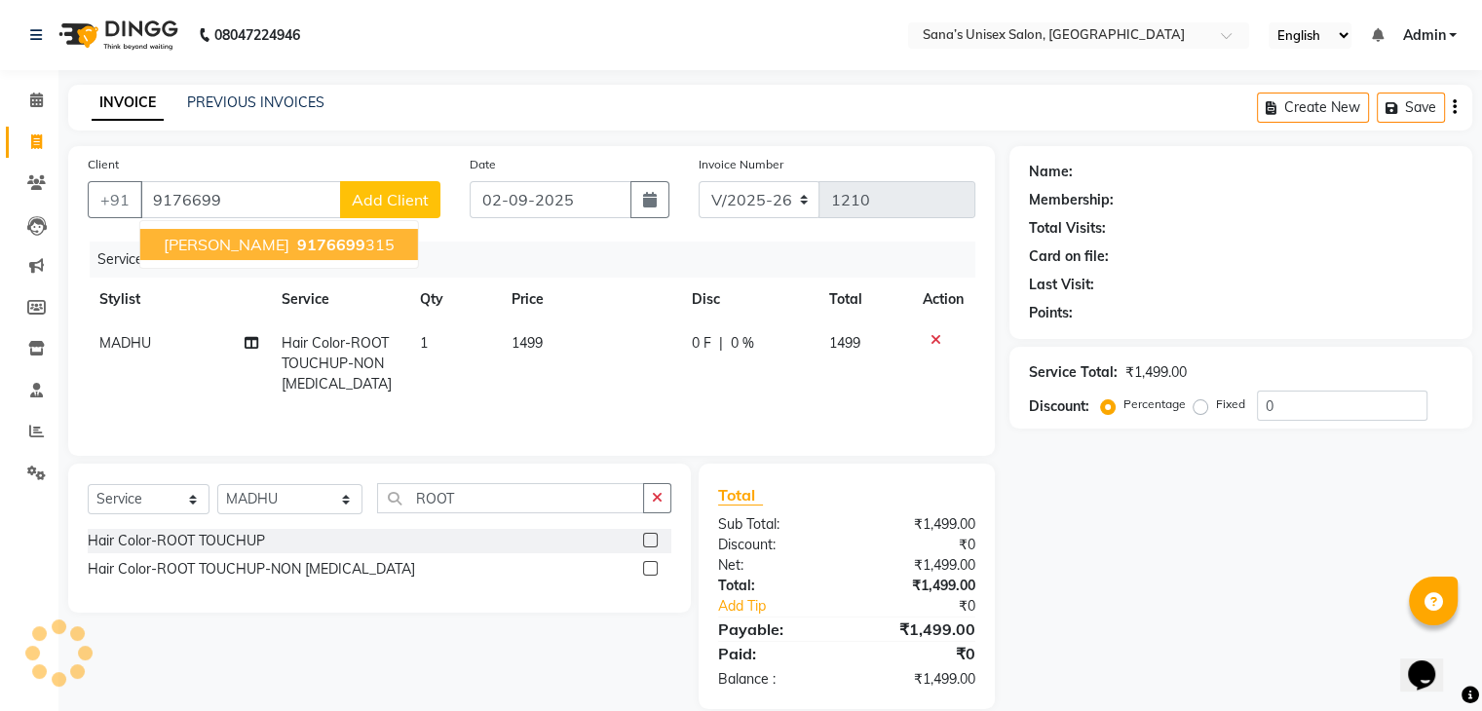
click at [0, 176] on li "Clients" at bounding box center [29, 184] width 58 height 42
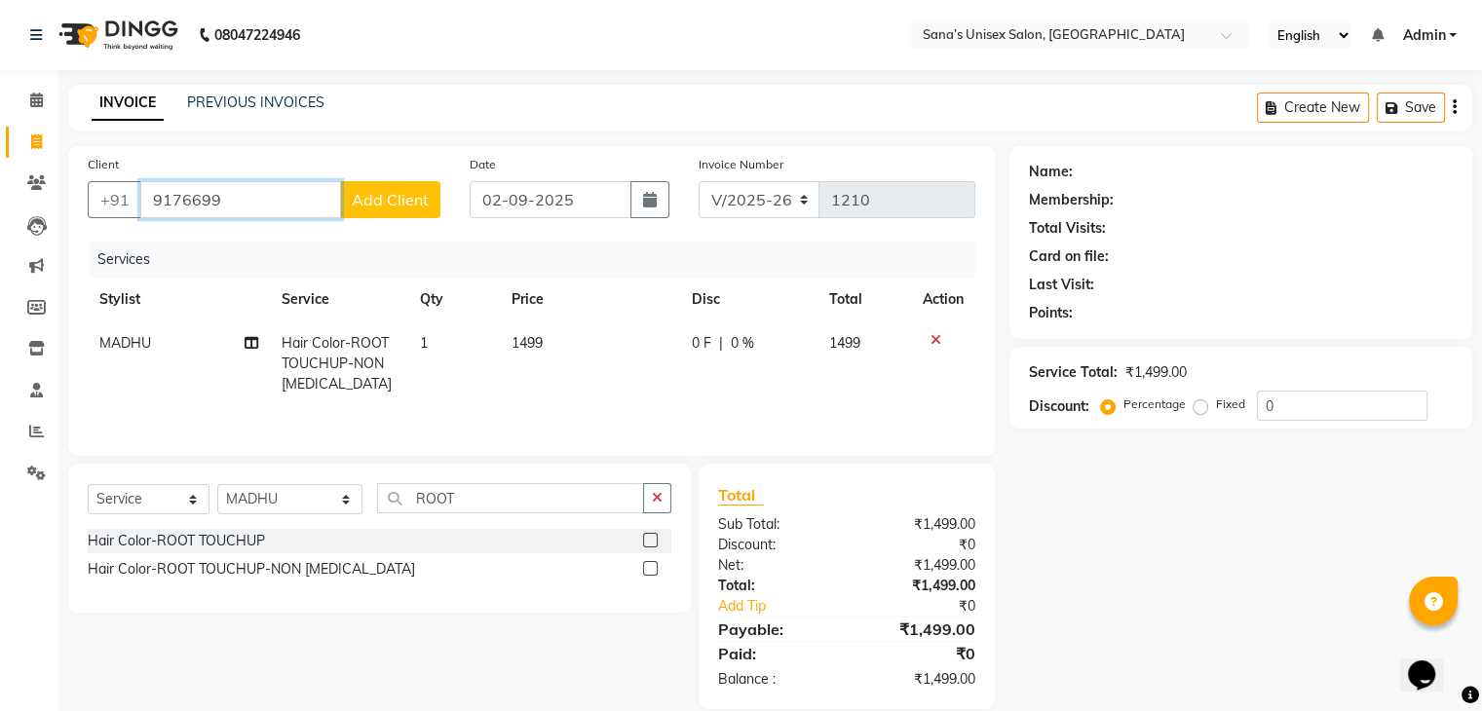
click at [257, 196] on input "9176699" at bounding box center [240, 199] width 201 height 37
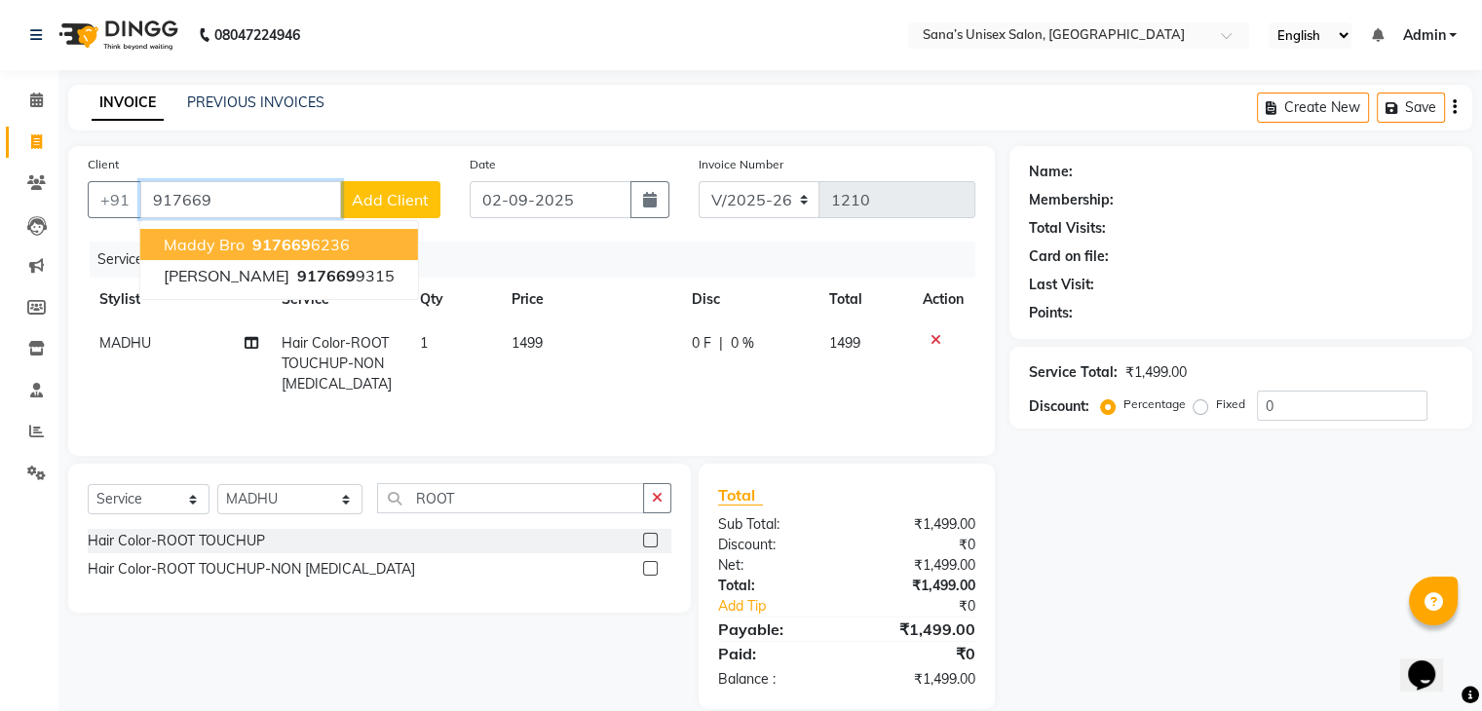
click at [334, 231] on button "maddy bro 917669 6236" at bounding box center [279, 244] width 278 height 31
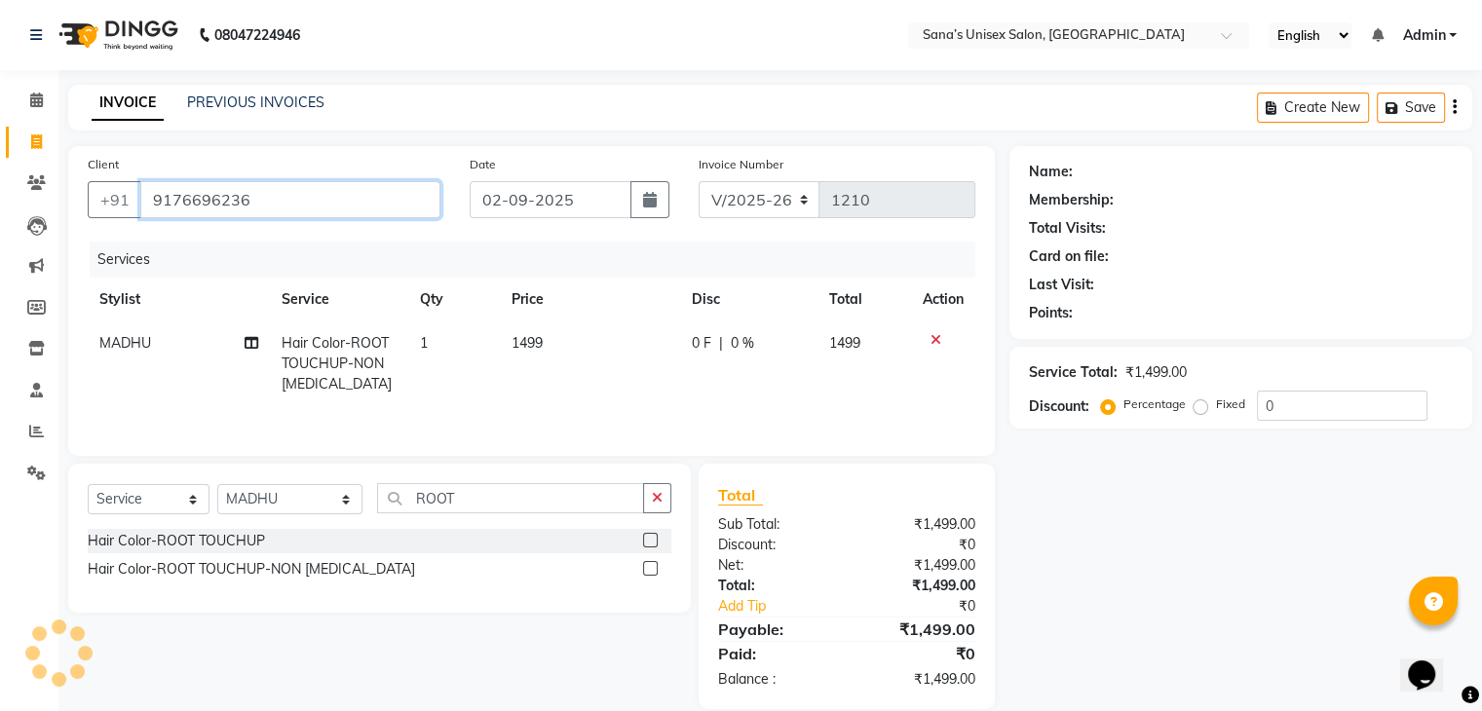
type input "9176696236"
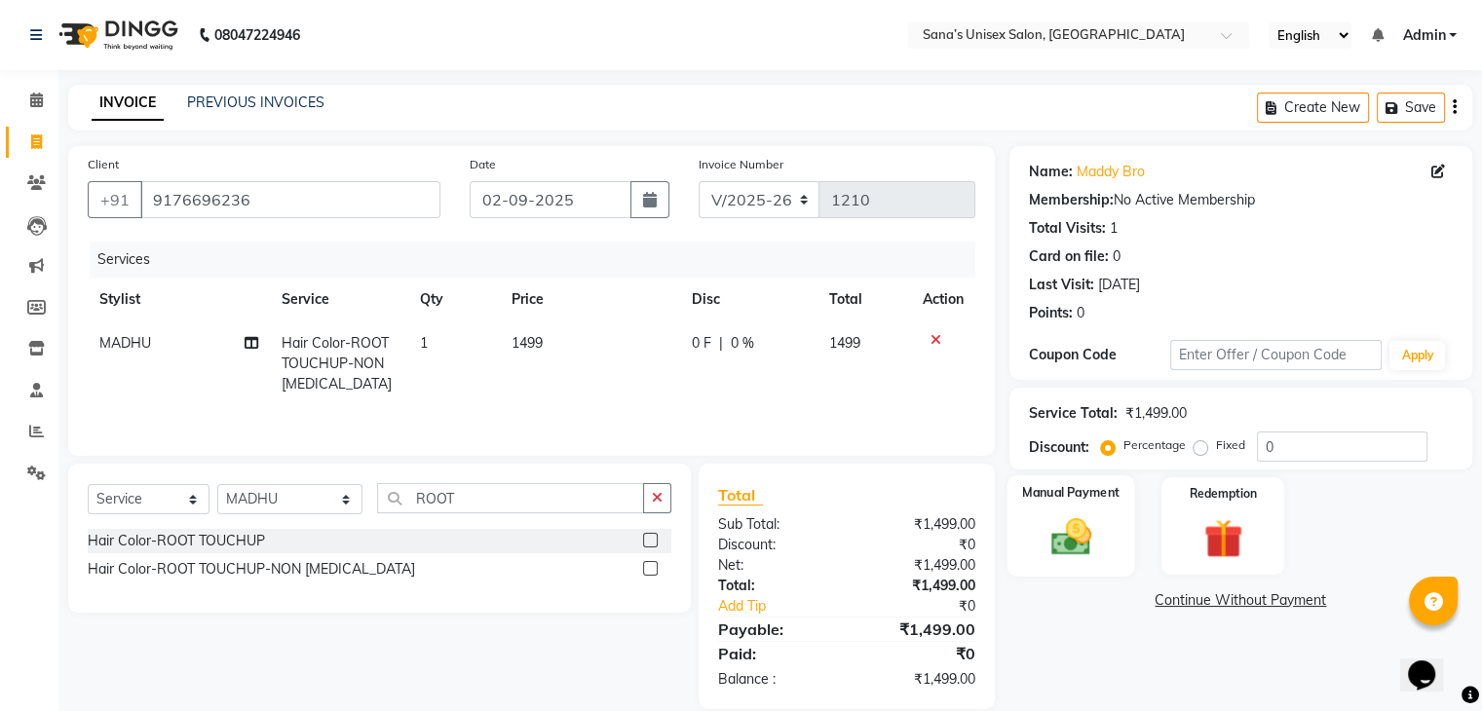
click at [1056, 541] on img at bounding box center [1070, 538] width 65 height 47
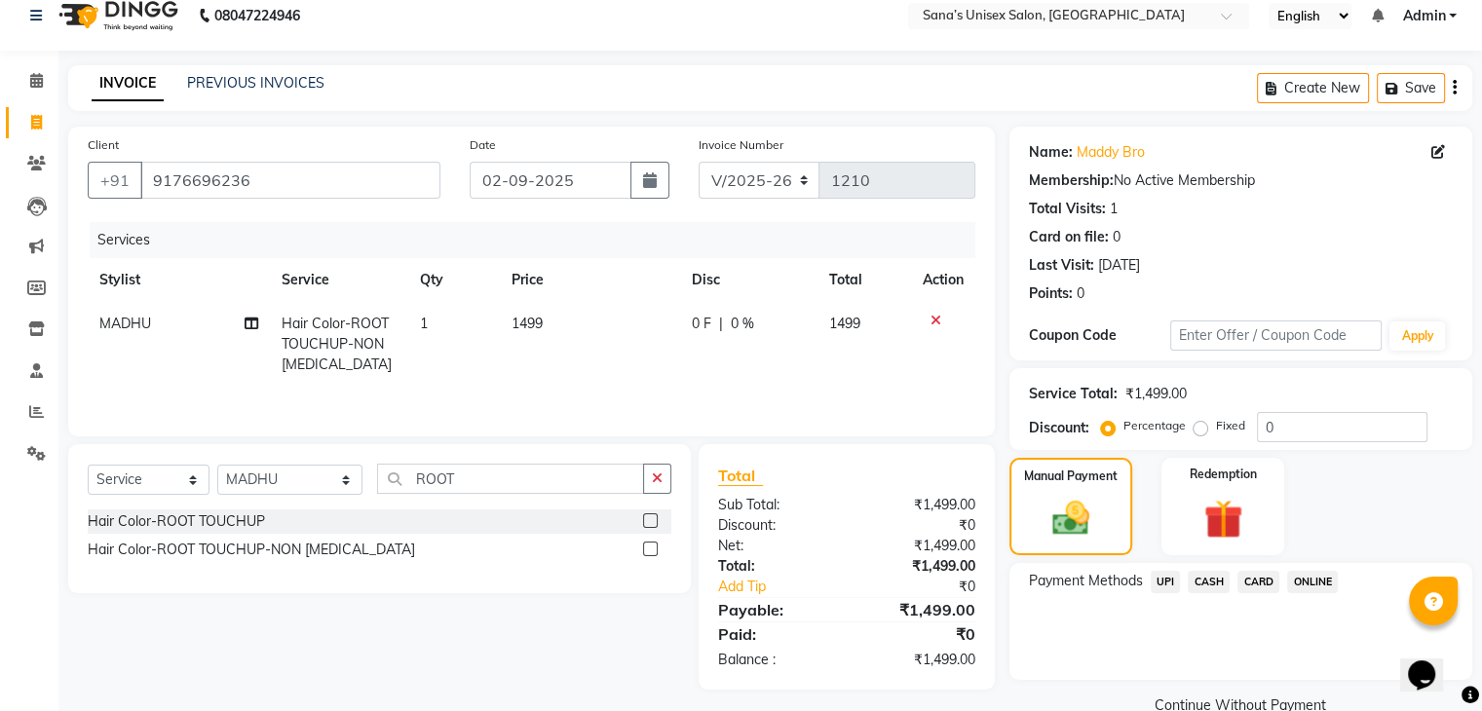
scroll to position [57, 0]
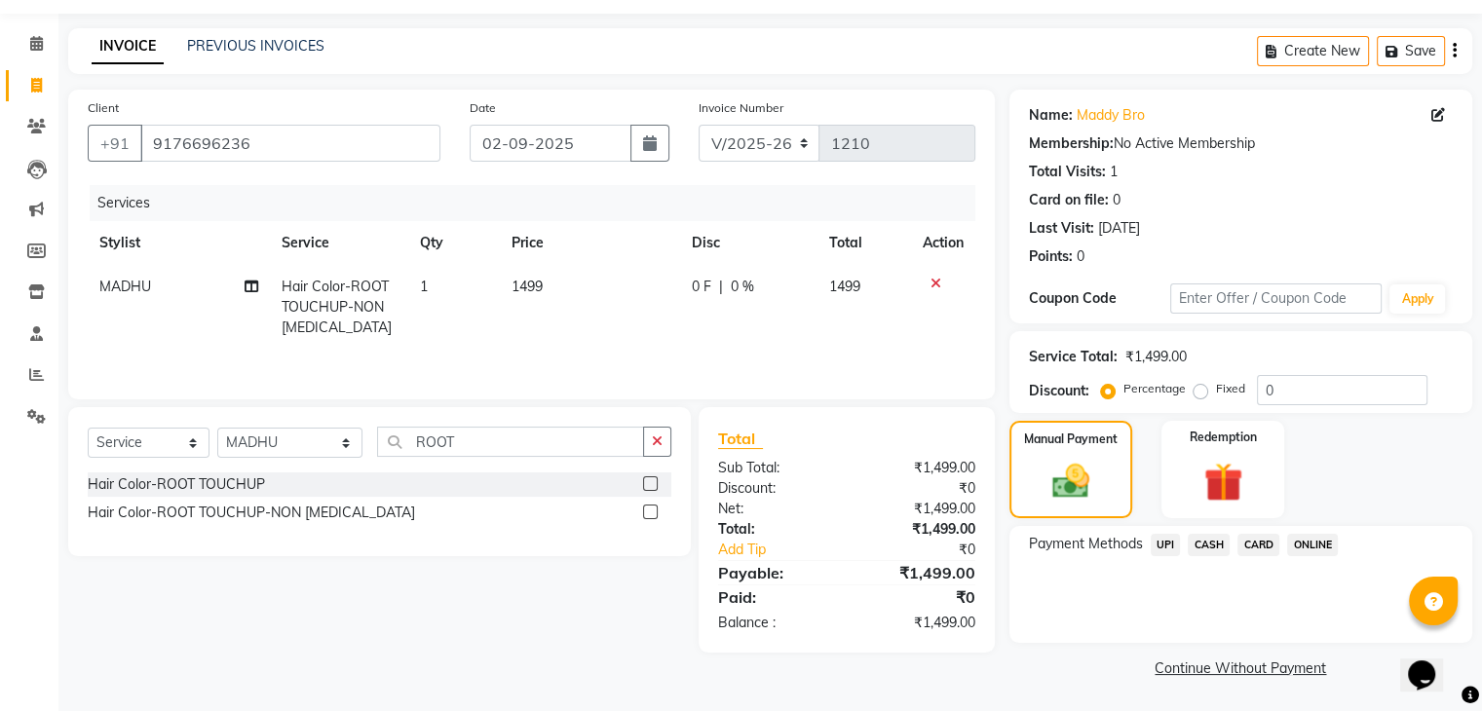
click at [1320, 548] on span "ONLINE" at bounding box center [1312, 545] width 51 height 22
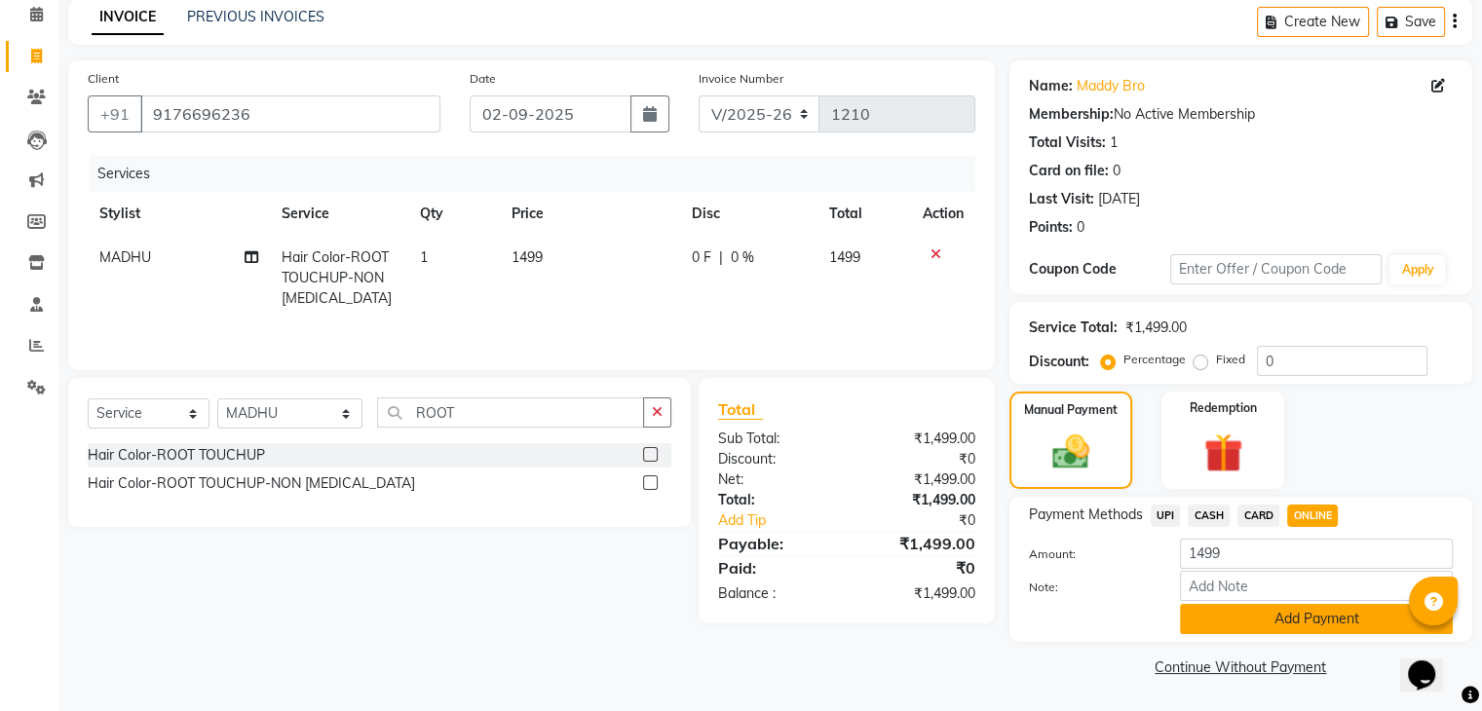
click at [1305, 620] on button "Add Payment" at bounding box center [1316, 619] width 273 height 30
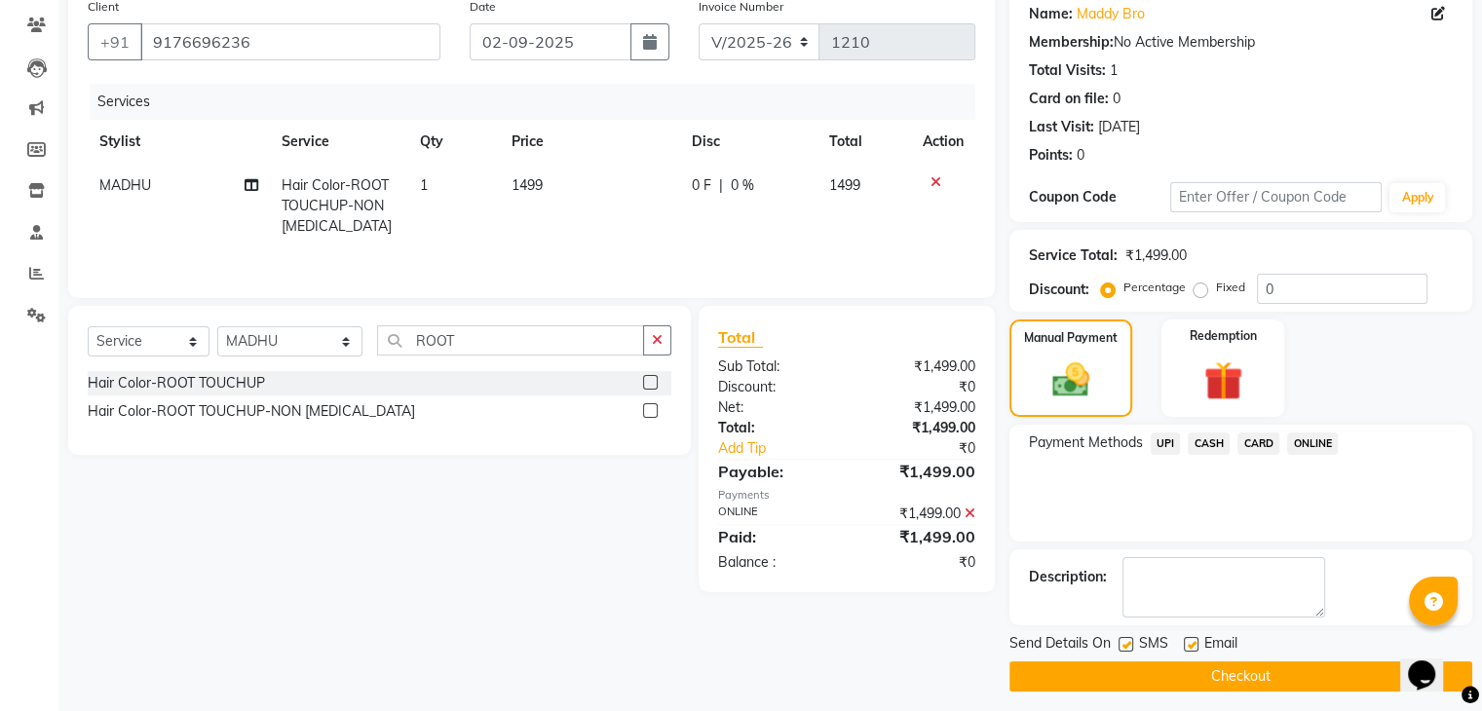
scroll to position [167, 0]
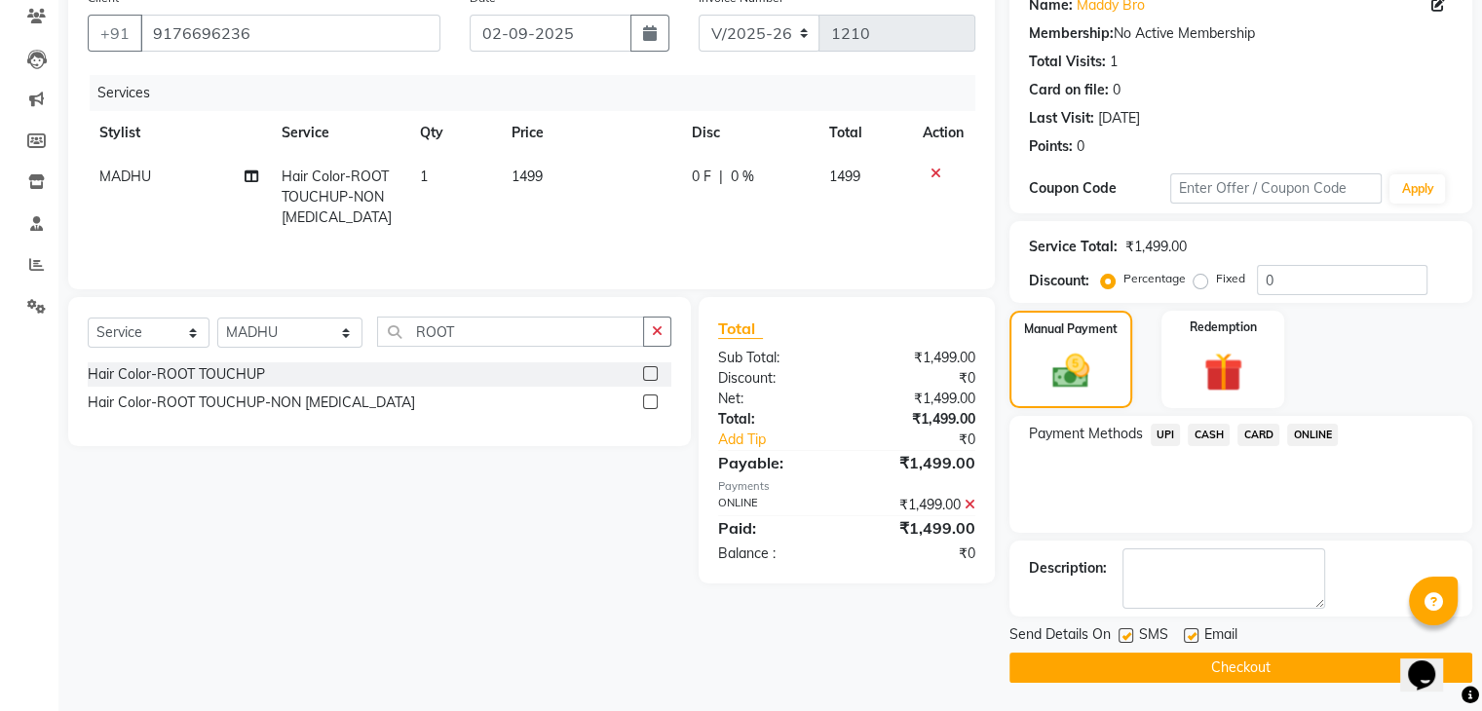
click at [1270, 663] on button "Checkout" at bounding box center [1241, 668] width 463 height 30
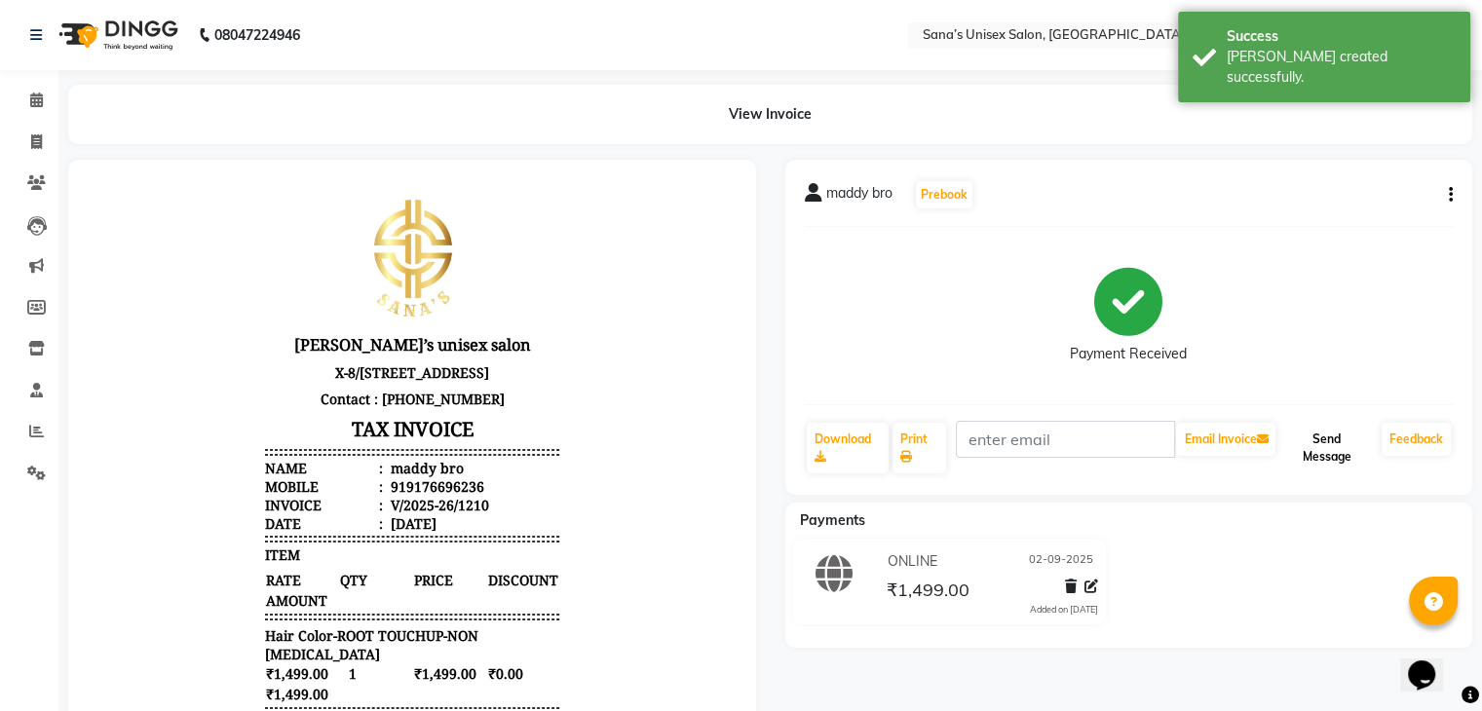
click at [1337, 461] on button "Send Message" at bounding box center [1327, 448] width 95 height 51
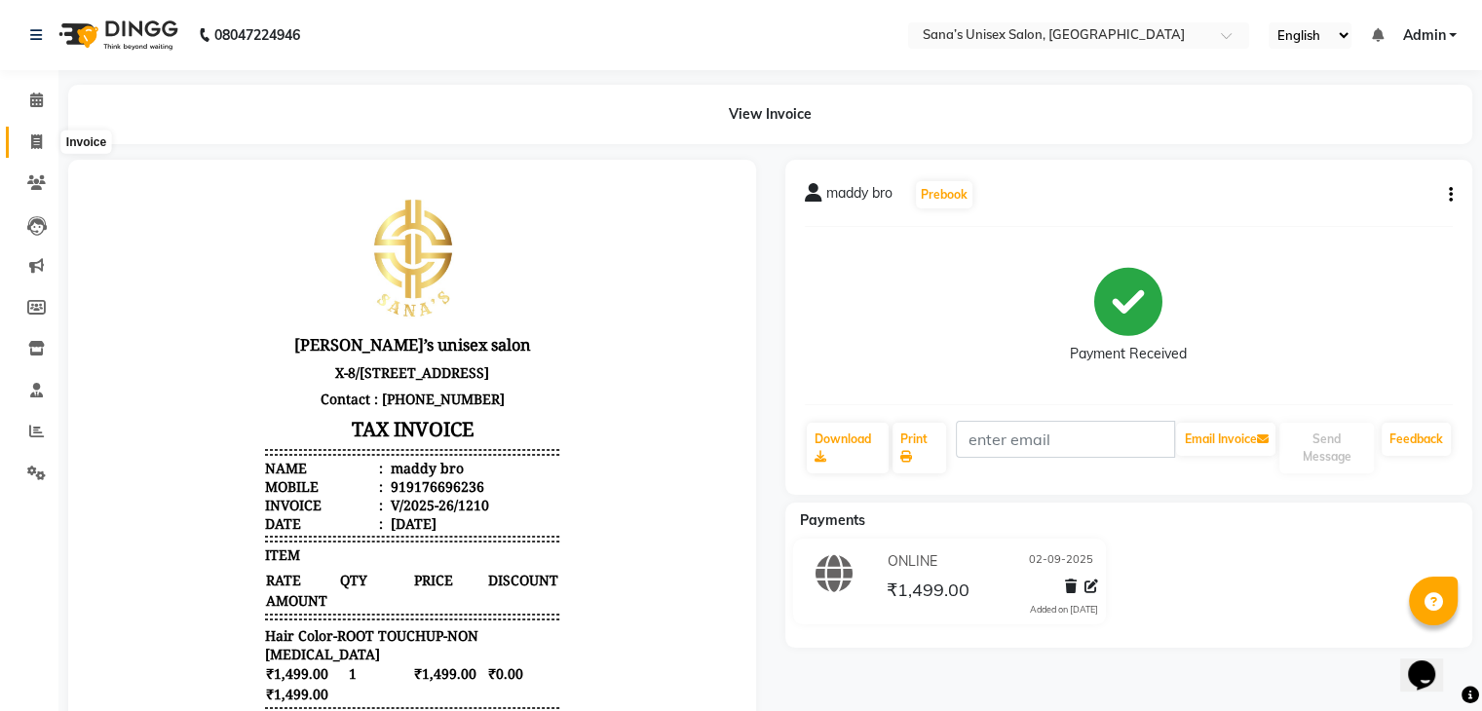
click at [28, 141] on span at bounding box center [36, 143] width 34 height 22
select select "service"
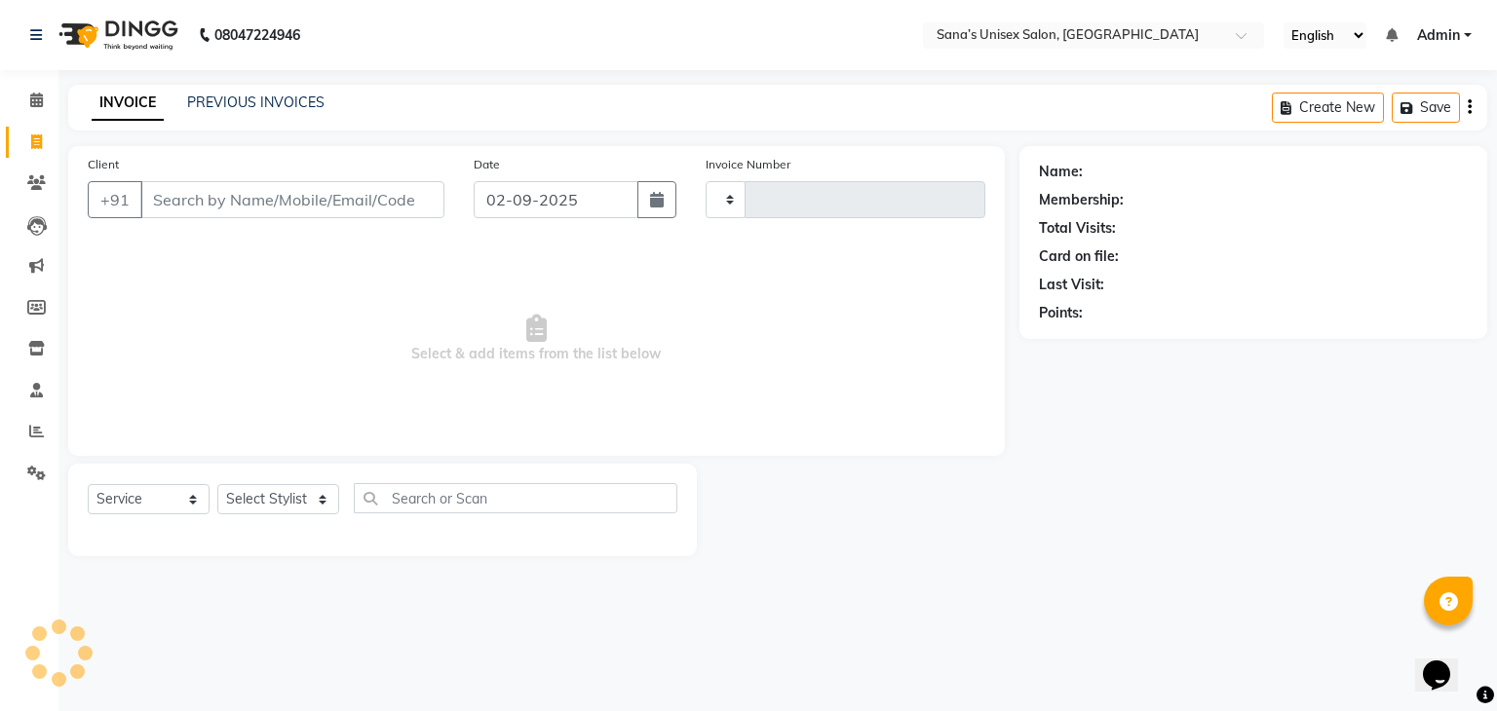
type input "1211"
select select "6091"
click at [227, 110] on link "PREVIOUS INVOICES" at bounding box center [255, 103] width 137 height 18
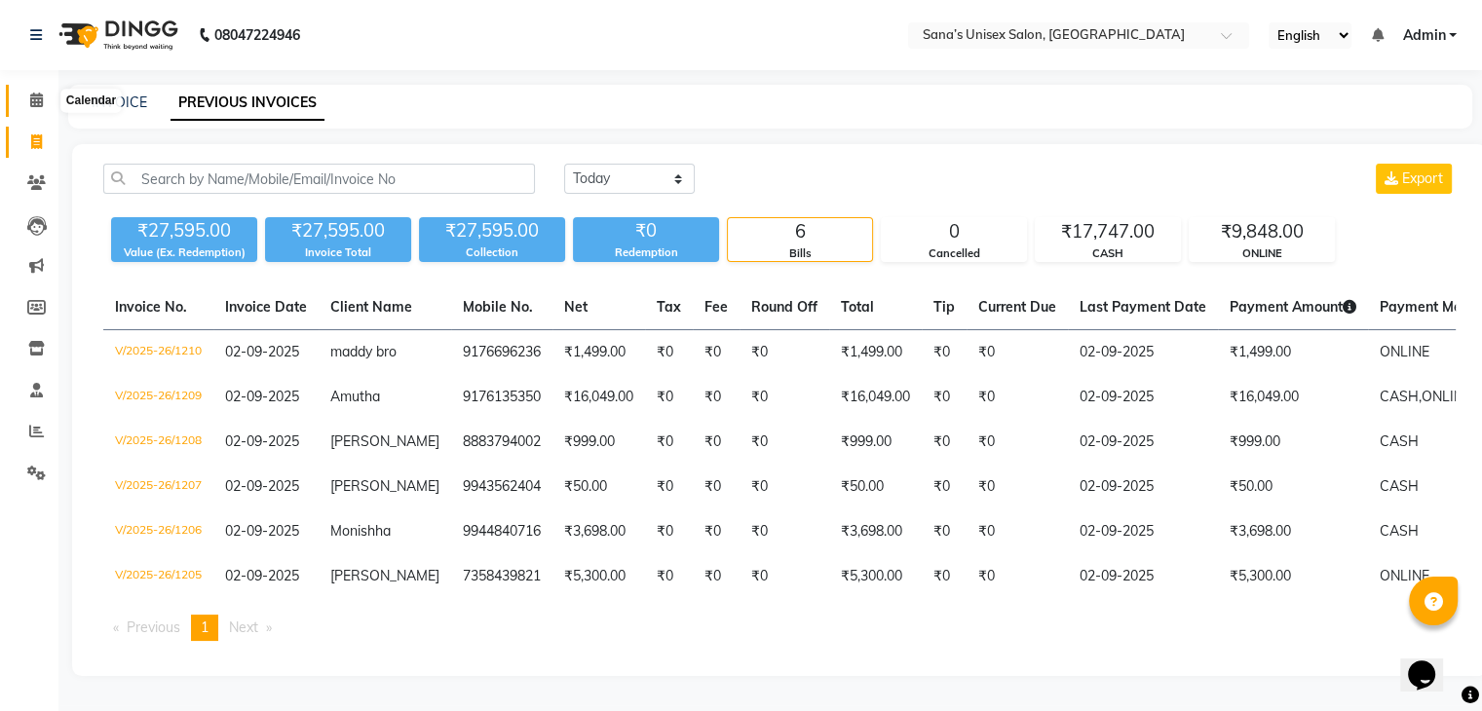
click at [35, 101] on icon at bounding box center [36, 100] width 13 height 15
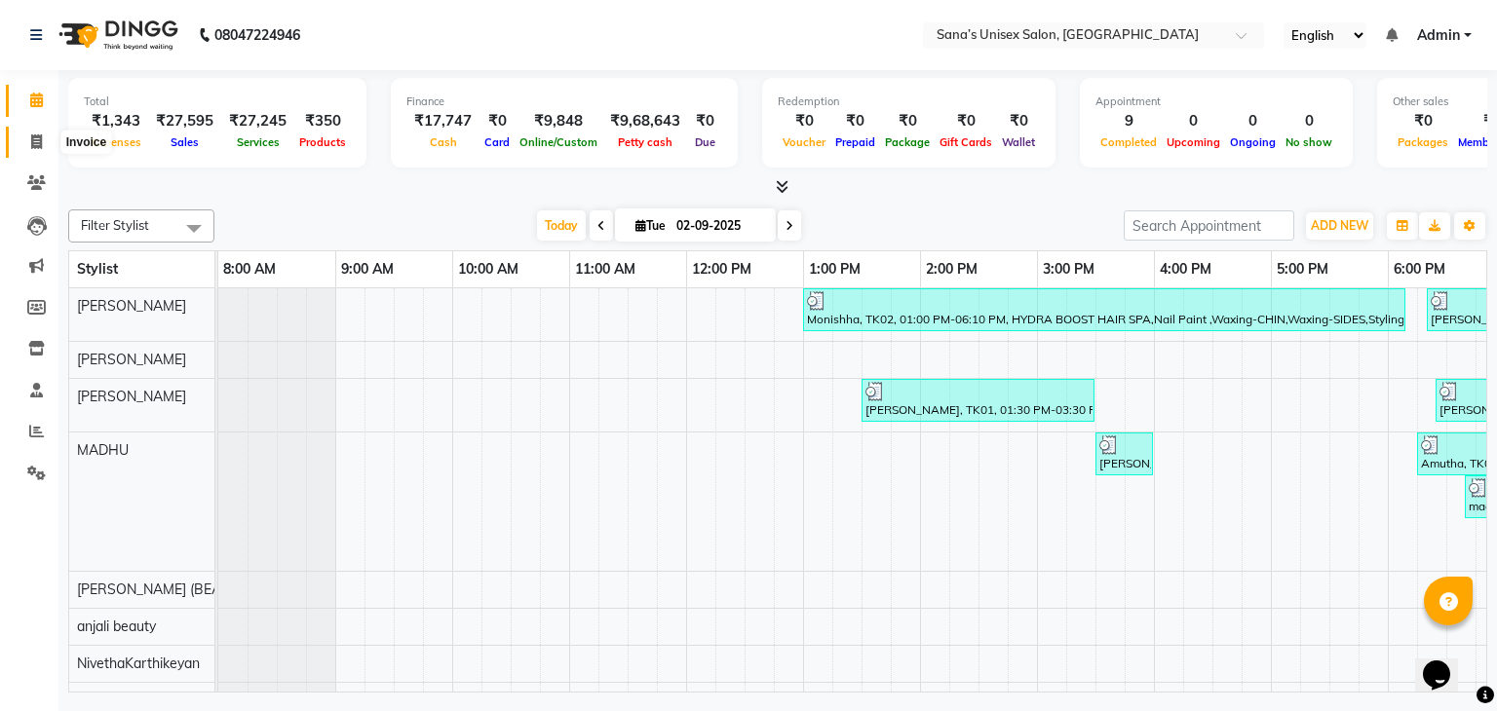
click at [38, 141] on icon at bounding box center [36, 141] width 11 height 15
select select "service"
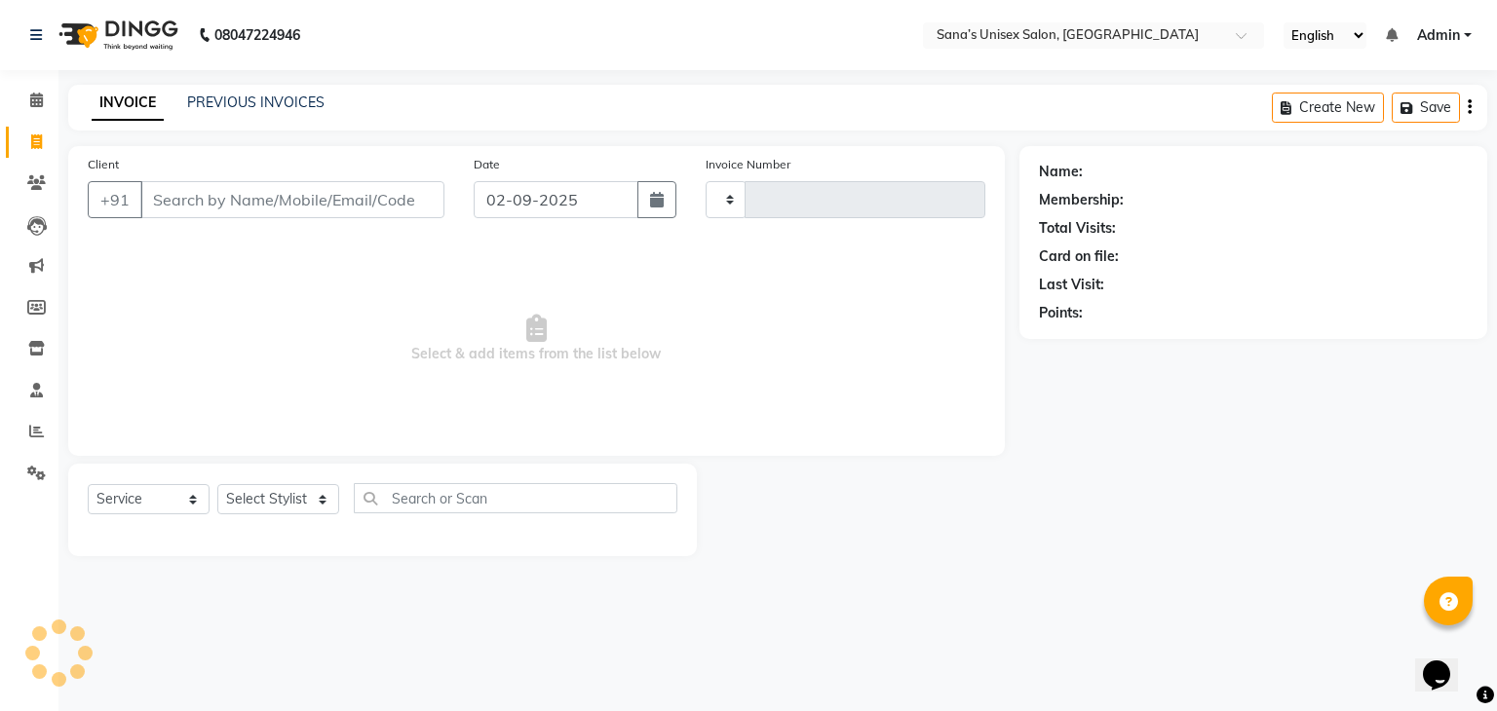
type input "1211"
select select "6091"
click at [231, 100] on link "PREVIOUS INVOICES" at bounding box center [255, 103] width 137 height 18
